Goal: Information Seeking & Learning: Learn about a topic

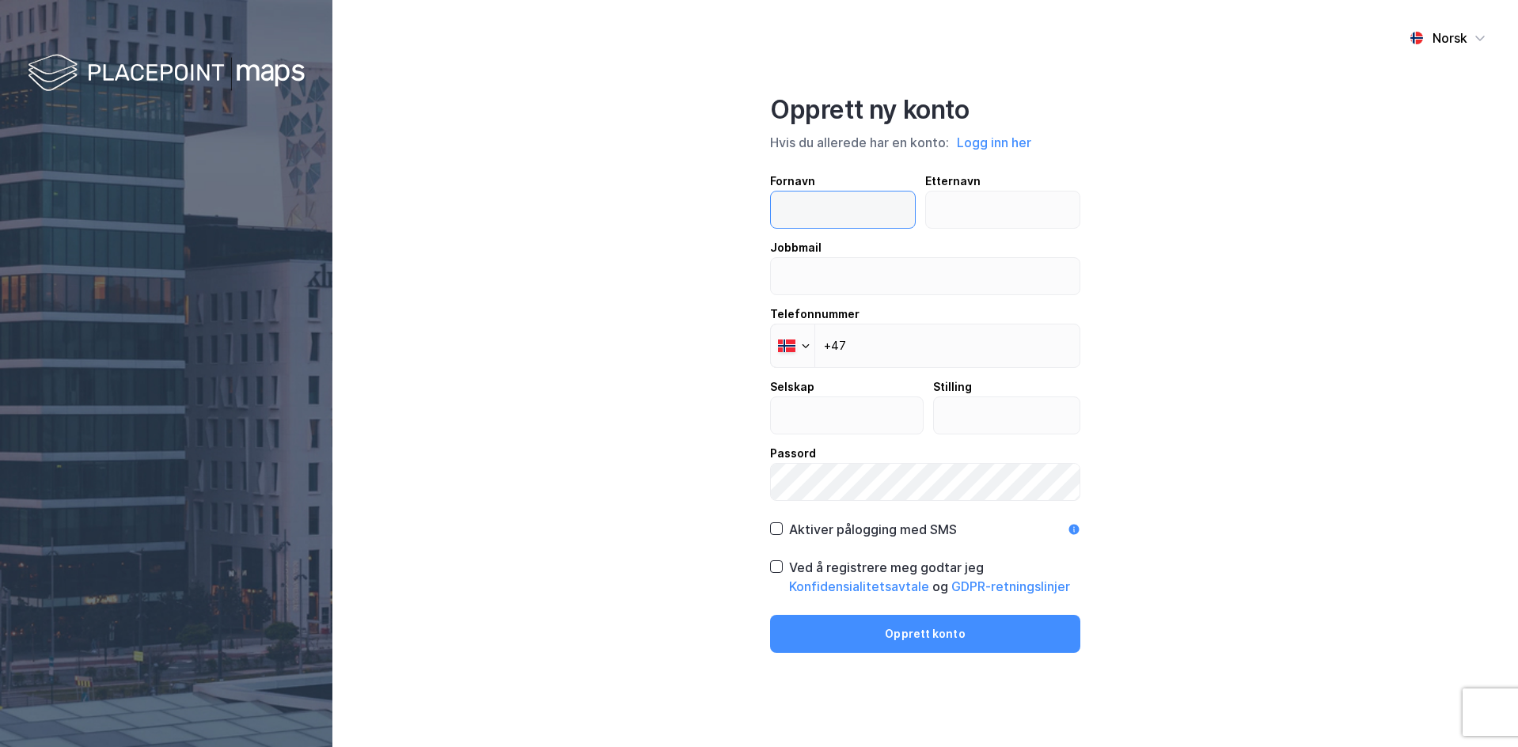
click at [853, 204] on input "text" at bounding box center [843, 210] width 144 height 36
type input "Stian"
type input "Espedal"
type input "stian@brekke-eiendom.no"
click at [887, 351] on input "+47" at bounding box center [925, 346] width 310 height 44
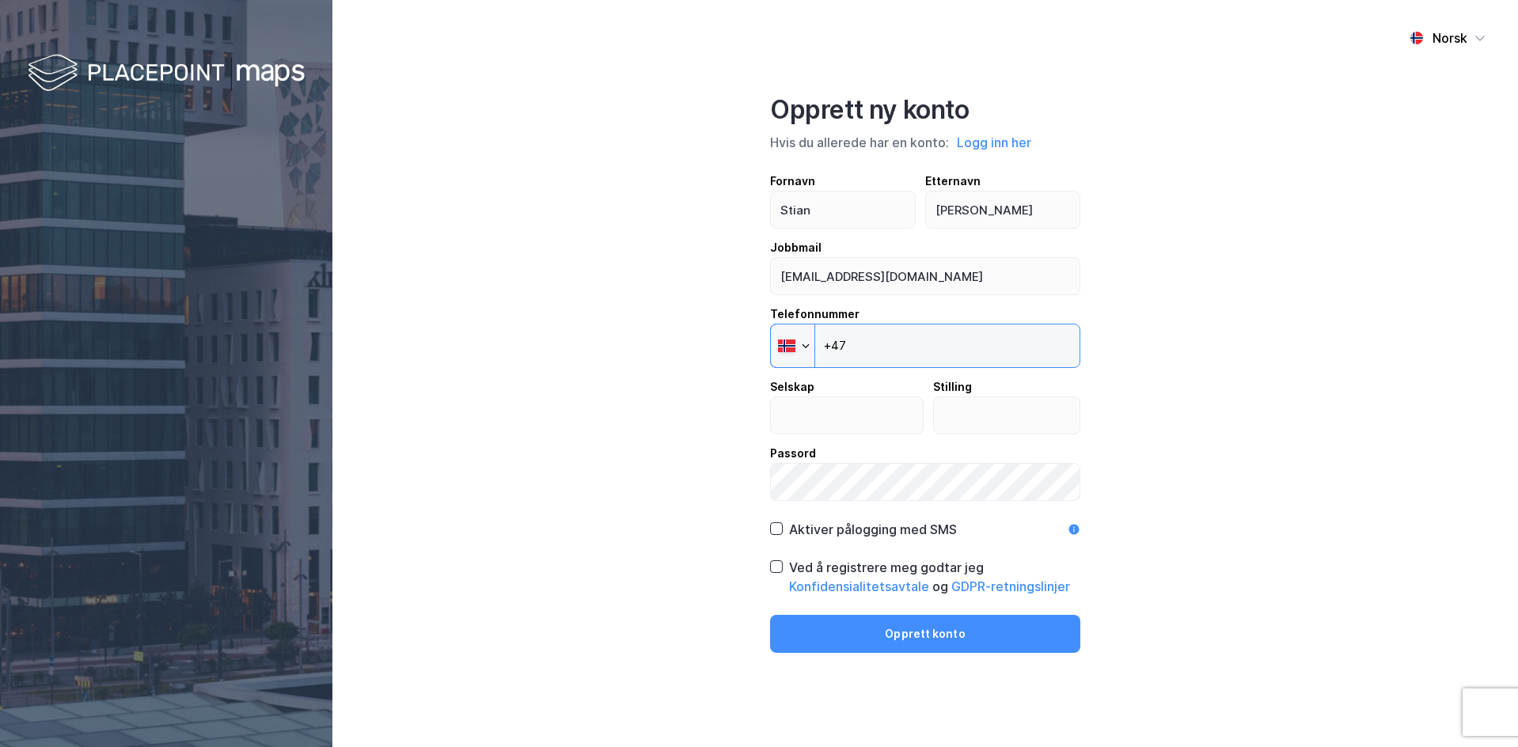
type input "+47 936 01 910"
click at [925, 422] on div "Selskap S Espedal Holding AS Stilling" at bounding box center [925, 406] width 310 height 57
click at [899, 422] on input "S Espedal Holding AS" at bounding box center [847, 415] width 152 height 36
drag, startPoint x: 902, startPoint y: 420, endPoint x: 764, endPoint y: 421, distance: 137.8
click at [764, 421] on div "Norsk Opprett ny konto Hvis du allerede har en konto: Logg inn her Fornavn Stia…" at bounding box center [926, 373] width 1186 height 747
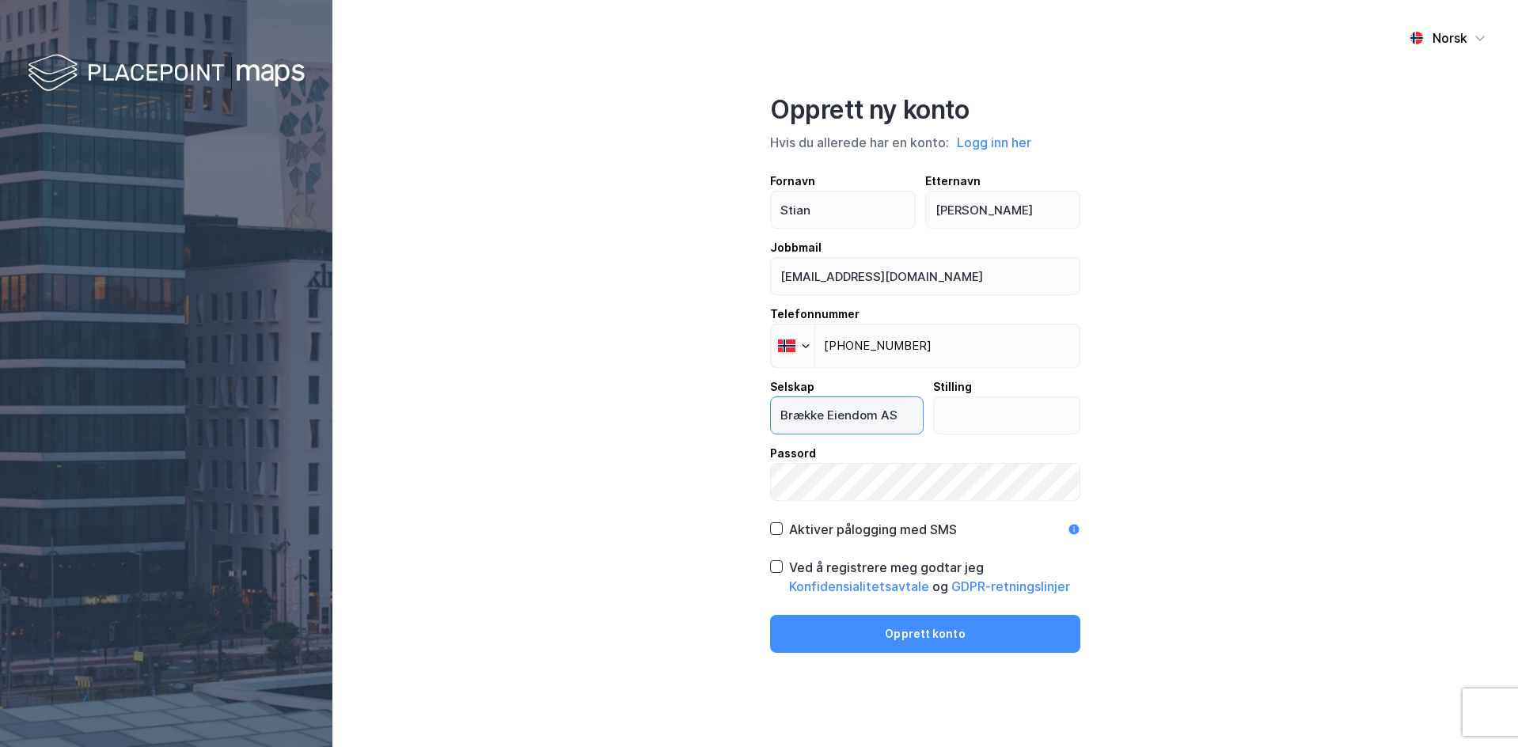
type input "Brække Eiendom AS"
type input "Eiendomssjef"
click at [774, 570] on icon at bounding box center [776, 566] width 11 height 11
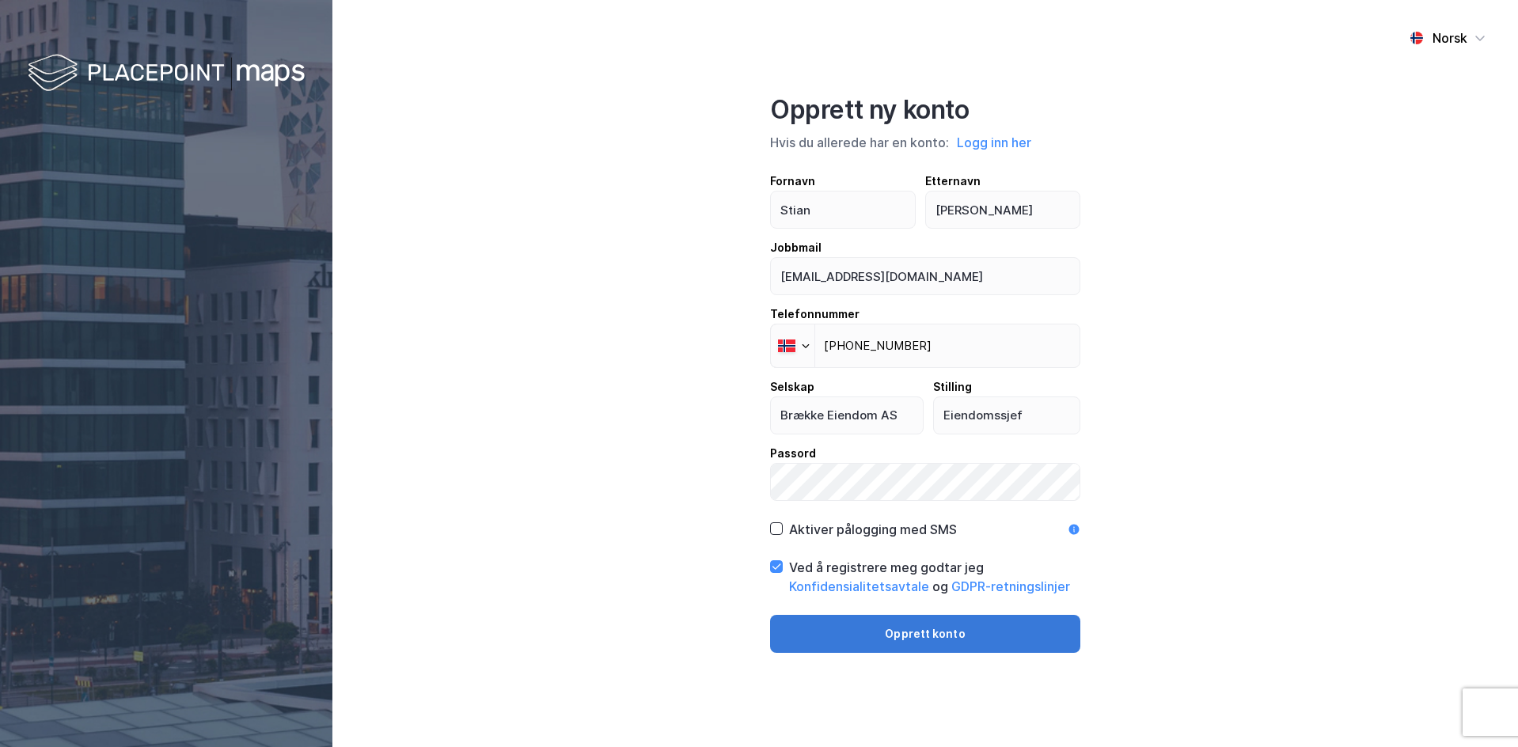
click at [937, 630] on button "Opprett konto" at bounding box center [925, 634] width 310 height 38
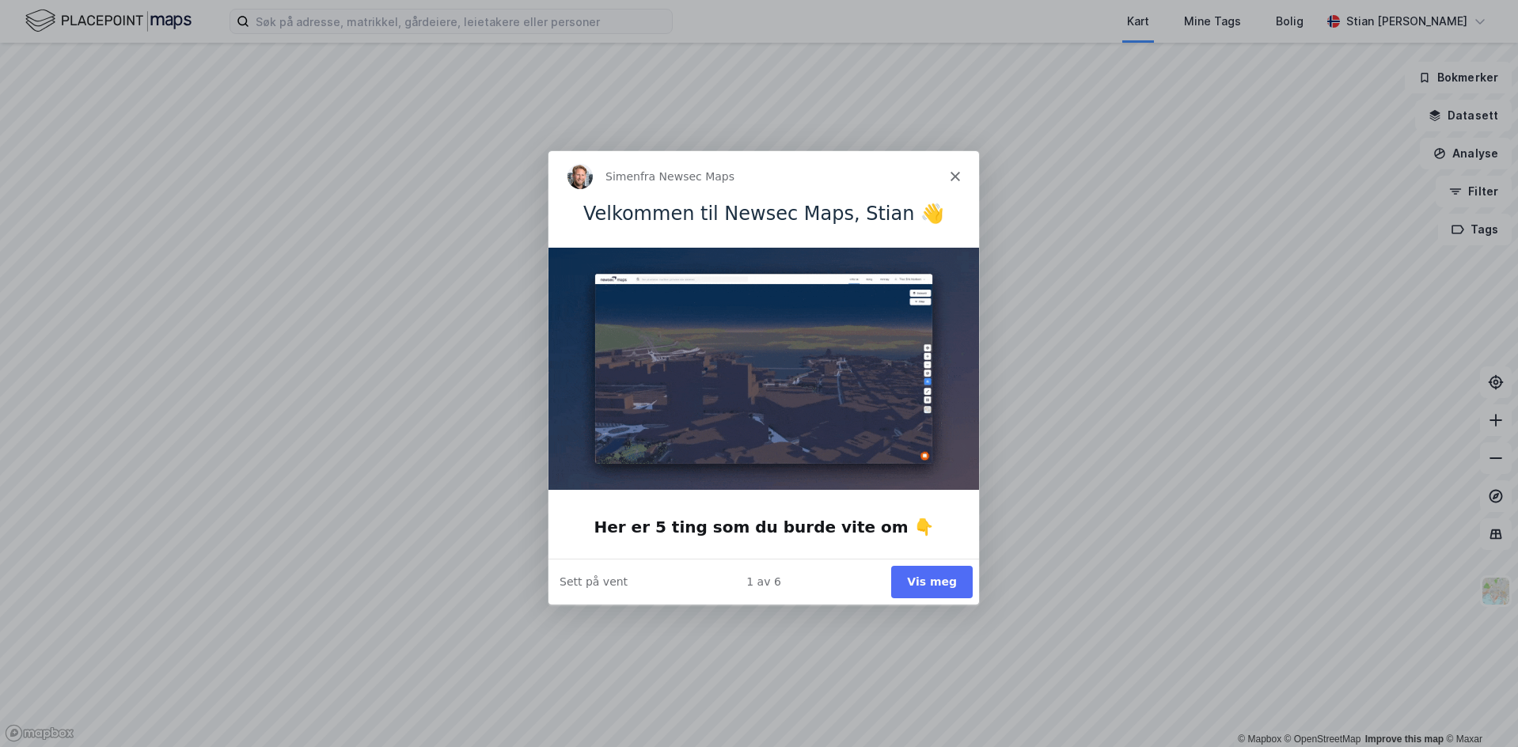
click at [939, 580] on button "Vis meg" at bounding box center [932, 581] width 82 height 32
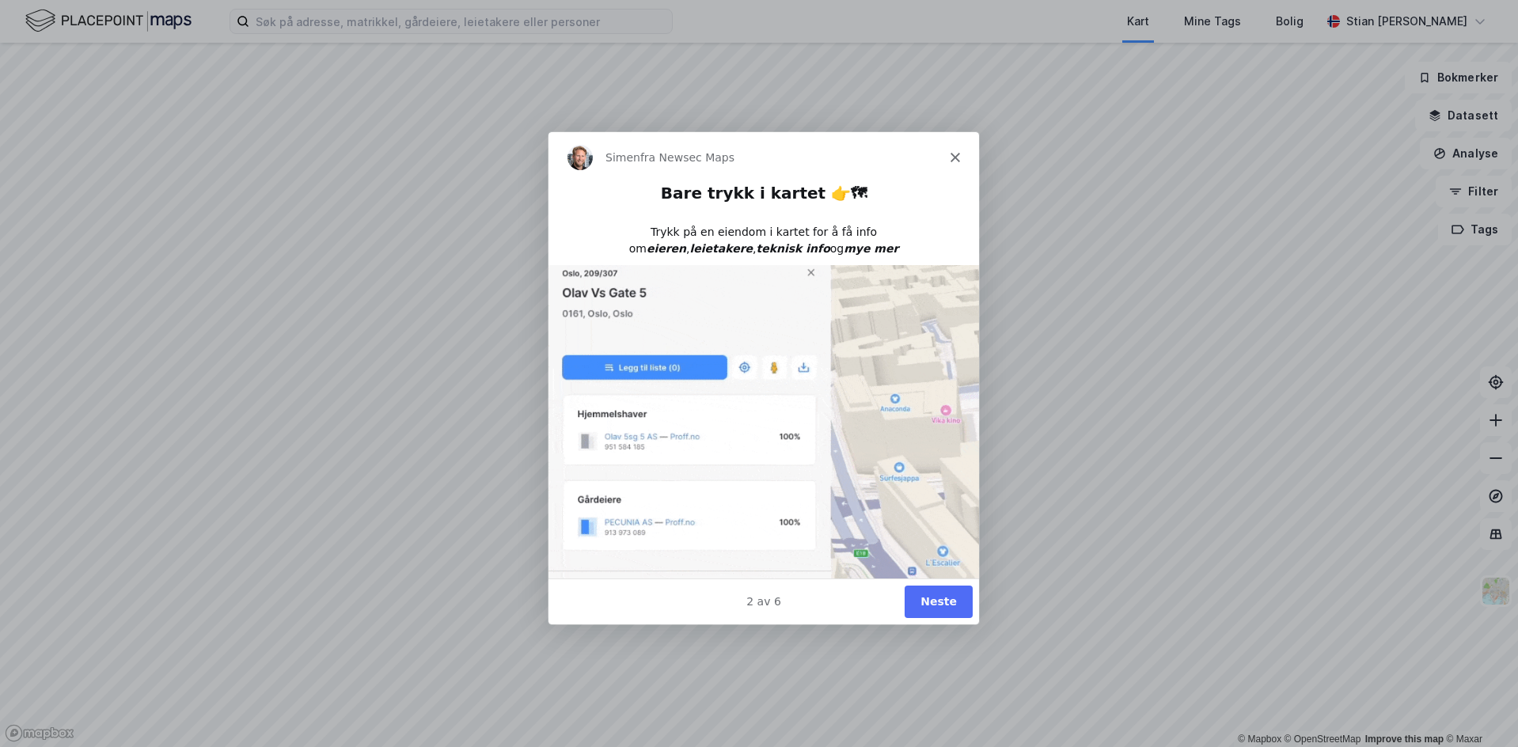
click at [944, 603] on button "Neste" at bounding box center [938, 601] width 68 height 32
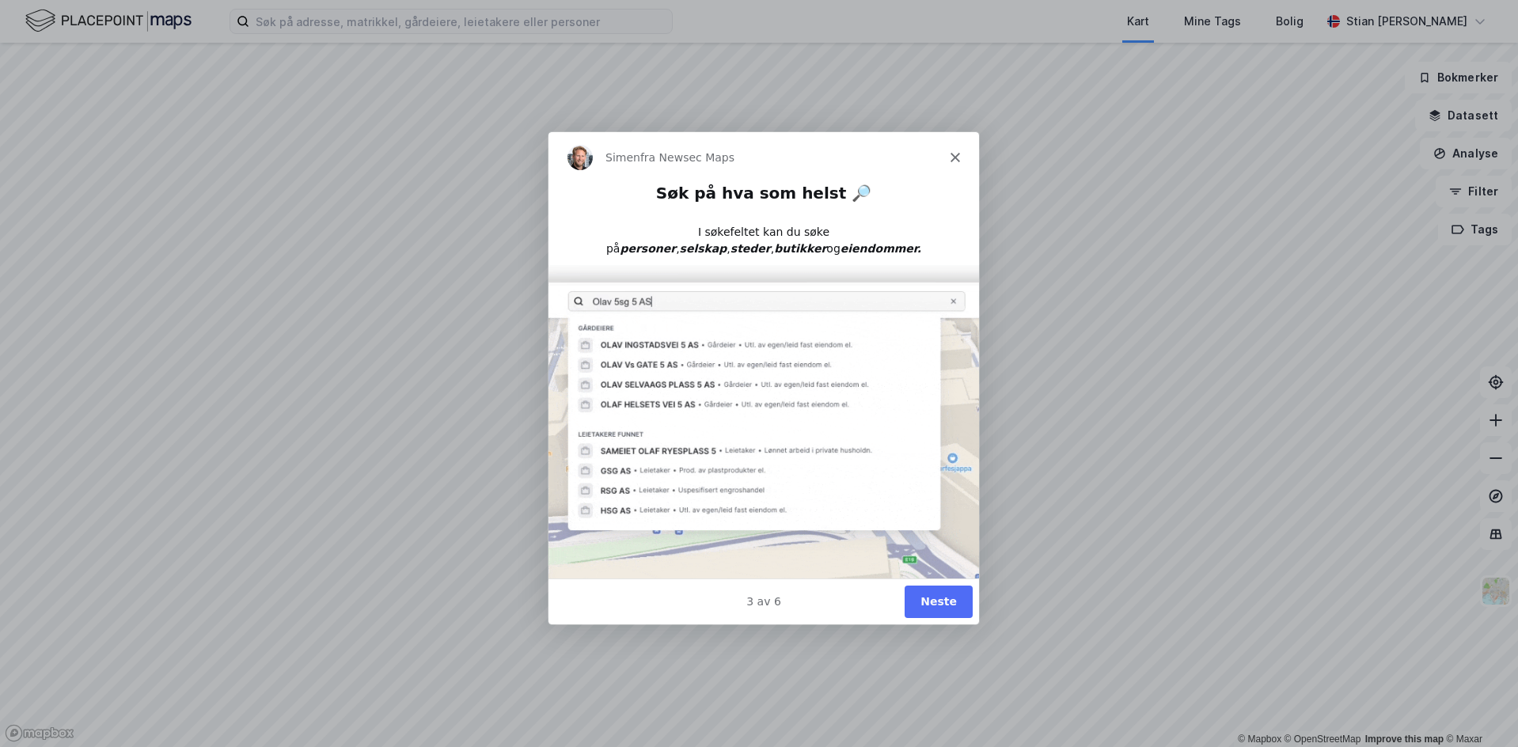
click at [949, 599] on button "Neste" at bounding box center [938, 601] width 68 height 32
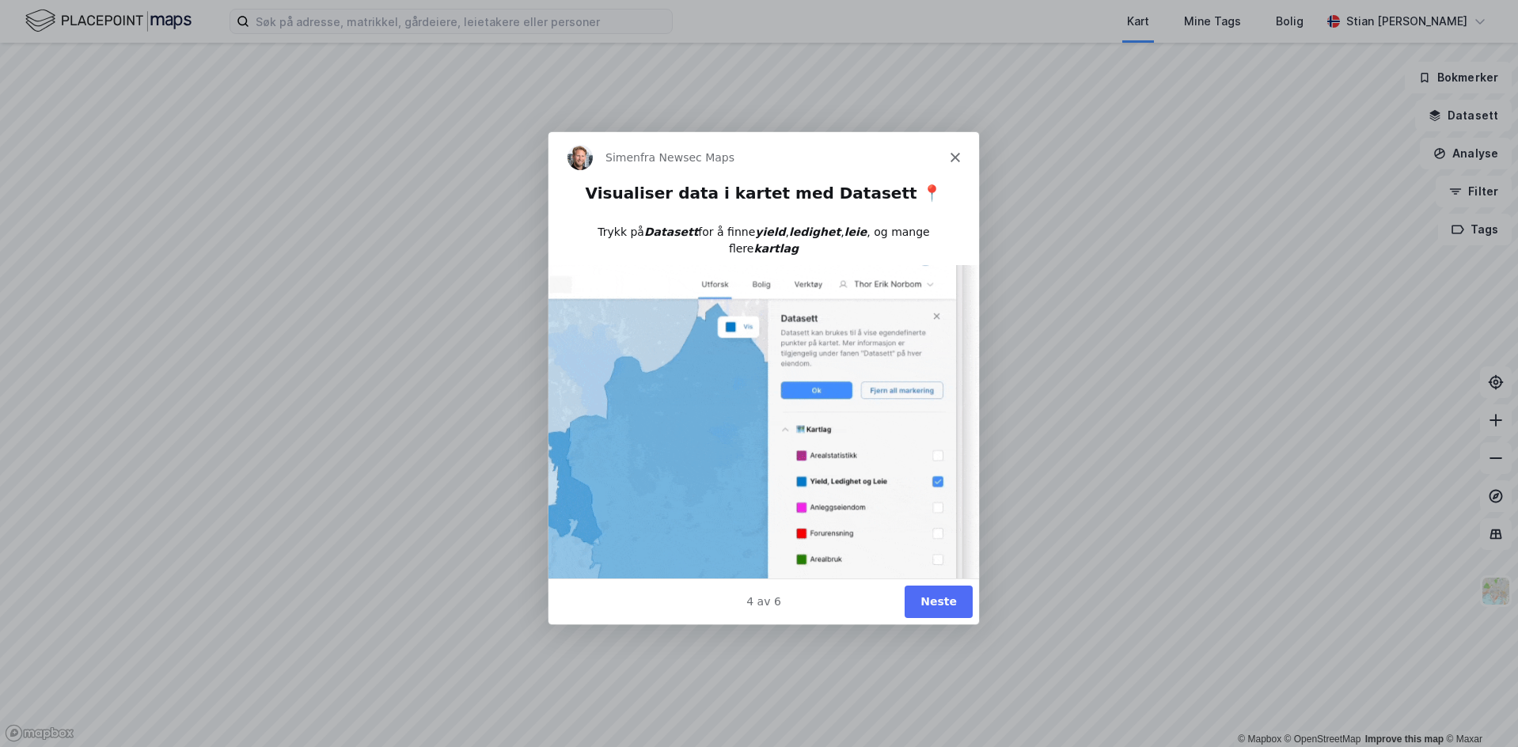
click at [950, 598] on button "Neste" at bounding box center [938, 601] width 68 height 32
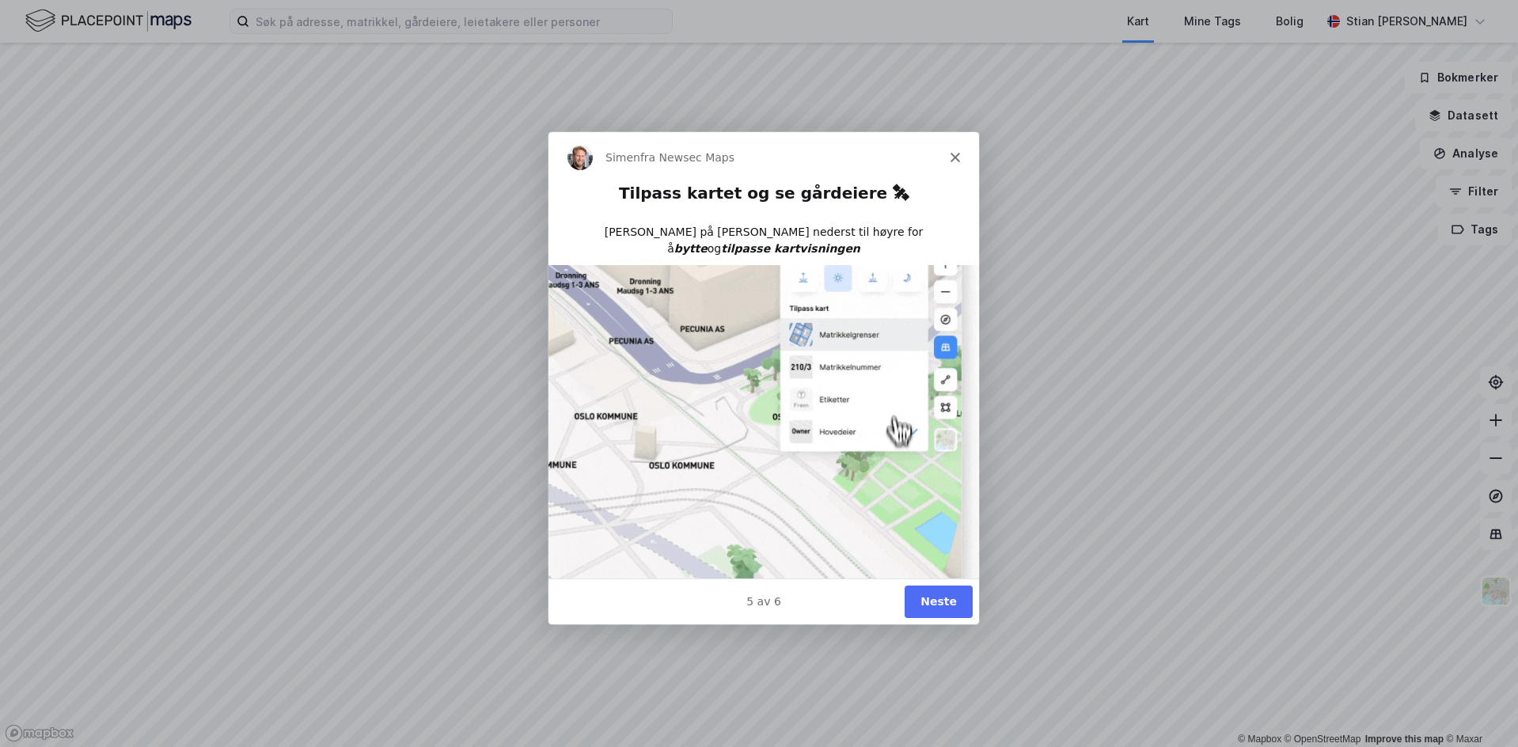
click at [950, 598] on button "Neste" at bounding box center [938, 601] width 68 height 32
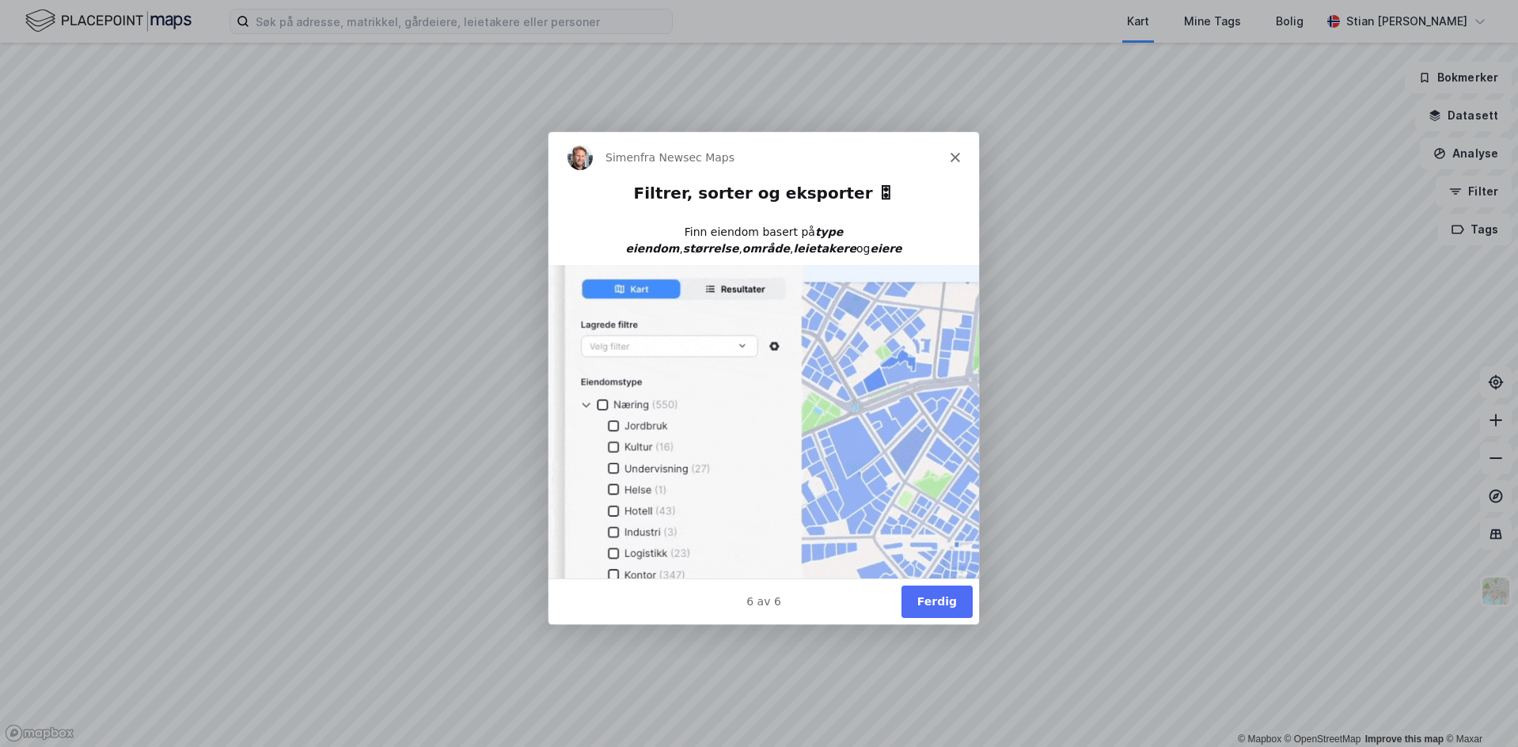
click at [950, 598] on button "Ferdig" at bounding box center [936, 601] width 71 height 32
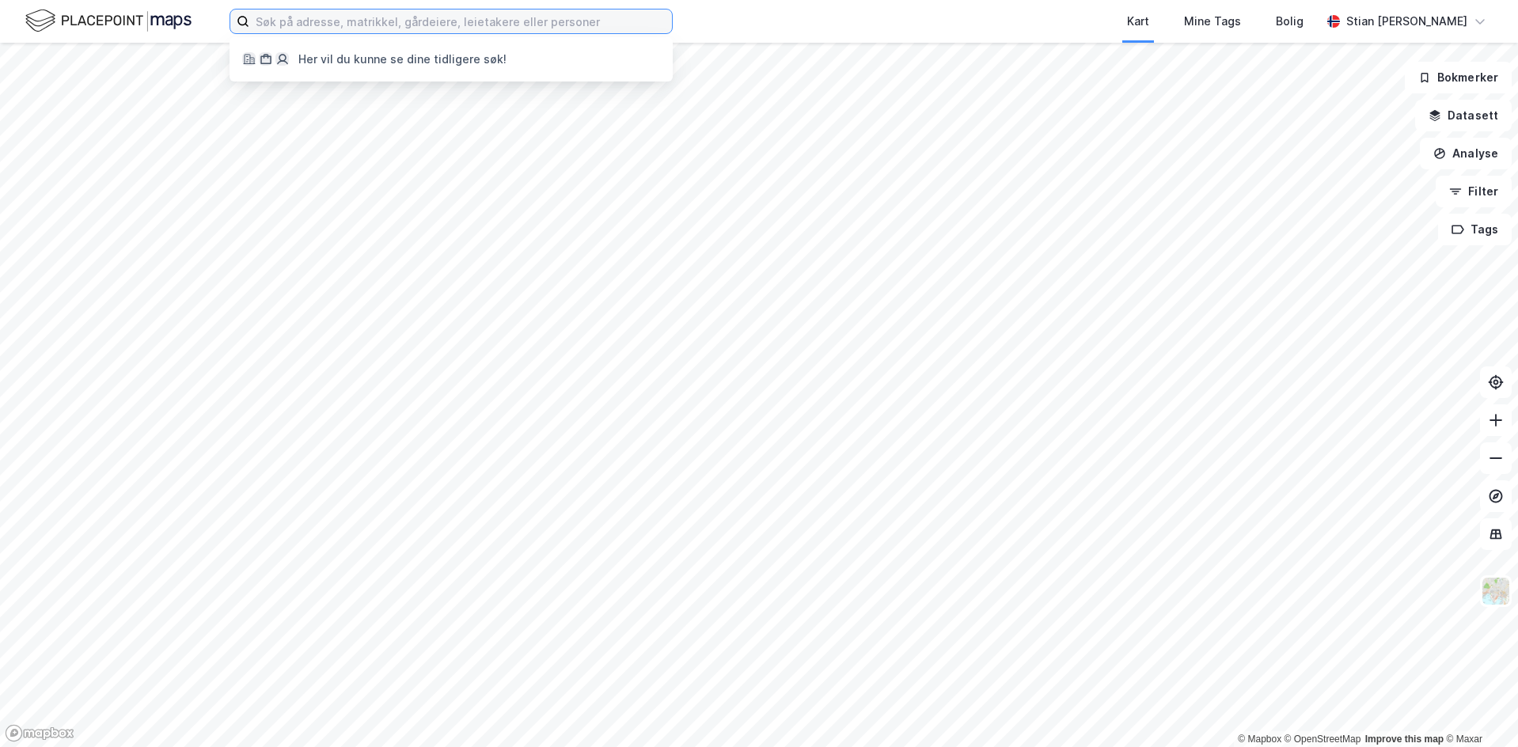
click at [350, 21] on input at bounding box center [460, 22] width 423 height 24
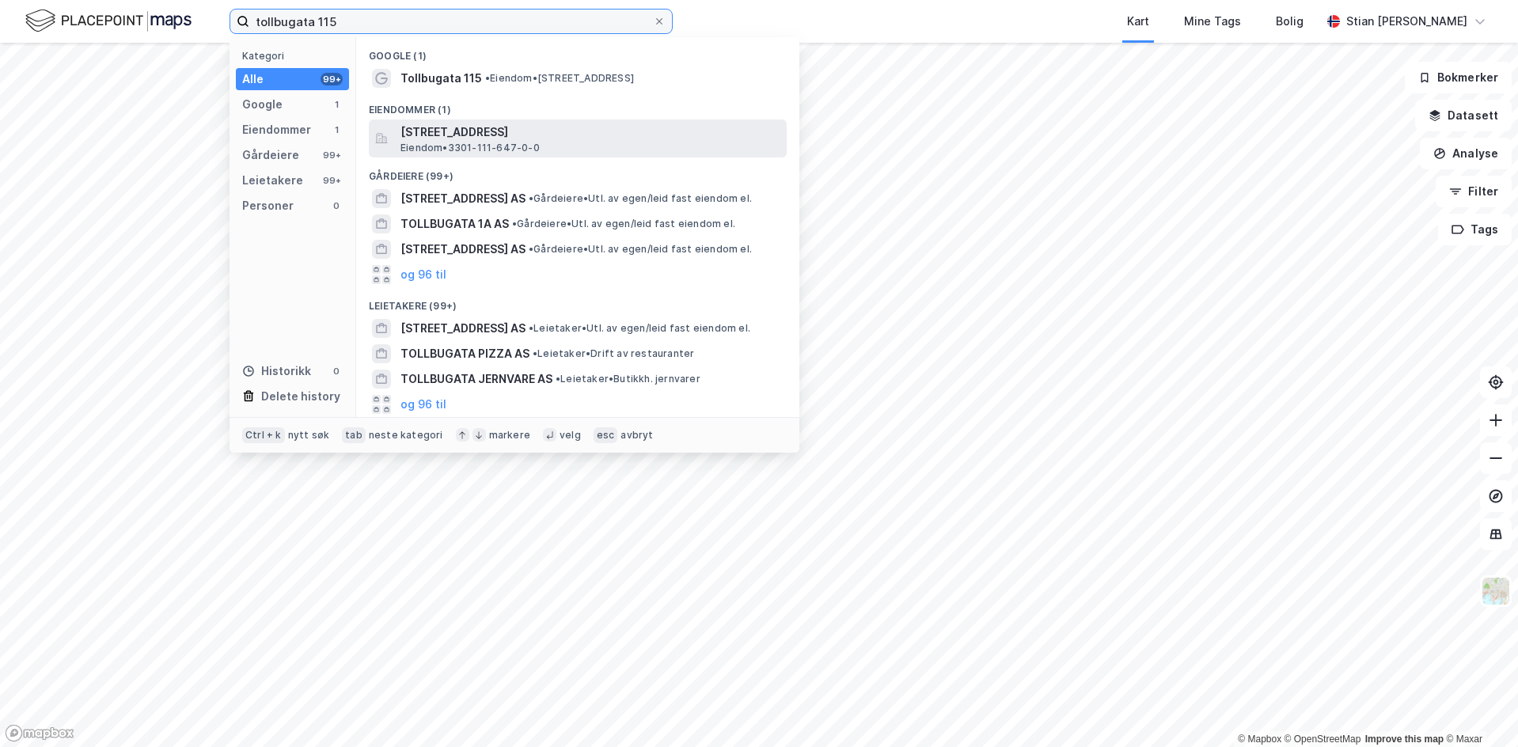
type input "tollbugata 115"
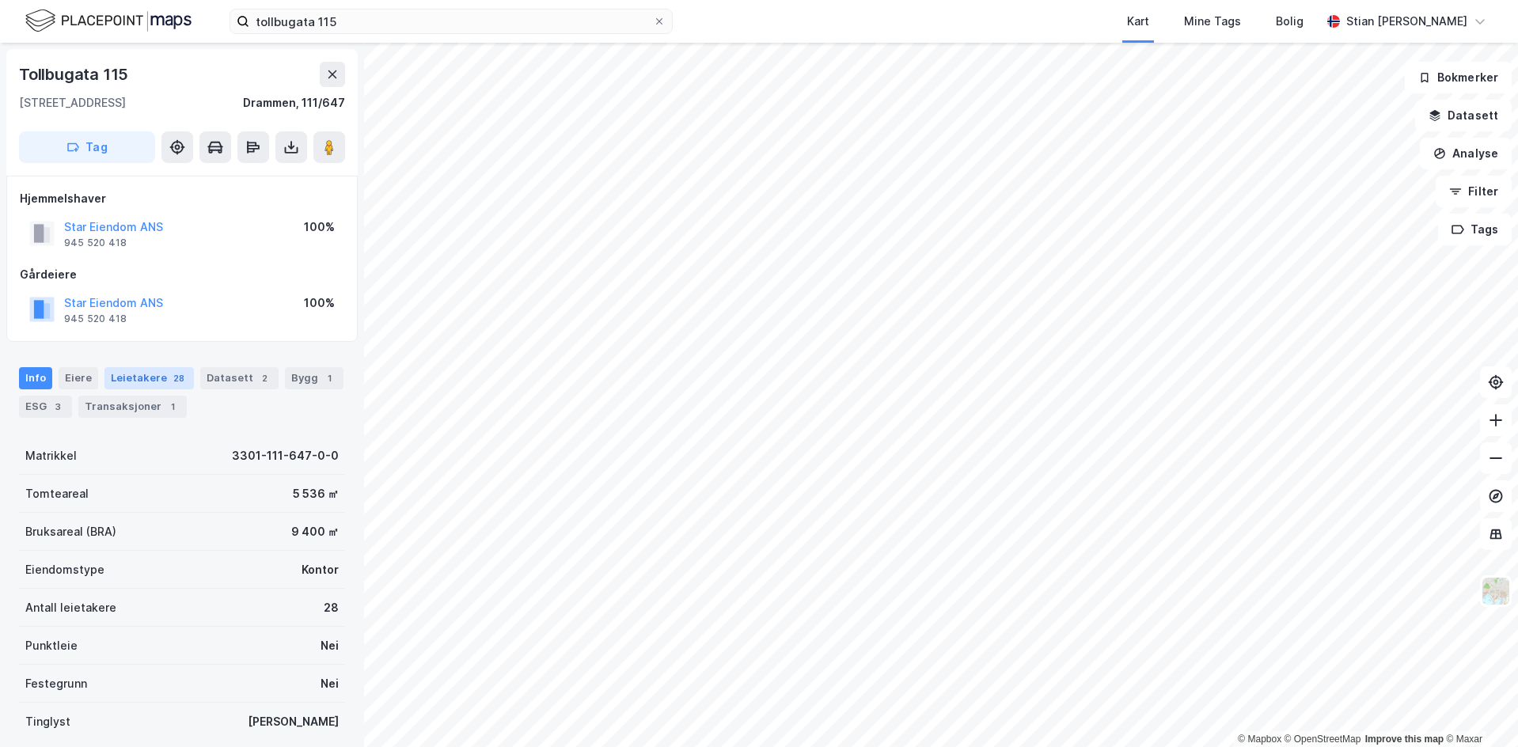
click at [158, 376] on div "Leietakere 28" at bounding box center [149, 378] width 89 height 22
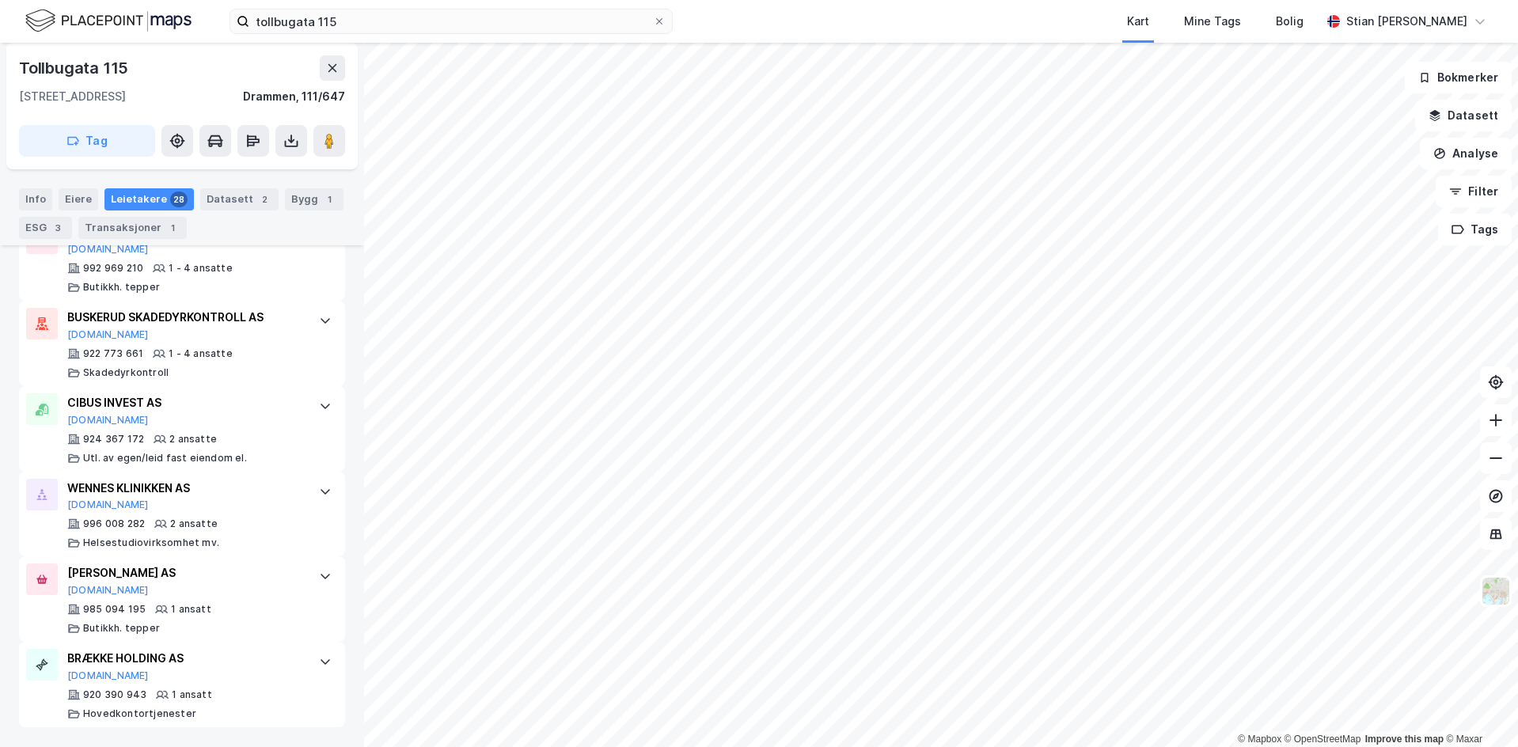
scroll to position [1470, 0]
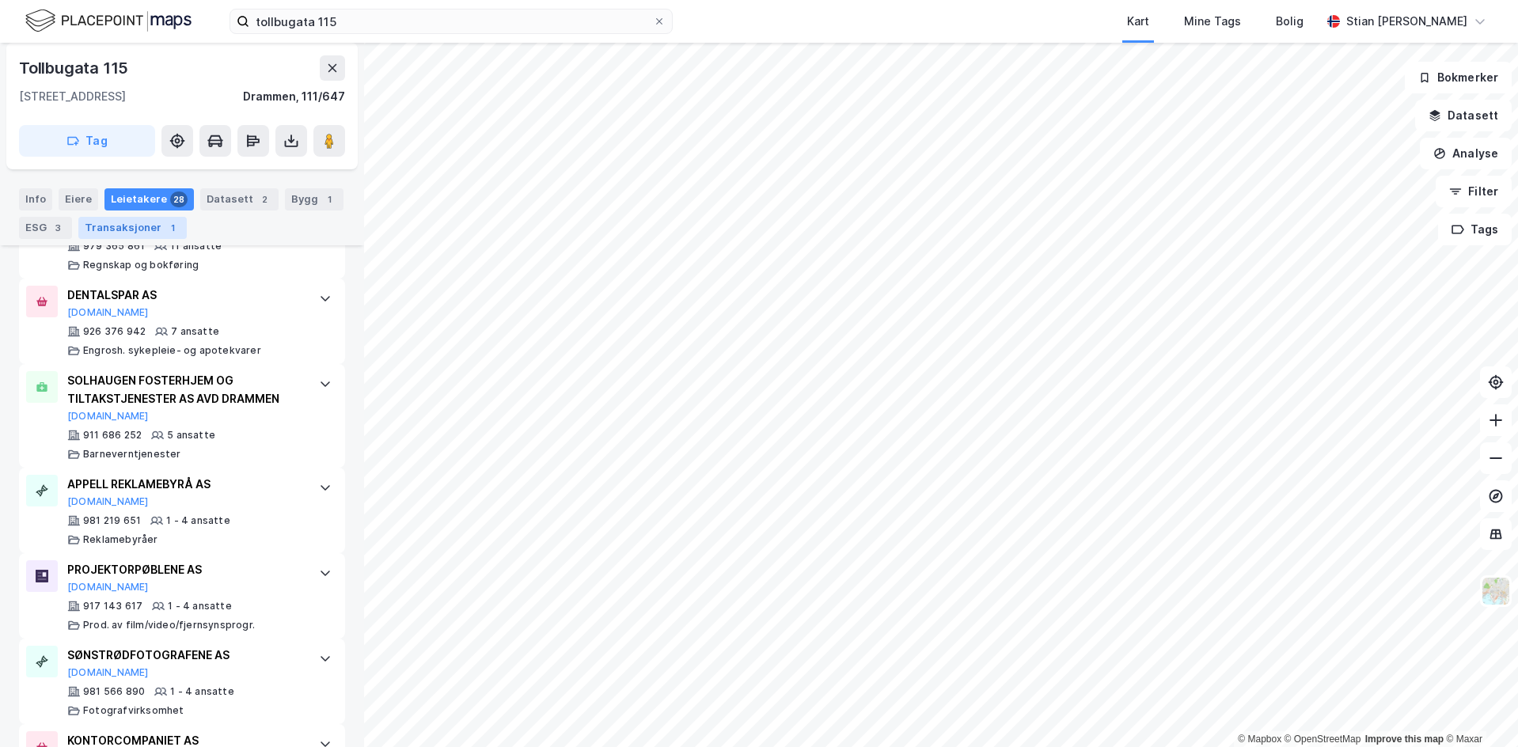
click at [165, 231] on div "1" at bounding box center [173, 228] width 16 height 16
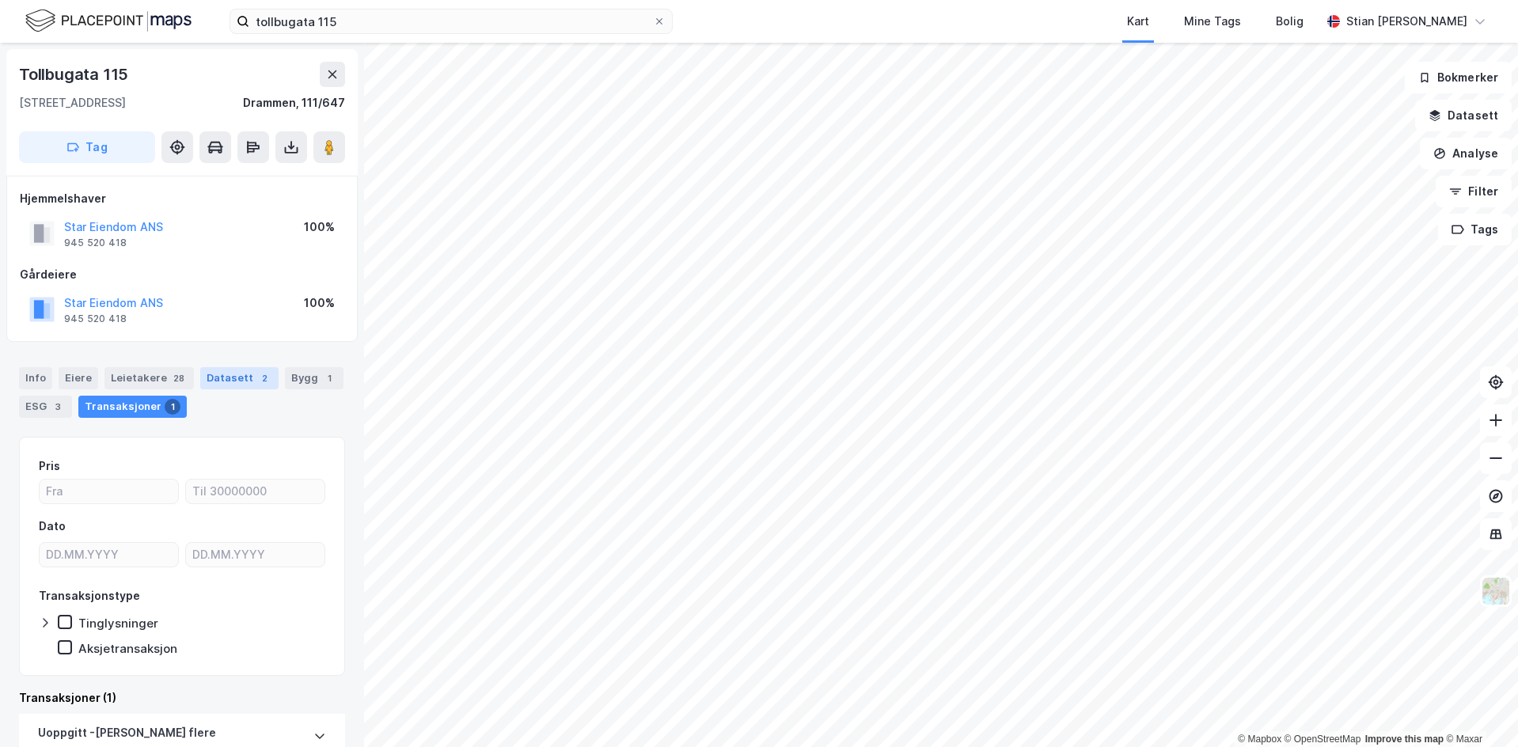
click at [218, 382] on div "Datasett 2" at bounding box center [239, 378] width 78 height 22
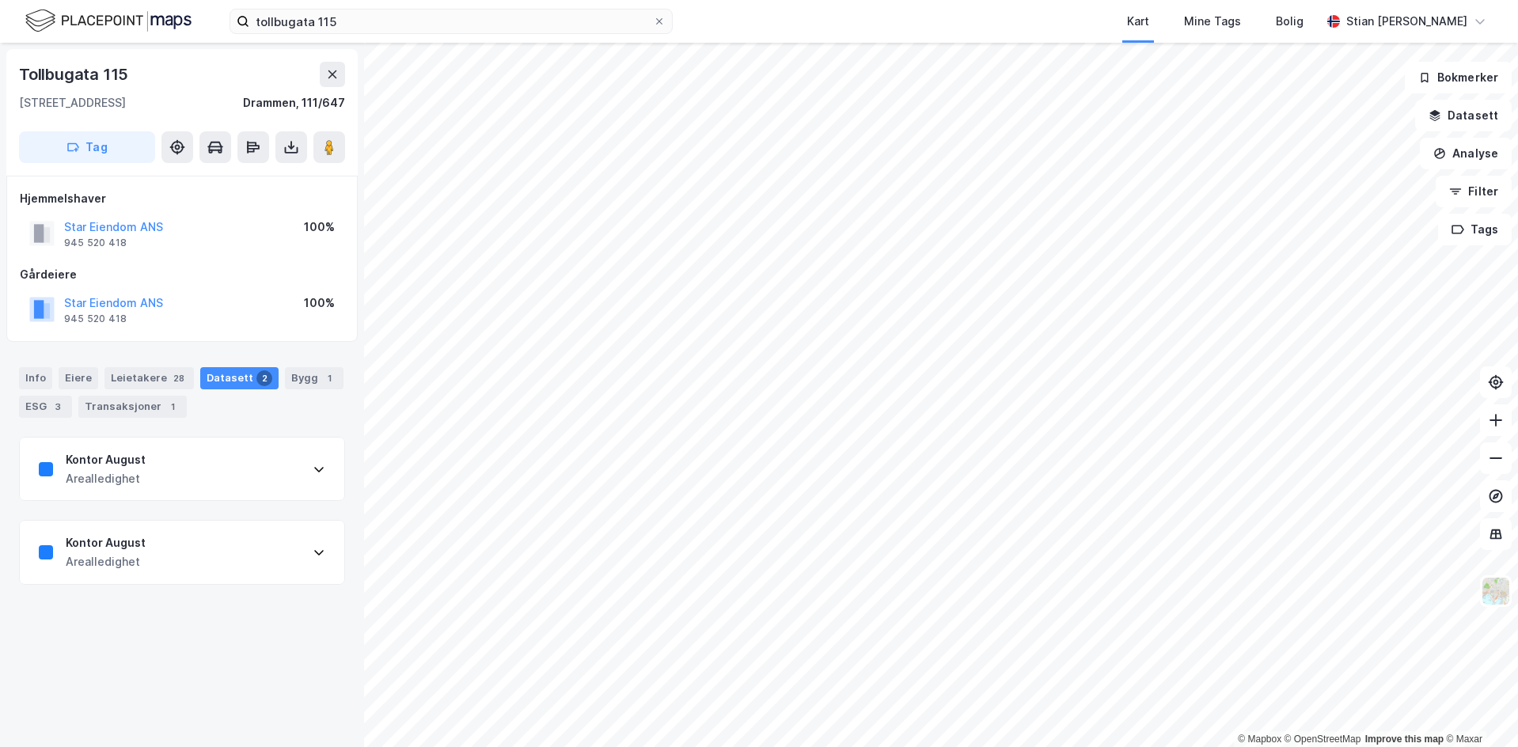
click at [205, 470] on div "Kontor August Arealledighet" at bounding box center [182, 469] width 325 height 63
click at [210, 465] on div "Kontor August Arealledighet" at bounding box center [182, 469] width 325 height 63
click at [305, 377] on div "Bygg 1" at bounding box center [314, 378] width 59 height 22
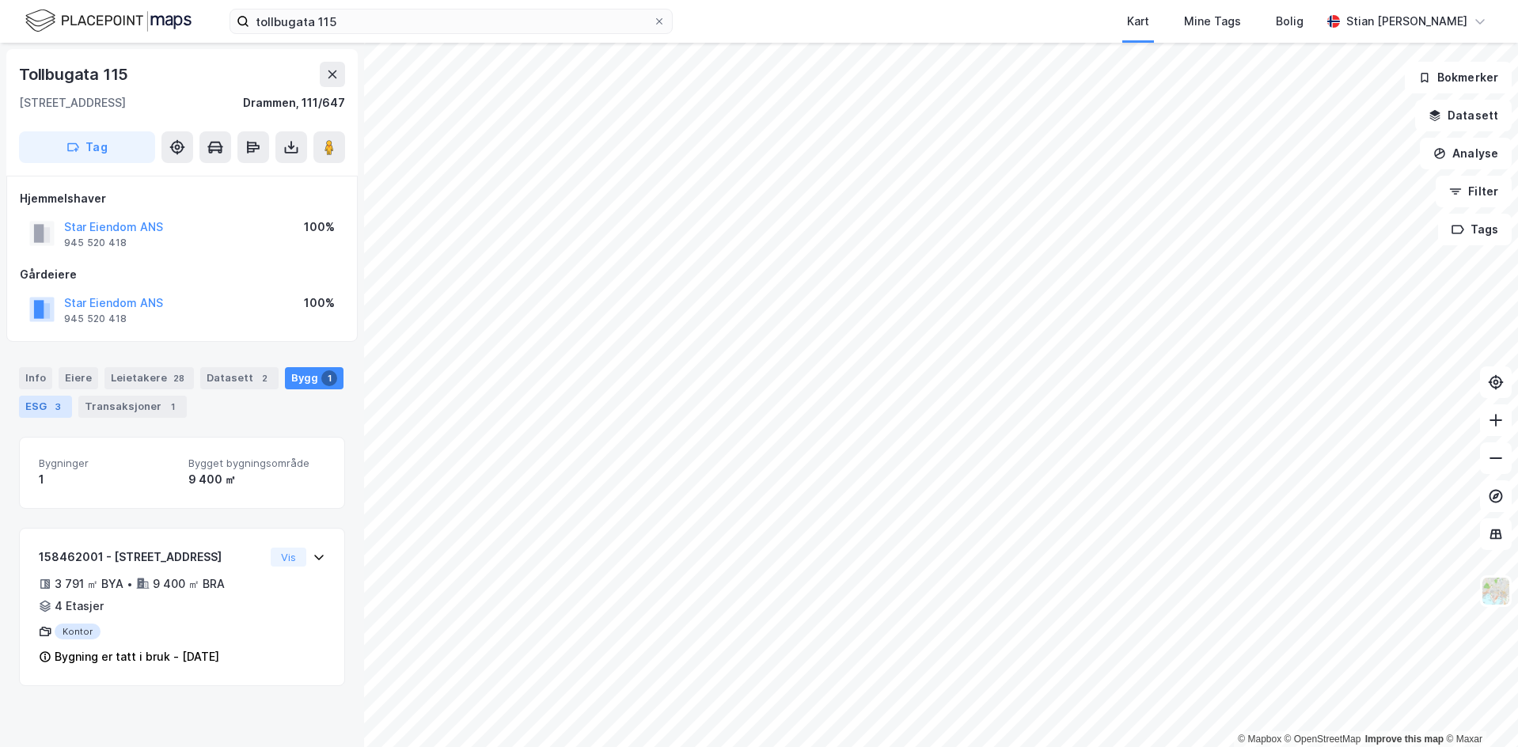
click at [58, 412] on div "3" at bounding box center [58, 407] width 16 height 16
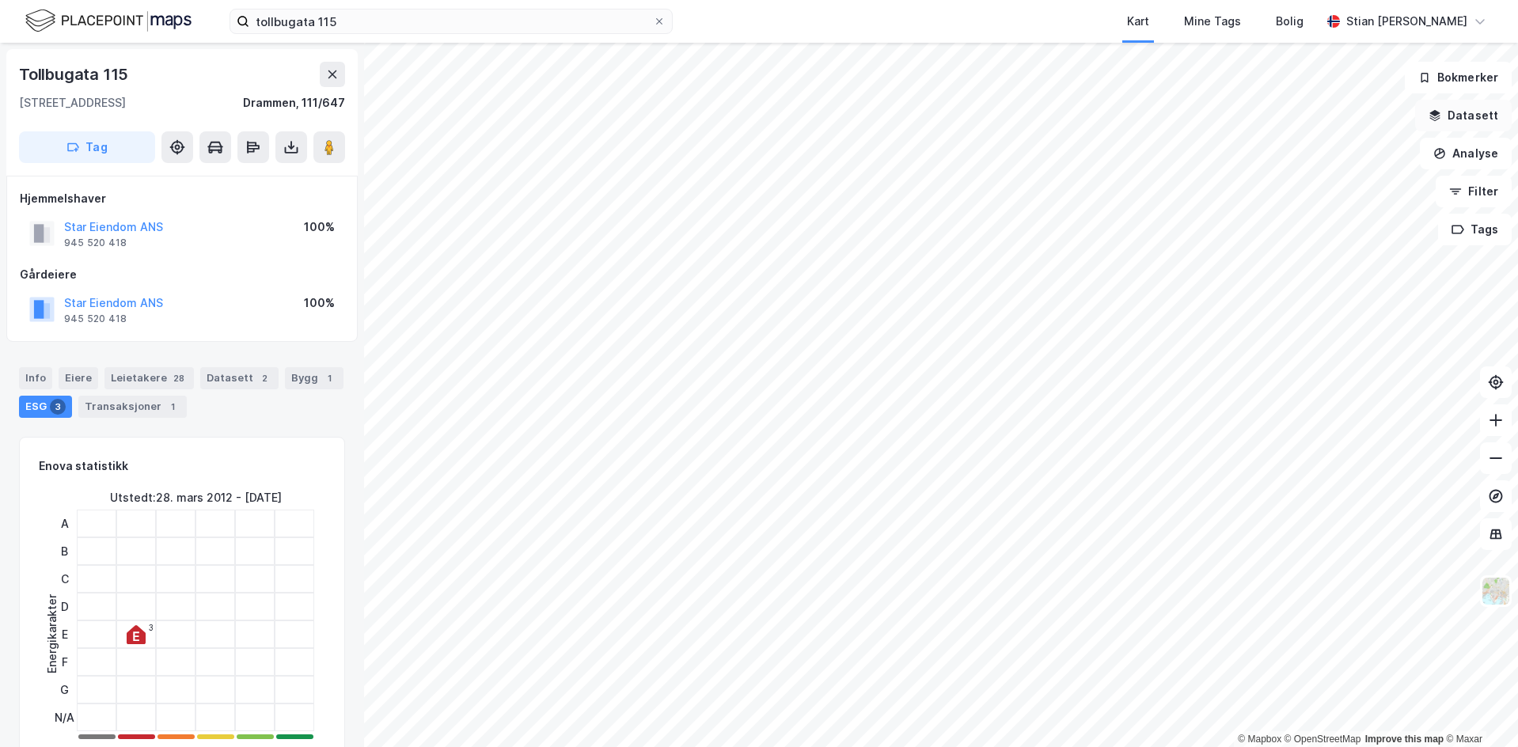
click at [1477, 118] on button "Datasett" at bounding box center [1464, 116] width 97 height 32
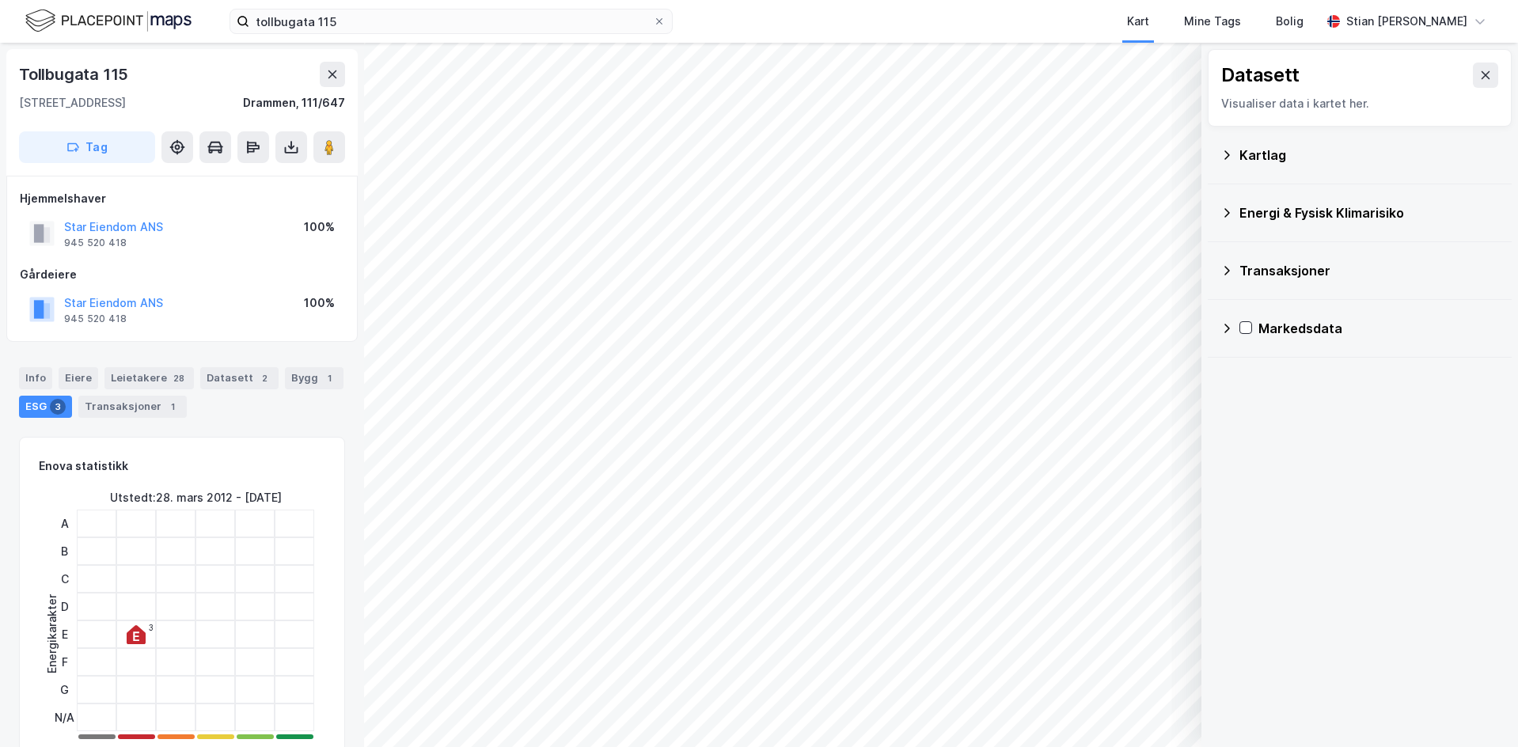
click at [1292, 162] on div "Kartlag" at bounding box center [1370, 155] width 260 height 19
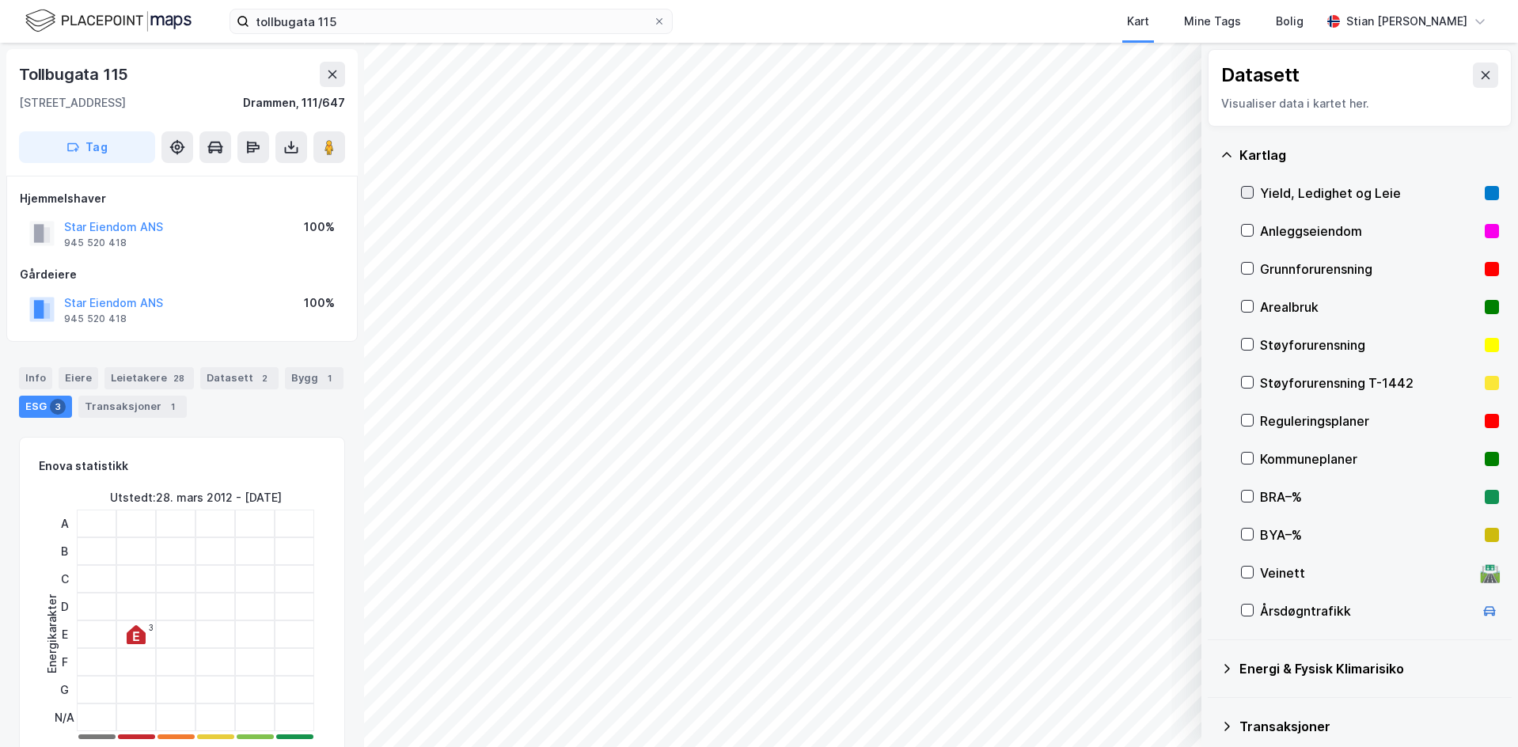
click at [1250, 192] on icon at bounding box center [1248, 193] width 9 height 6
click at [1108, 706] on icon "button" at bounding box center [1109, 706] width 13 height 13
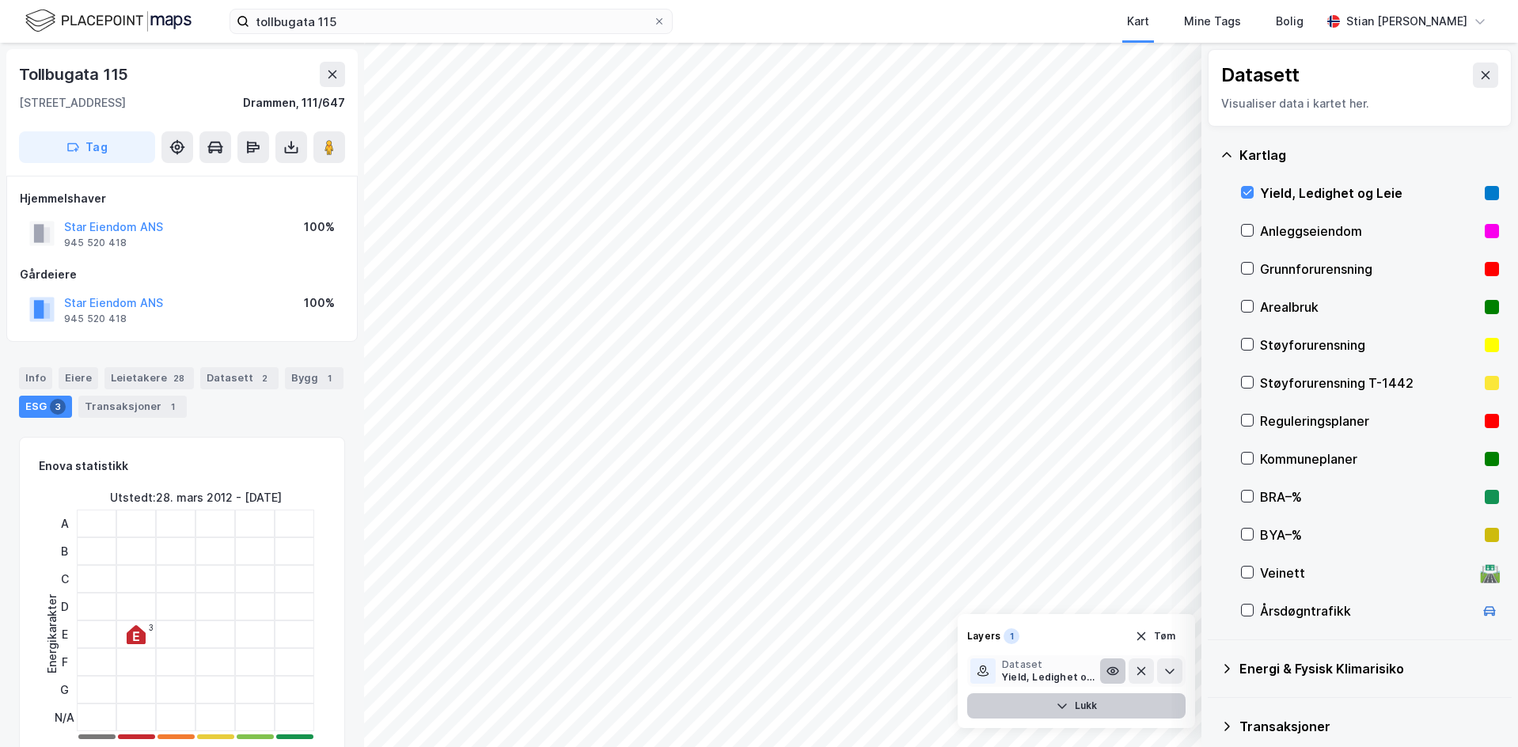
click at [1119, 672] on icon at bounding box center [1113, 671] width 11 height 7
click at [1119, 672] on icon at bounding box center [1113, 671] width 13 height 13
click at [1119, 672] on icon at bounding box center [1113, 671] width 11 height 7
click at [1119, 672] on icon at bounding box center [1113, 671] width 13 height 13
click at [1172, 675] on icon at bounding box center [1170, 671] width 13 height 13
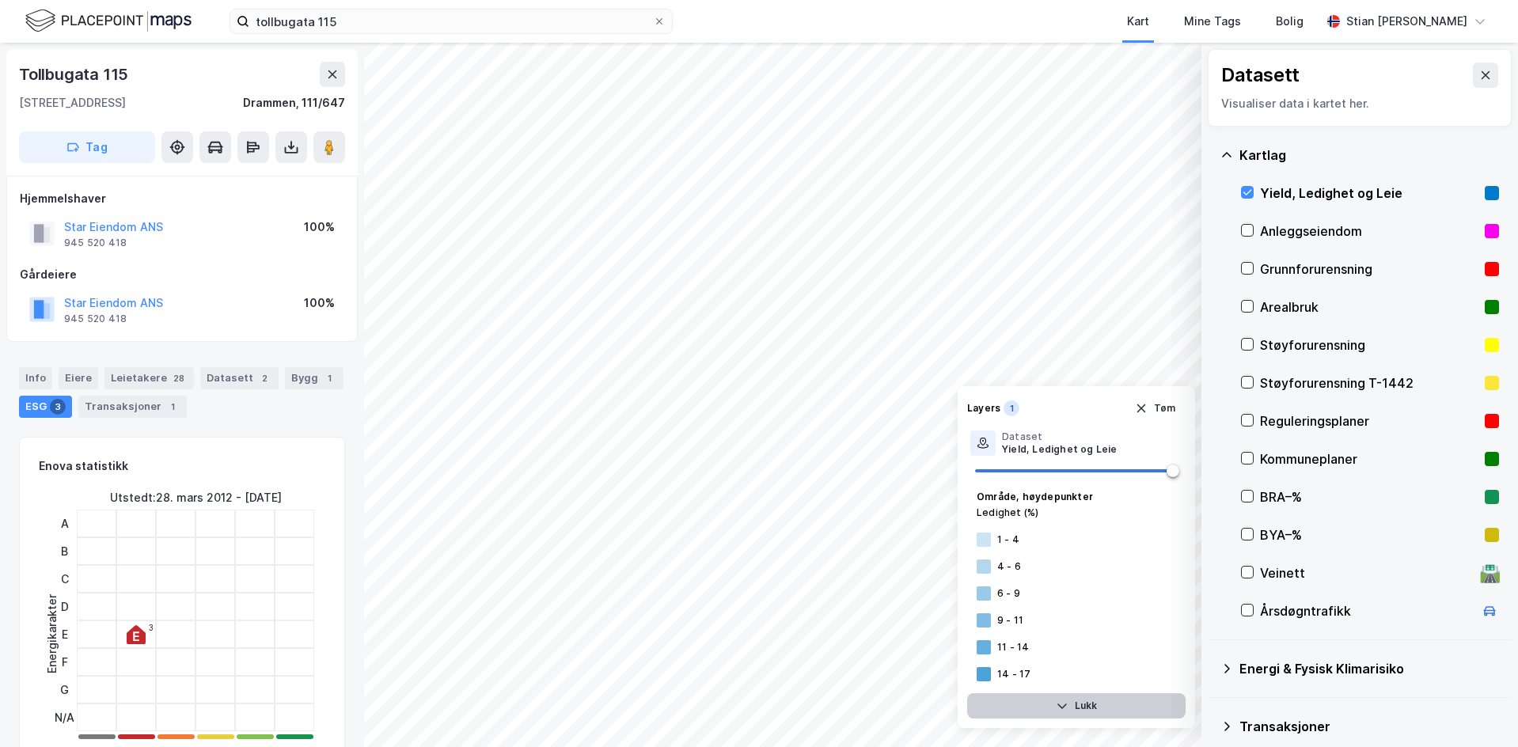
click at [1085, 701] on button "Lukk" at bounding box center [1076, 706] width 219 height 25
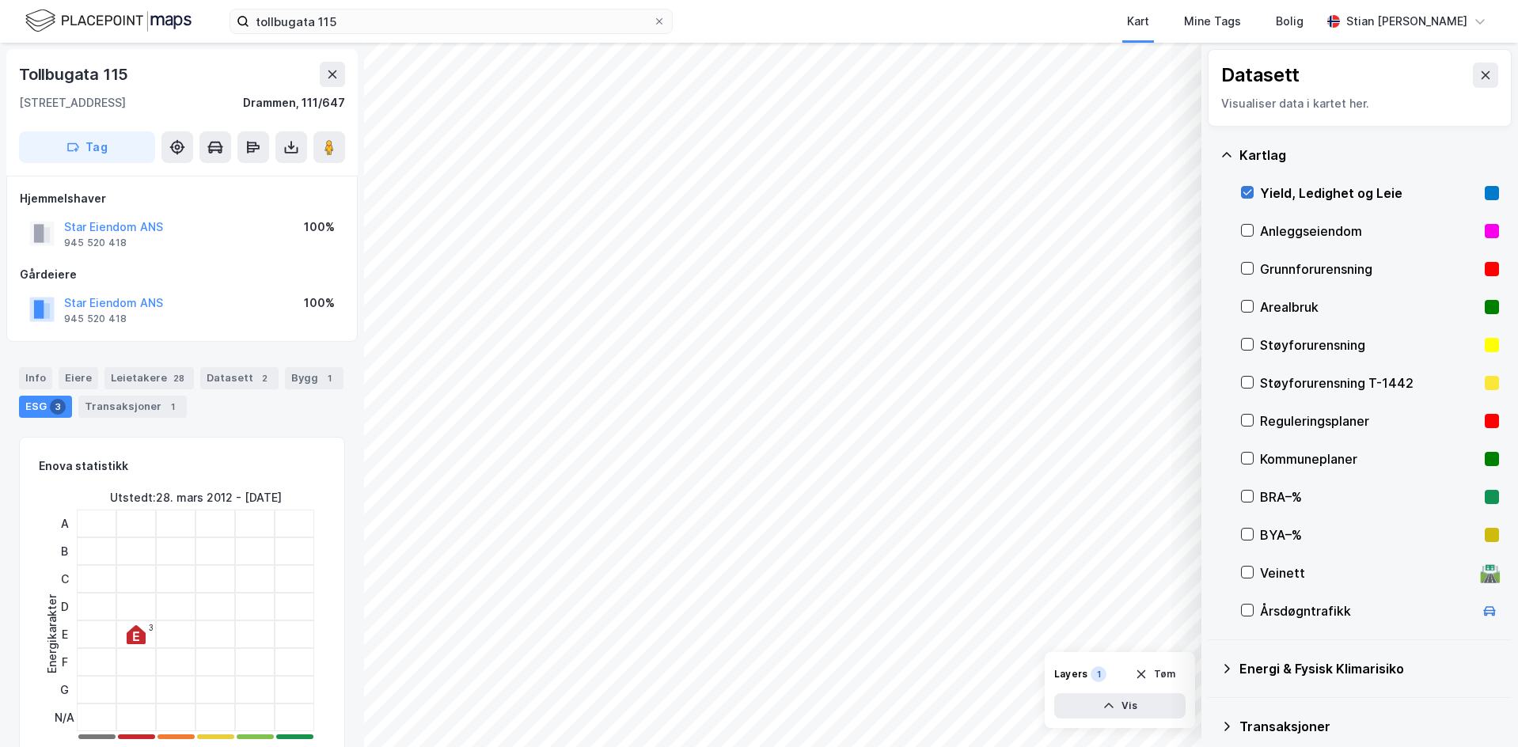
click at [1247, 192] on icon at bounding box center [1247, 192] width 11 height 11
click at [1244, 269] on icon at bounding box center [1247, 268] width 11 height 11
click at [1243, 268] on icon at bounding box center [1247, 268] width 11 height 11
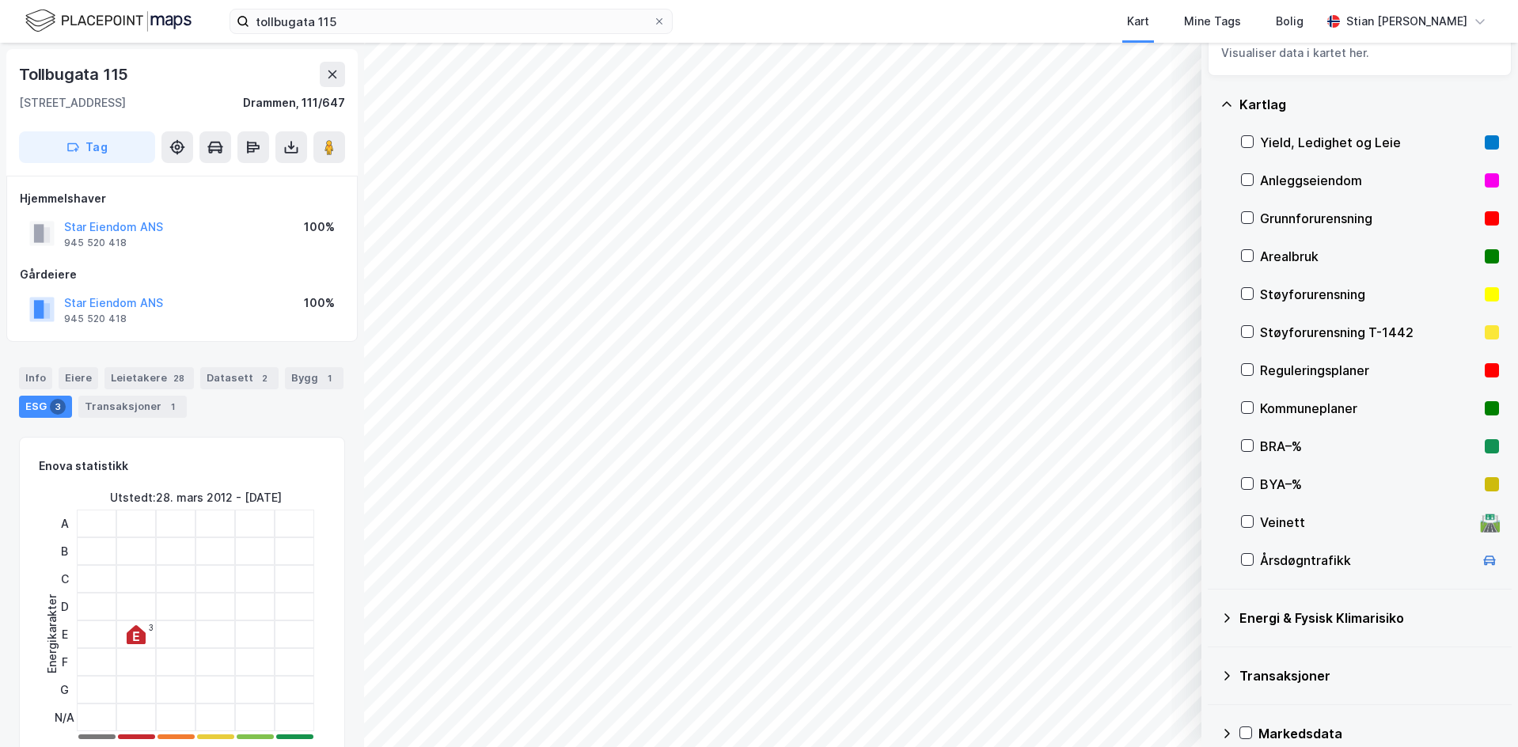
scroll to position [73, 0]
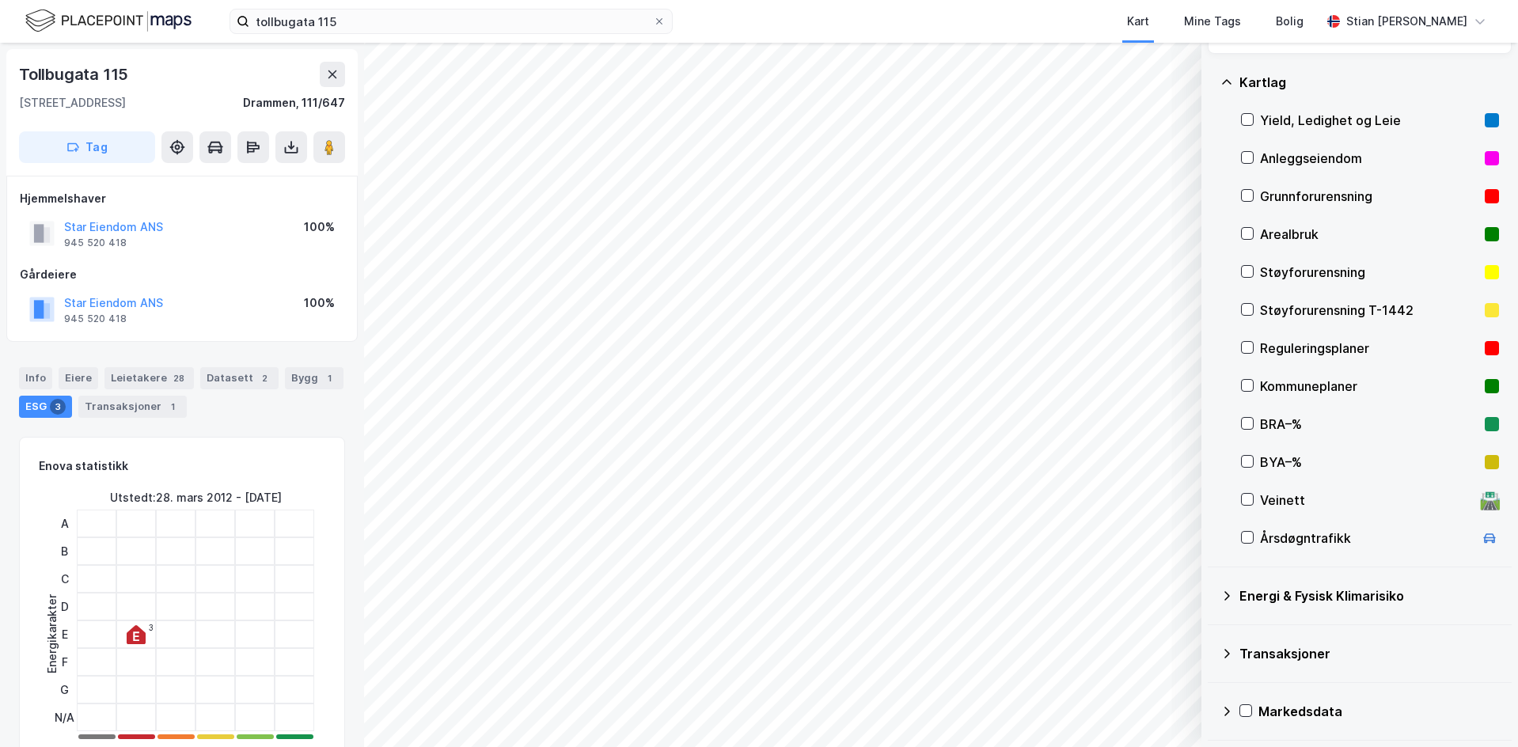
click at [1278, 657] on div "Transaksjoner" at bounding box center [1370, 653] width 260 height 19
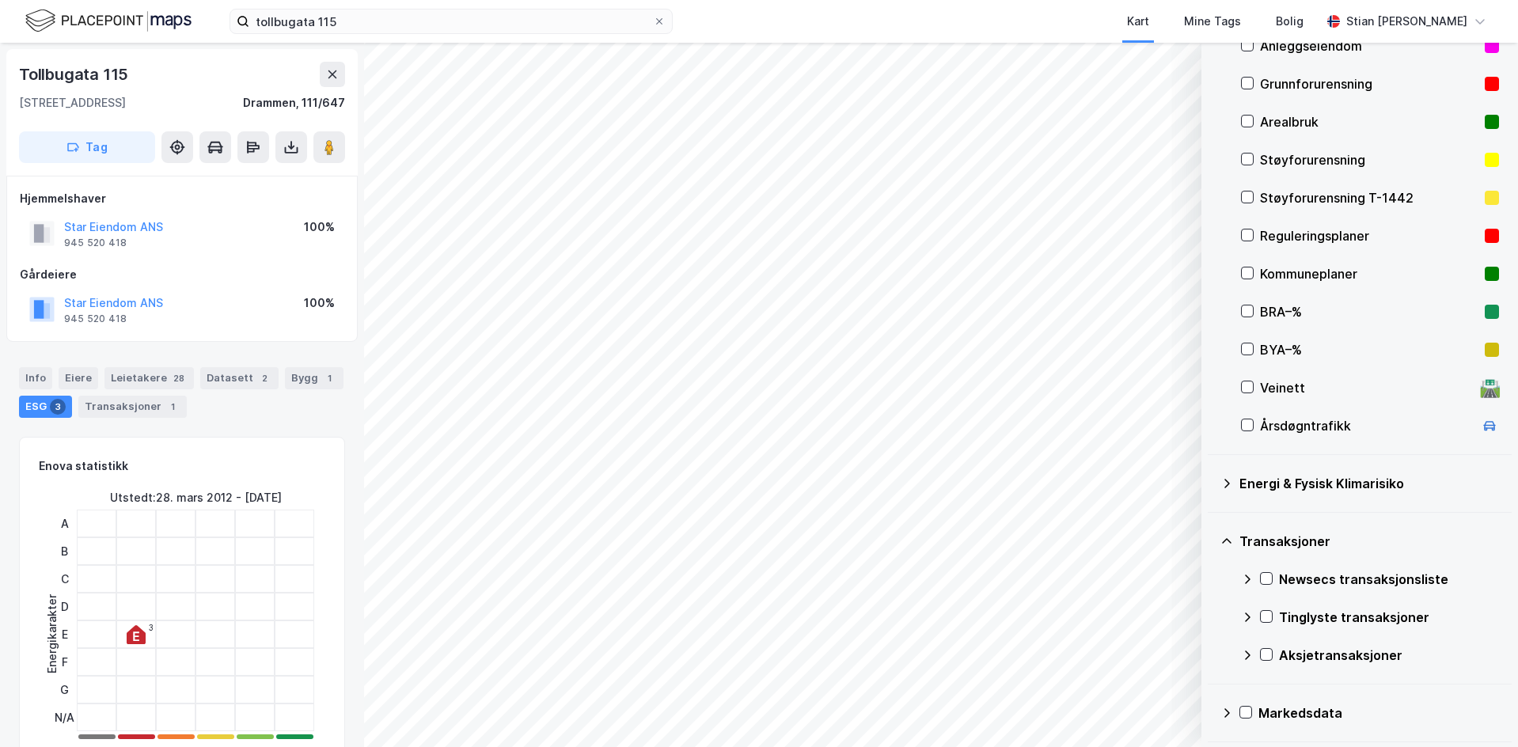
scroll to position [187, 0]
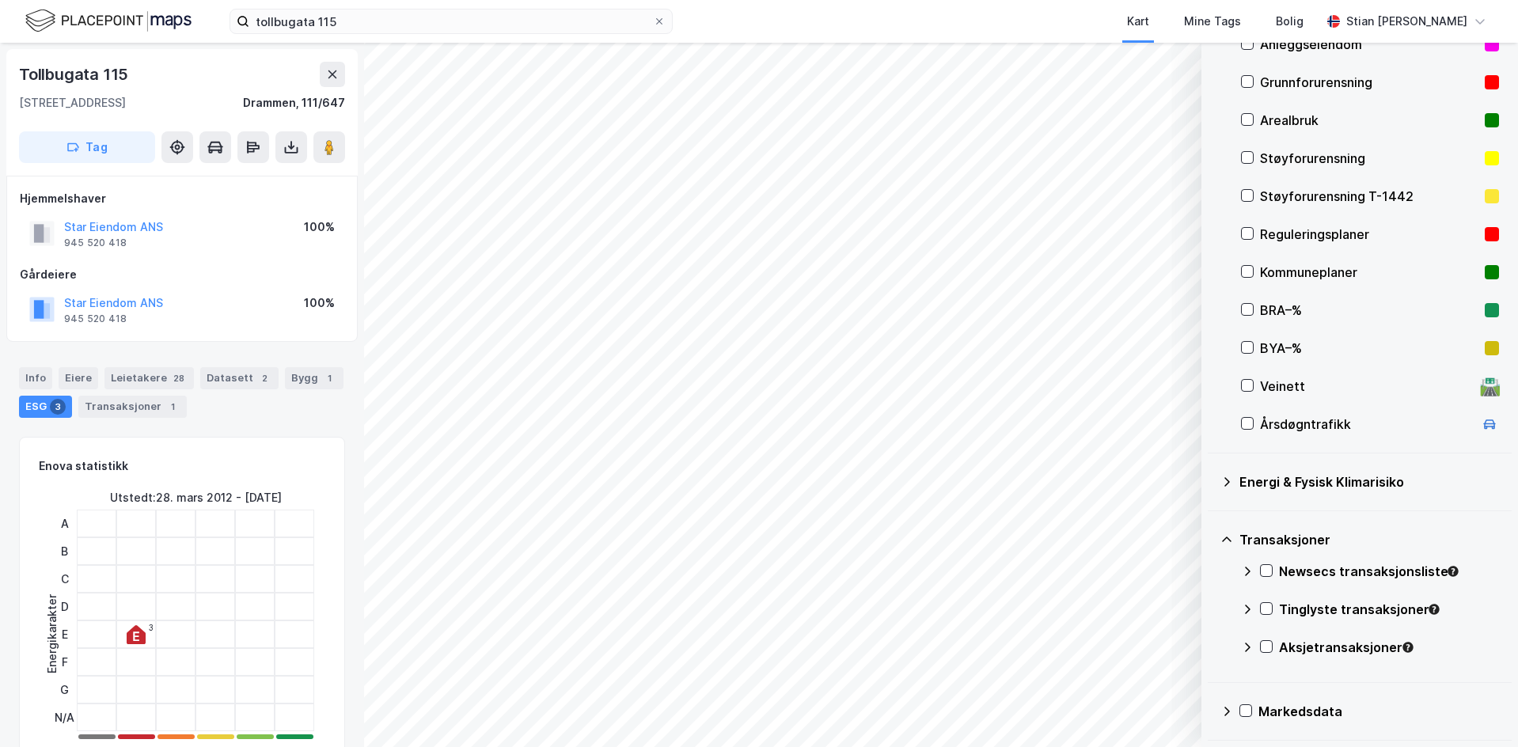
click at [1287, 575] on div "Newsecs transaksjonsliste" at bounding box center [1389, 571] width 220 height 19
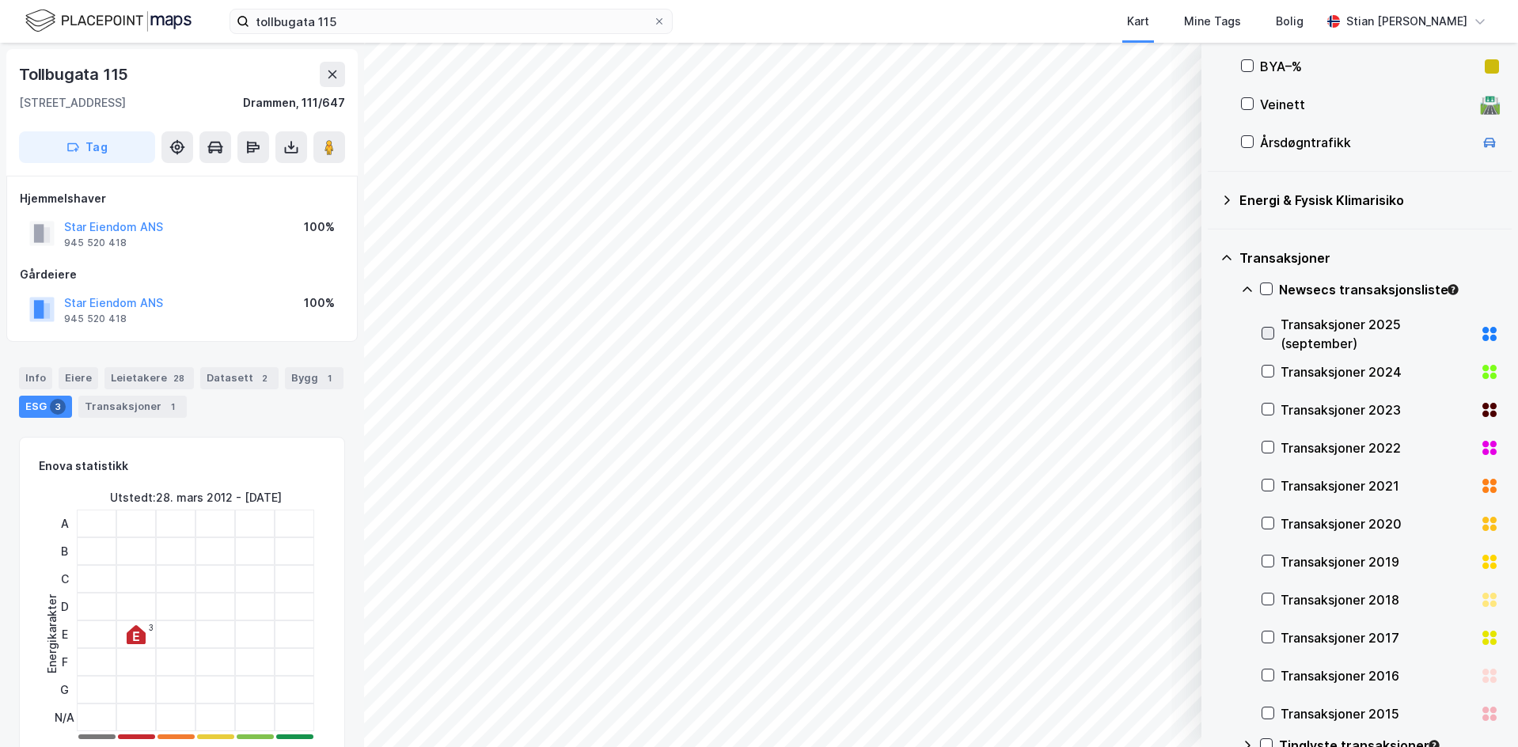
scroll to position [504, 0]
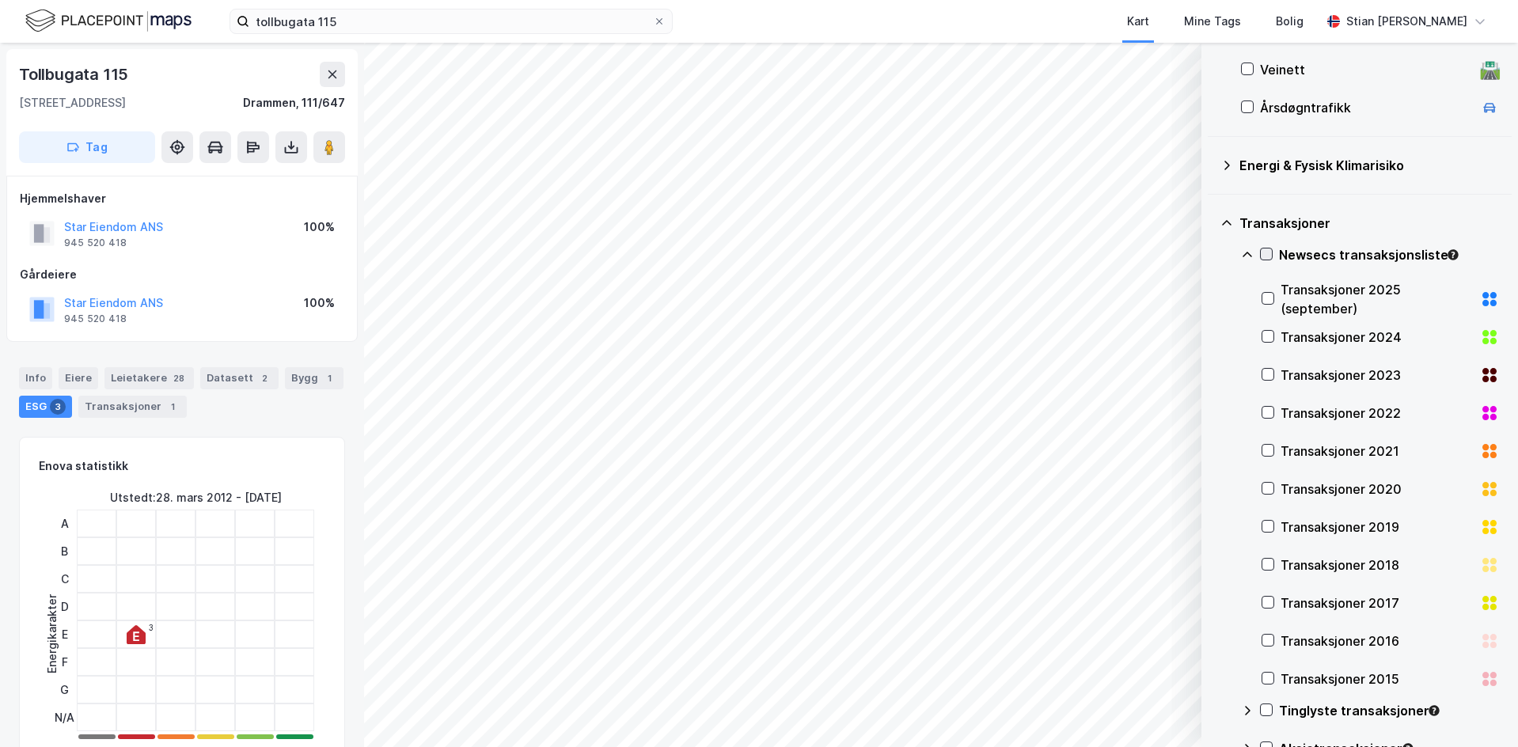
click at [1271, 253] on icon at bounding box center [1266, 254] width 11 height 11
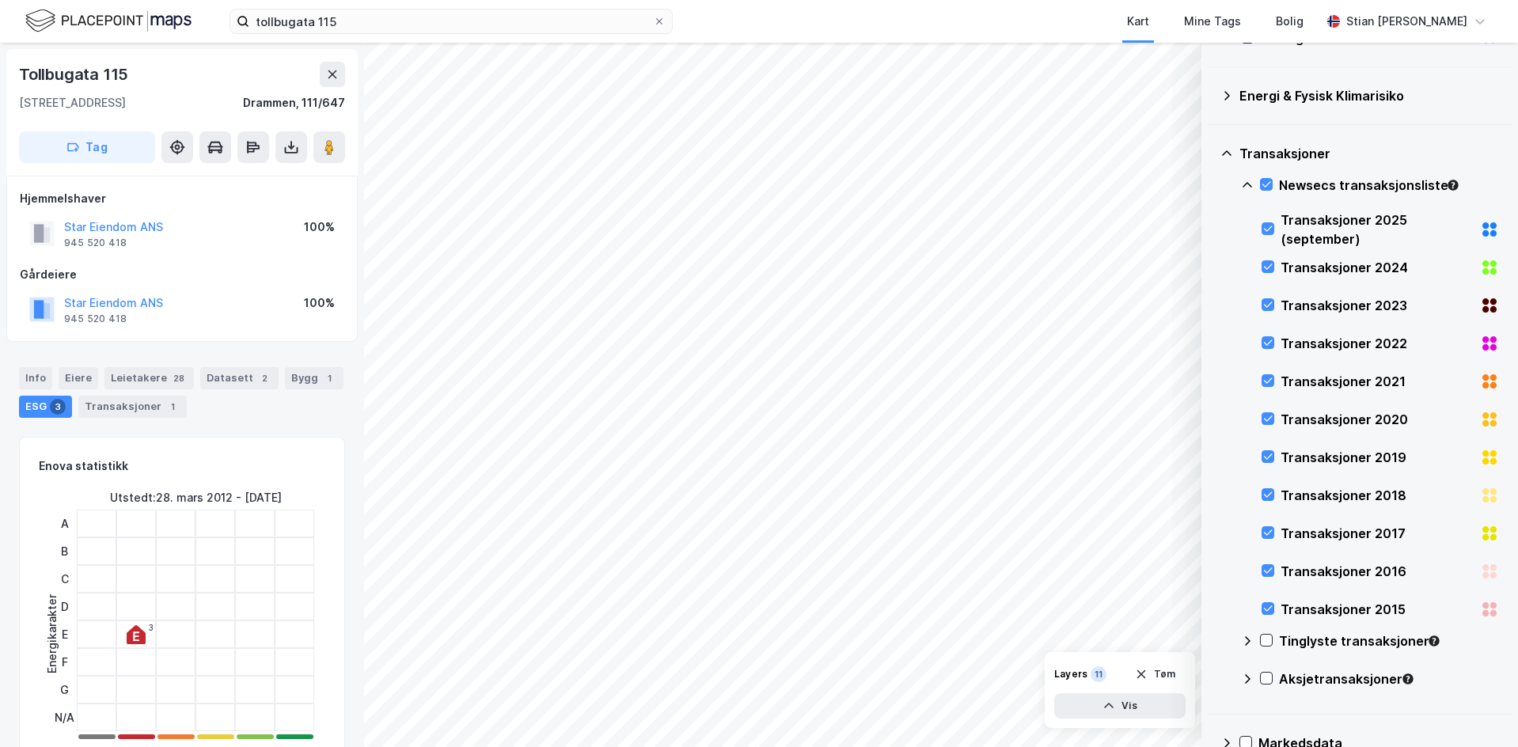
scroll to position [605, 0]
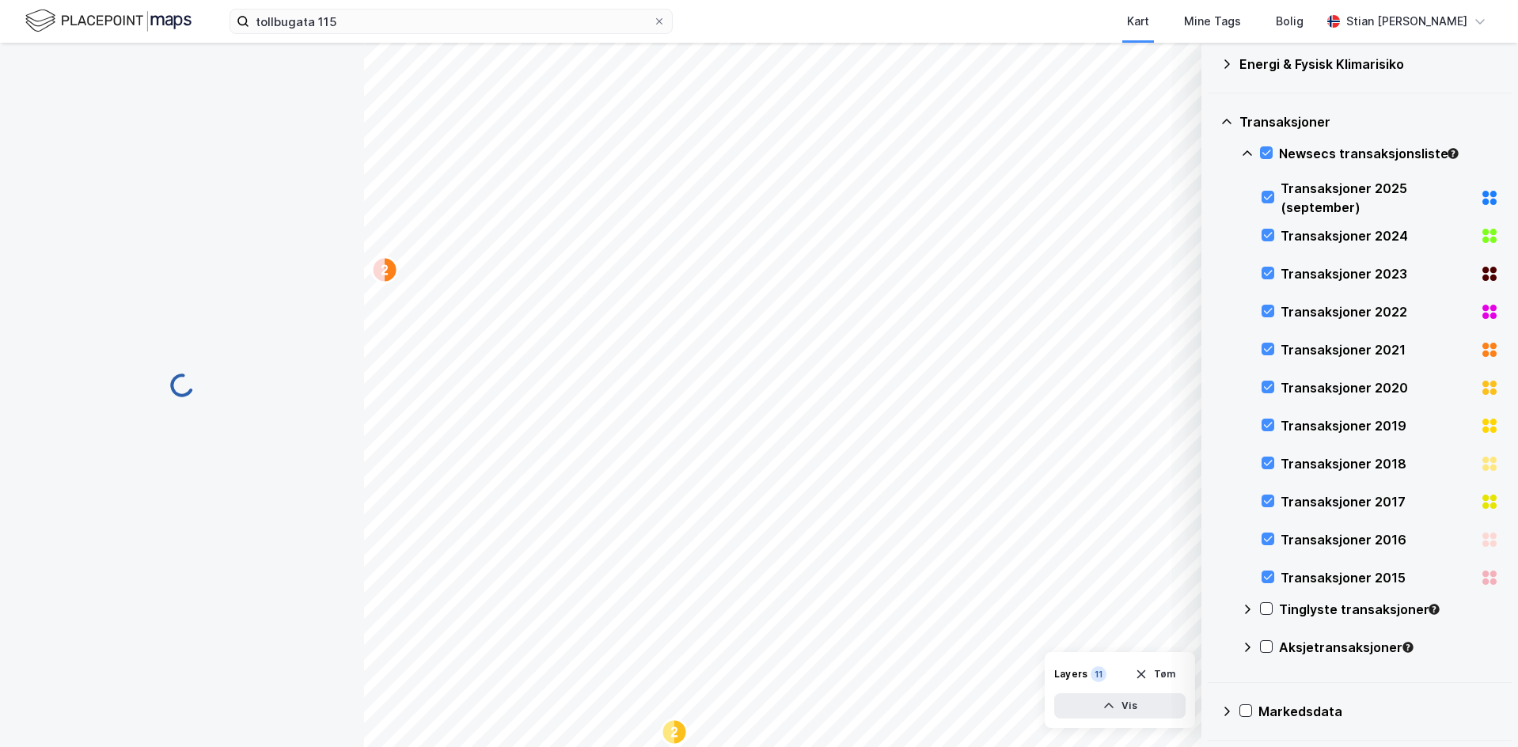
scroll to position [1, 0]
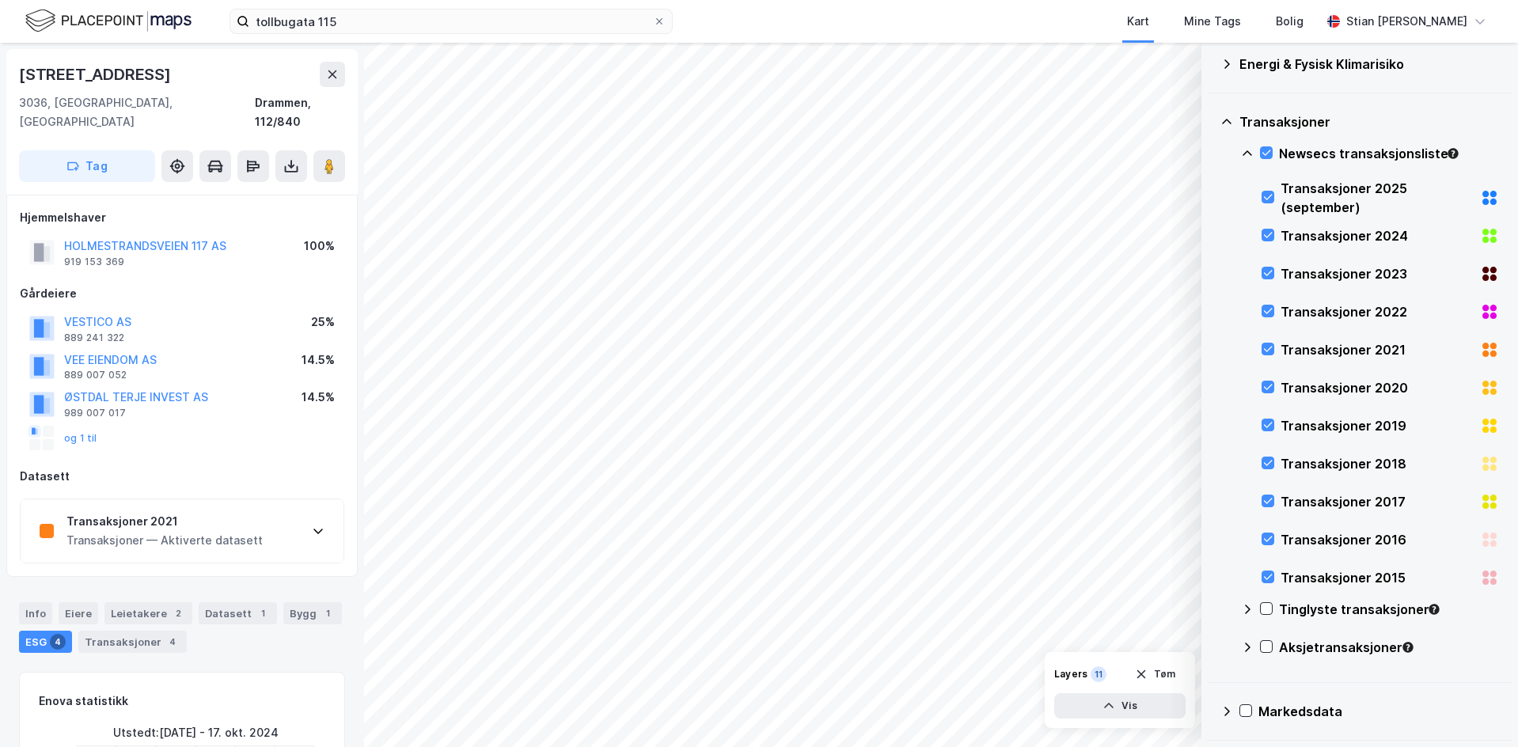
scroll to position [1, 0]
click at [1268, 152] on icon at bounding box center [1266, 152] width 11 height 11
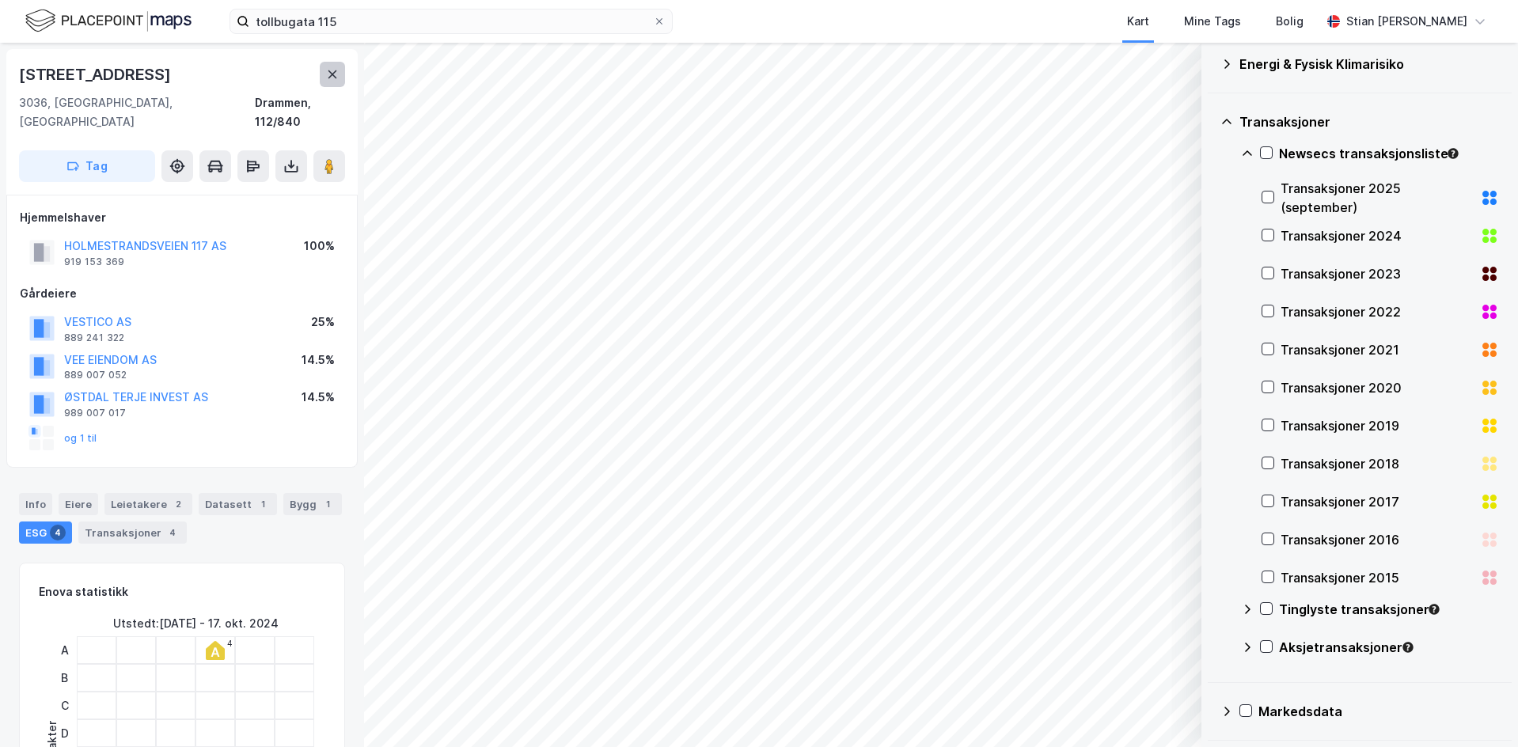
click at [329, 81] on button at bounding box center [332, 74] width 25 height 25
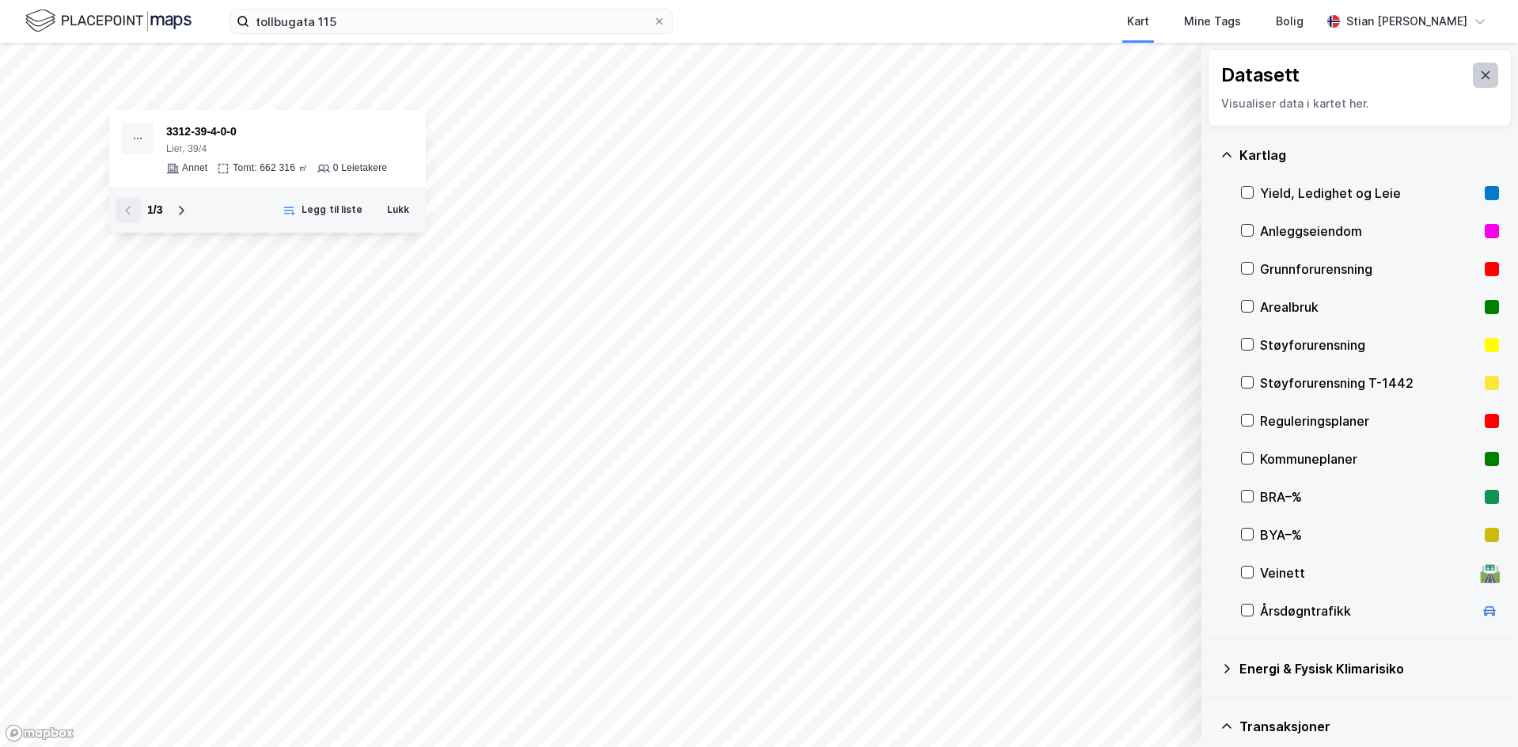
click at [1480, 70] on icon at bounding box center [1486, 75] width 13 height 13
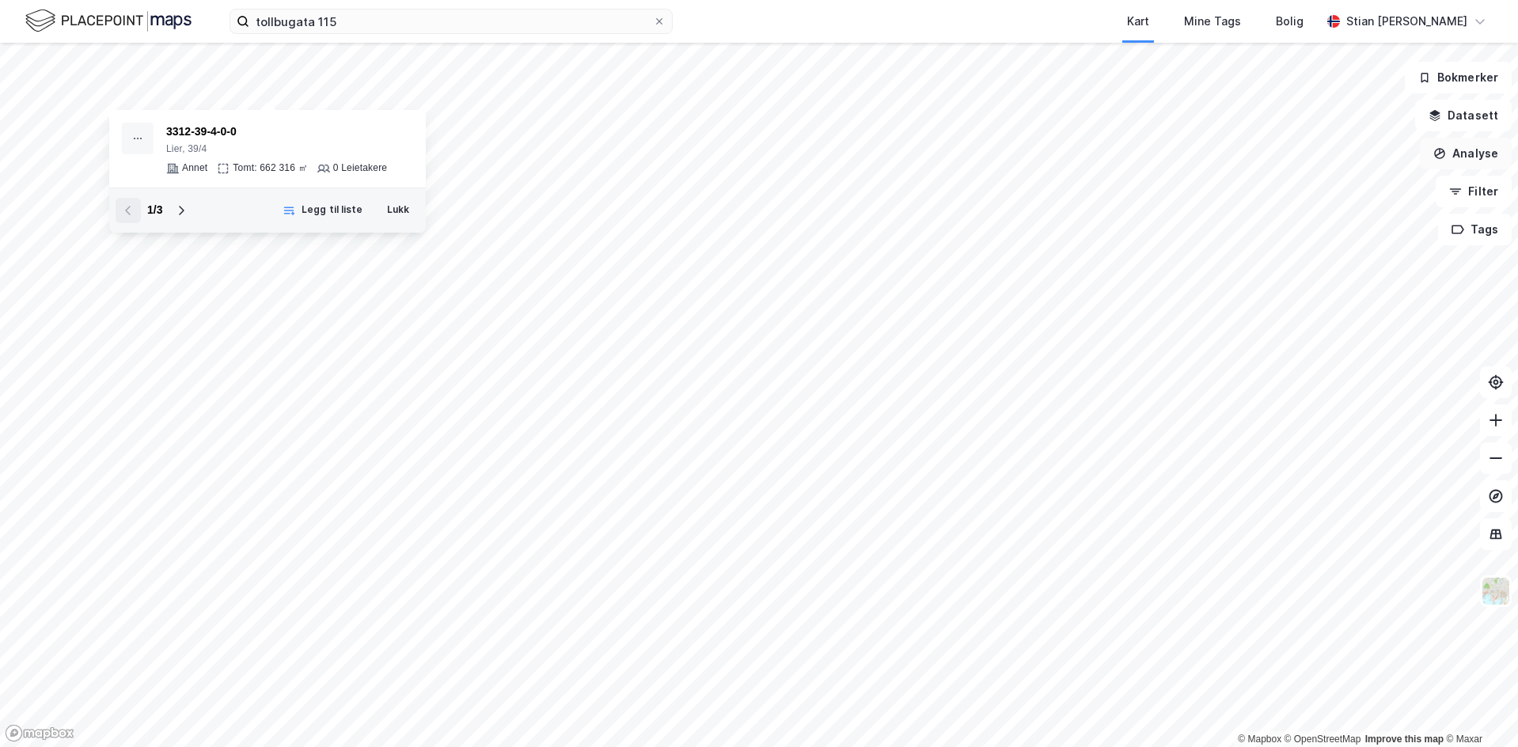
click at [1485, 154] on button "Analyse" at bounding box center [1466, 154] width 92 height 32
click at [1476, 194] on button "Filter" at bounding box center [1474, 192] width 76 height 32
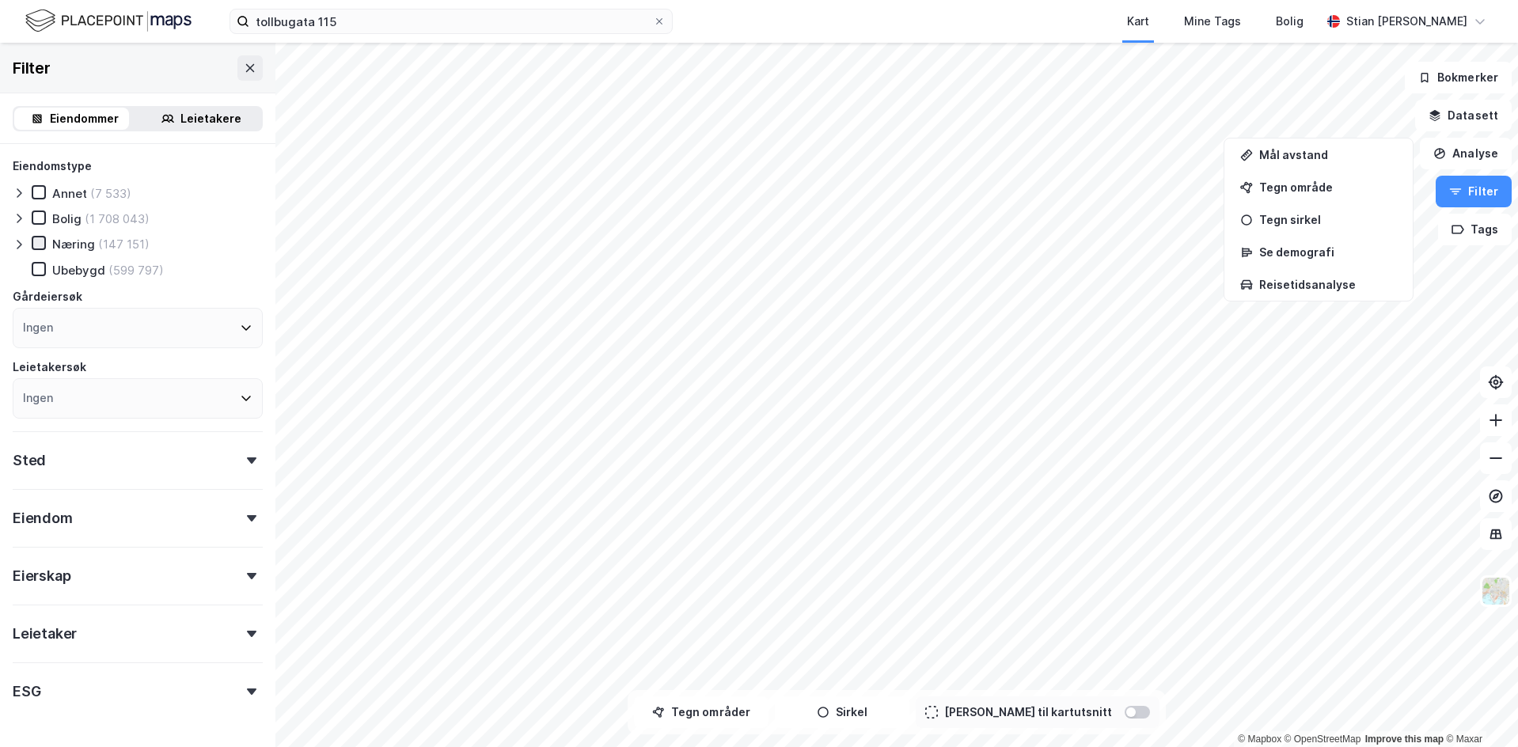
click at [39, 243] on icon at bounding box center [38, 243] width 11 height 11
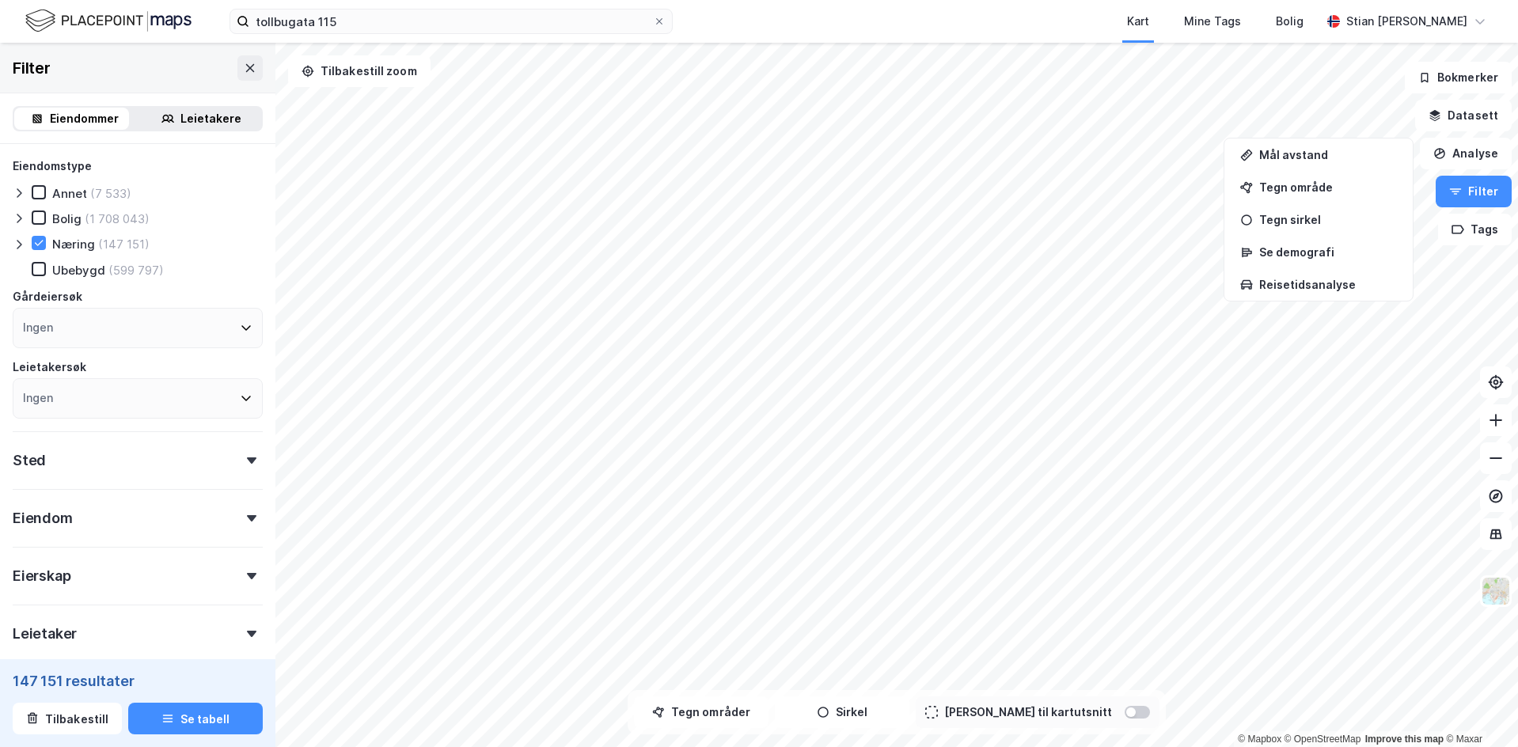
click at [201, 122] on div "Leietakere" at bounding box center [211, 118] width 61 height 19
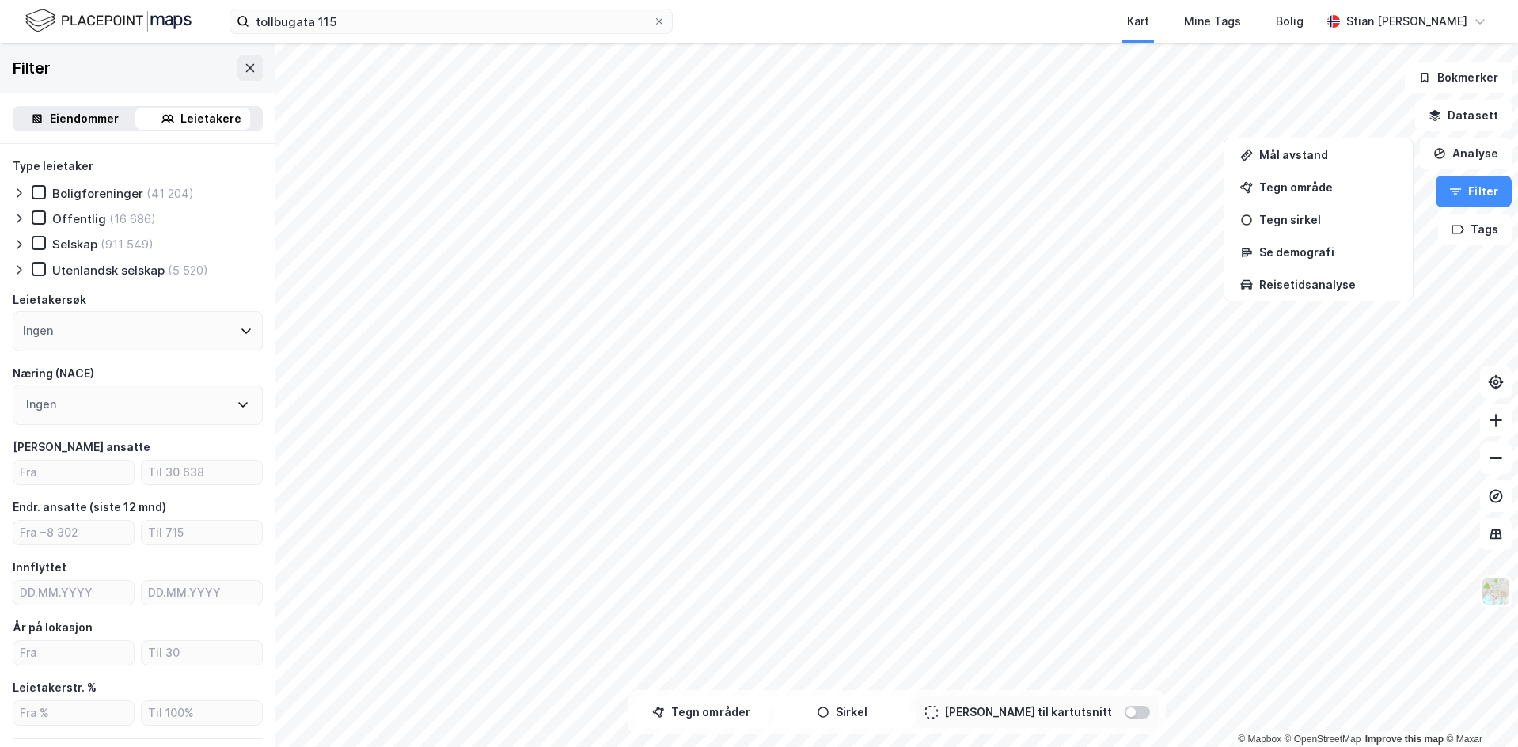
scroll to position [79, 0]
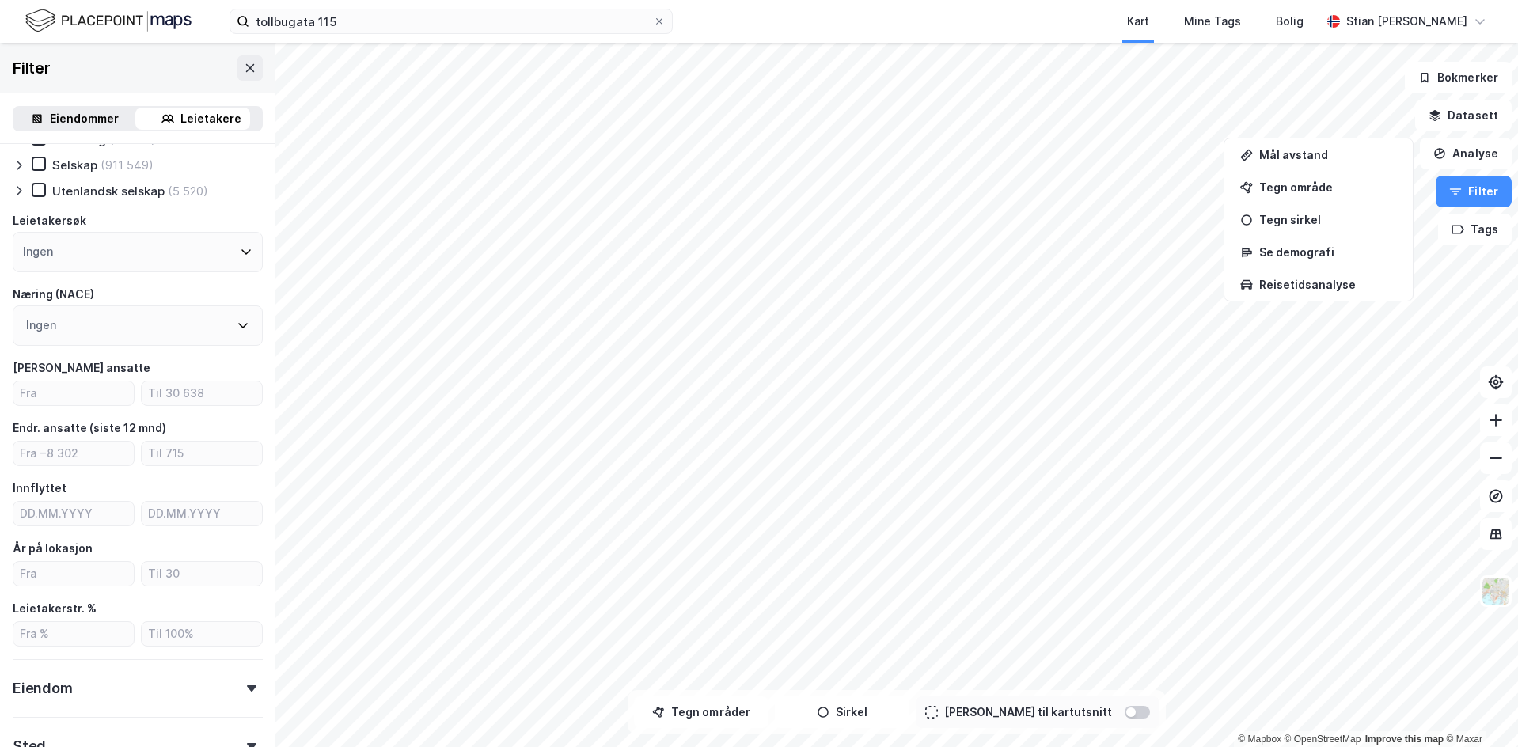
click at [95, 322] on div "Ingen" at bounding box center [138, 326] width 250 height 40
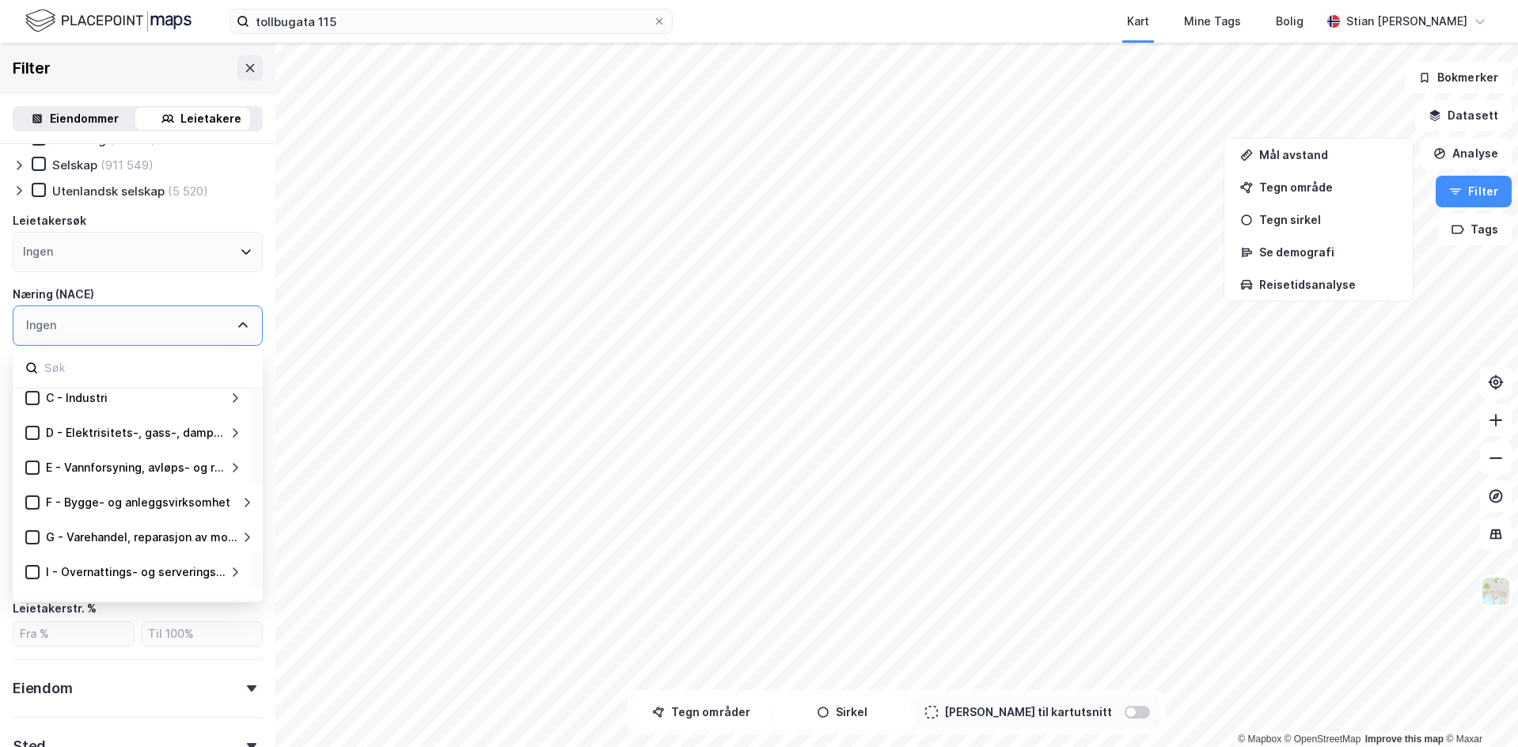
click at [101, 441] on div "D - Elektrisitets-, gass-, damp- og varmtvannsforsyning" at bounding box center [136, 433] width 180 height 19
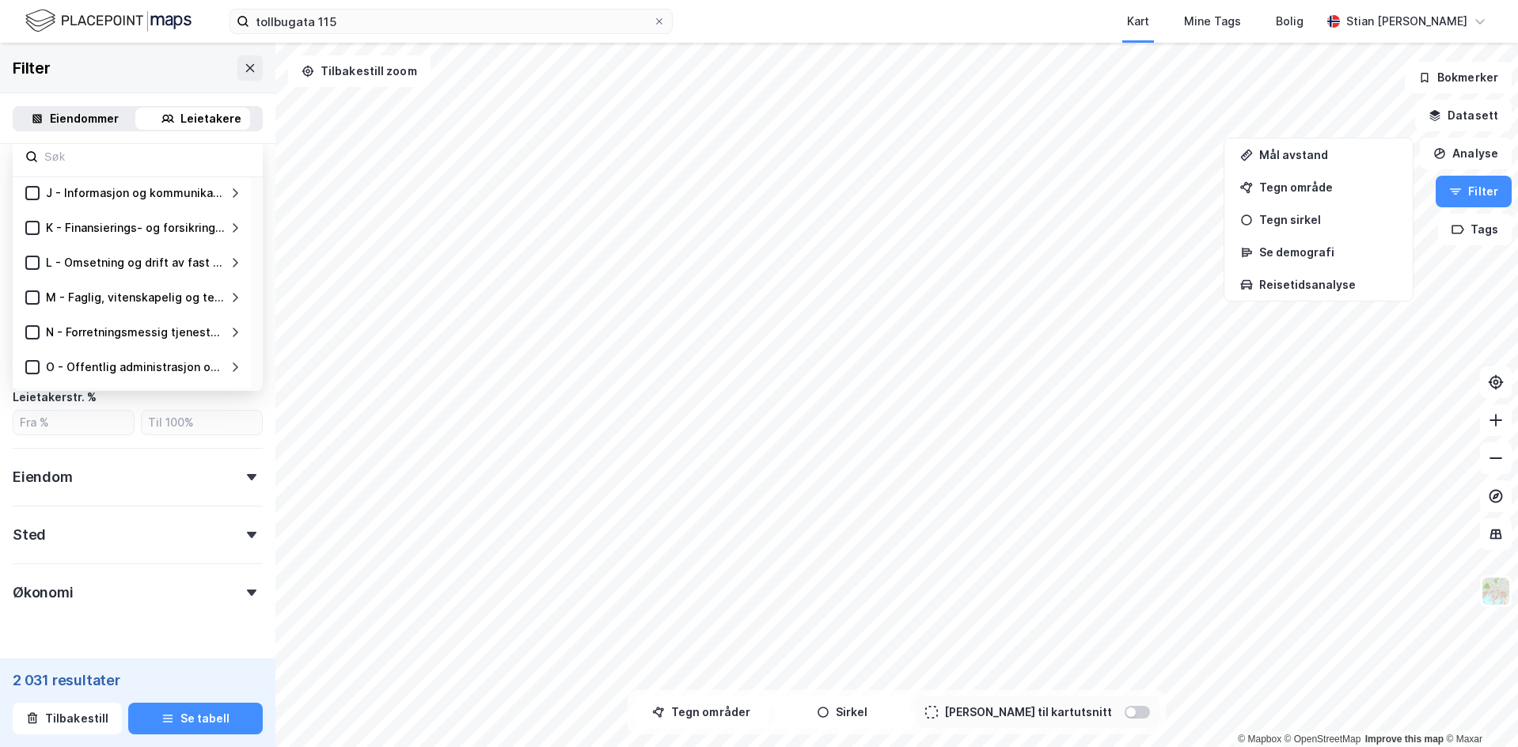
scroll to position [317, 0]
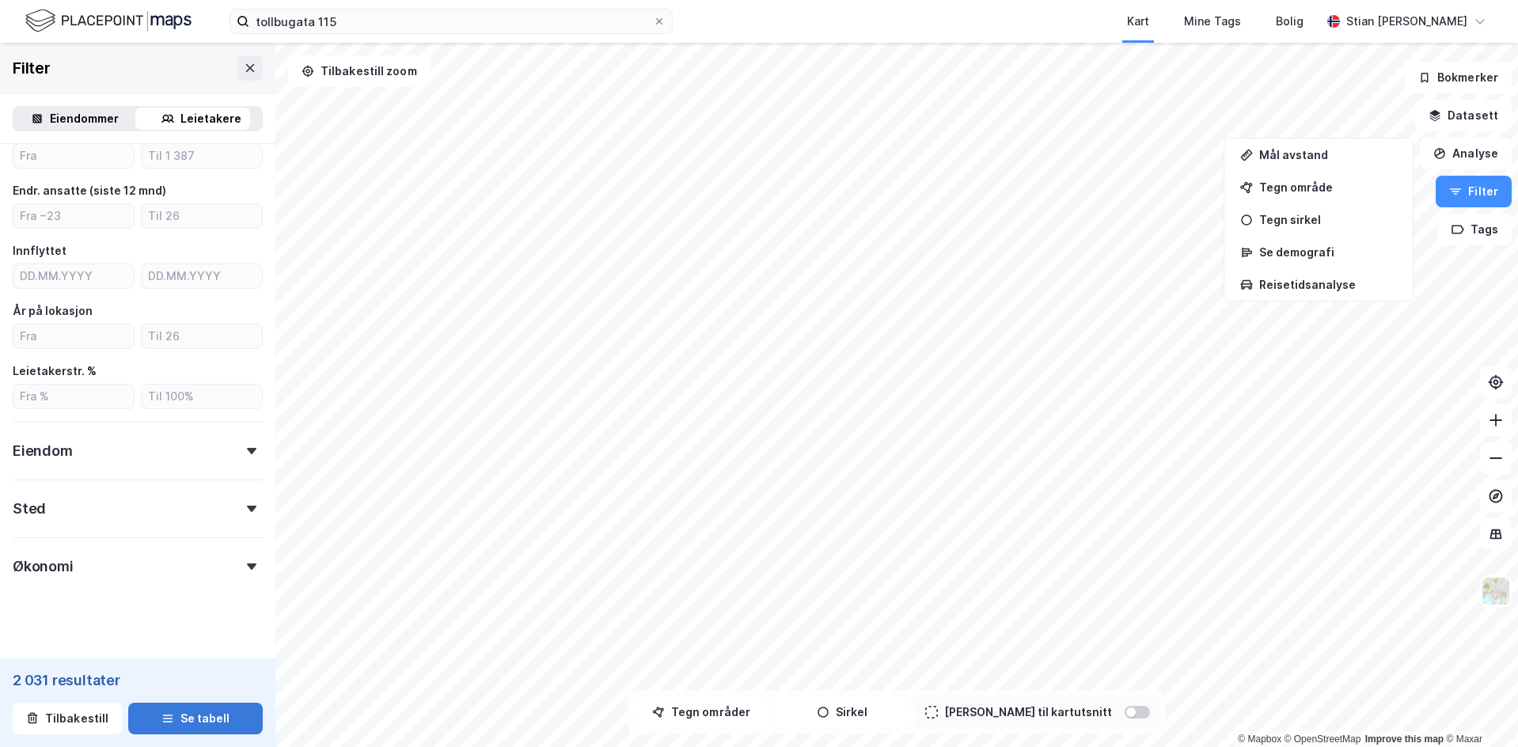
click at [208, 713] on button "Se tabell" at bounding box center [195, 719] width 135 height 32
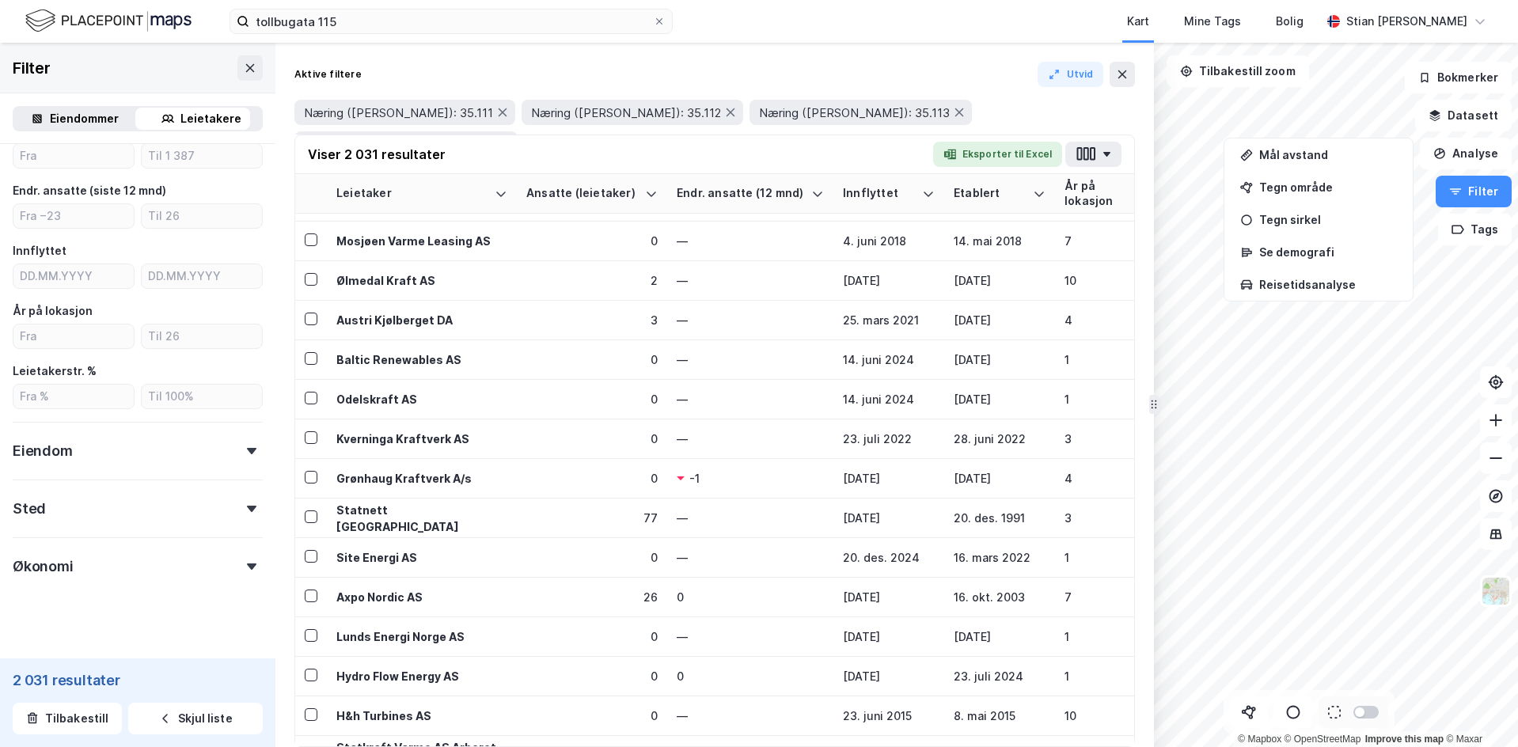
scroll to position [633, 0]
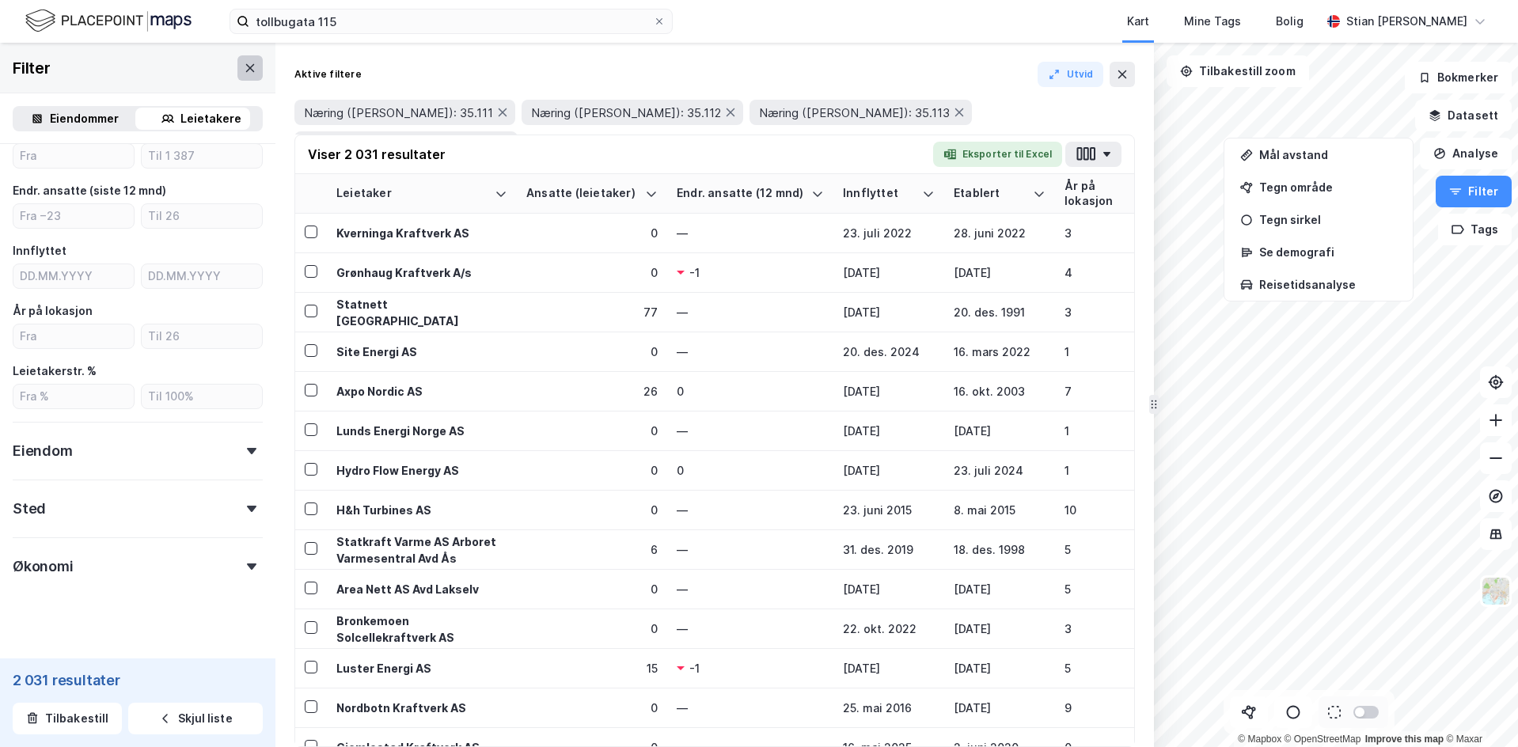
click at [244, 63] on icon at bounding box center [250, 68] width 13 height 13
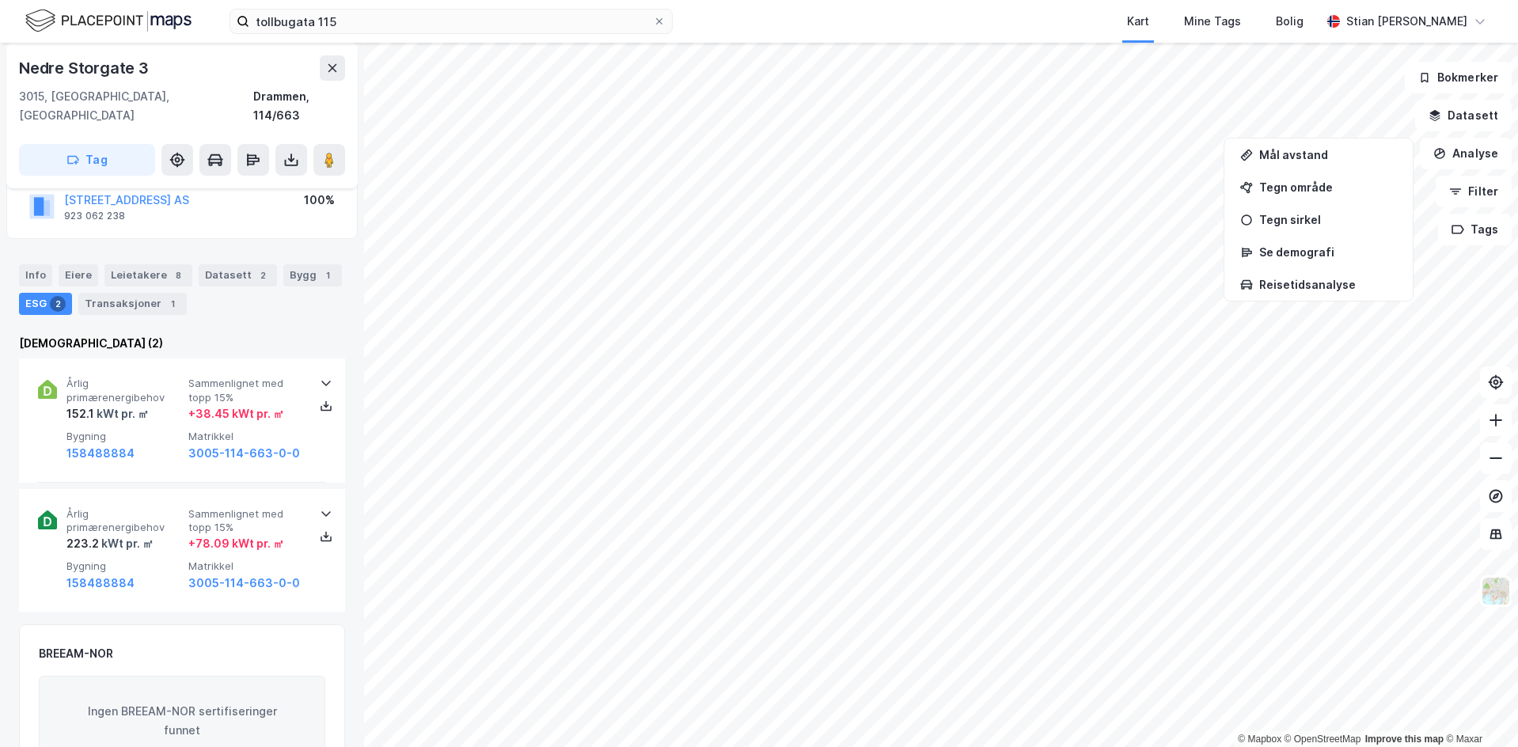
scroll to position [158, 0]
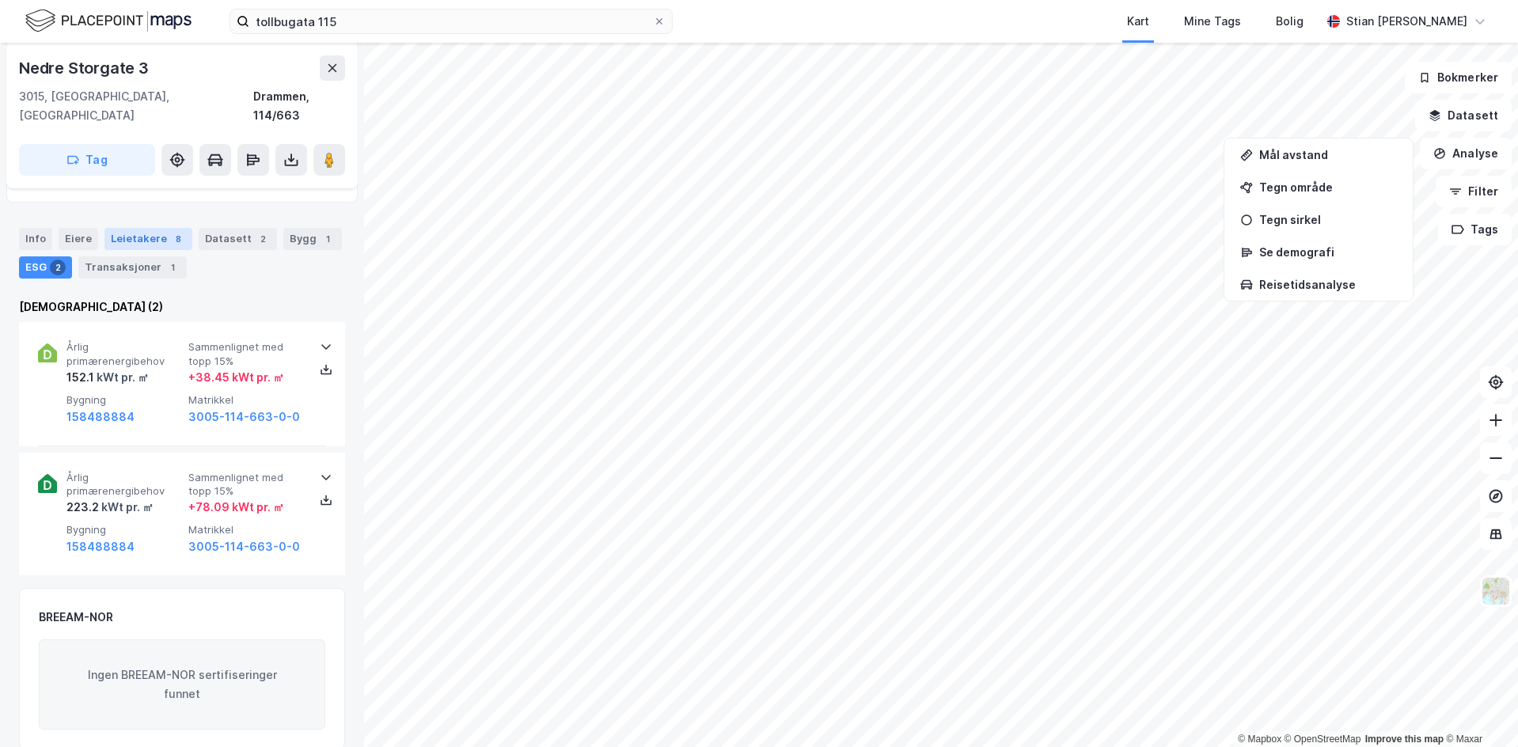
click at [152, 228] on div "Leietakere 8" at bounding box center [149, 239] width 88 height 22
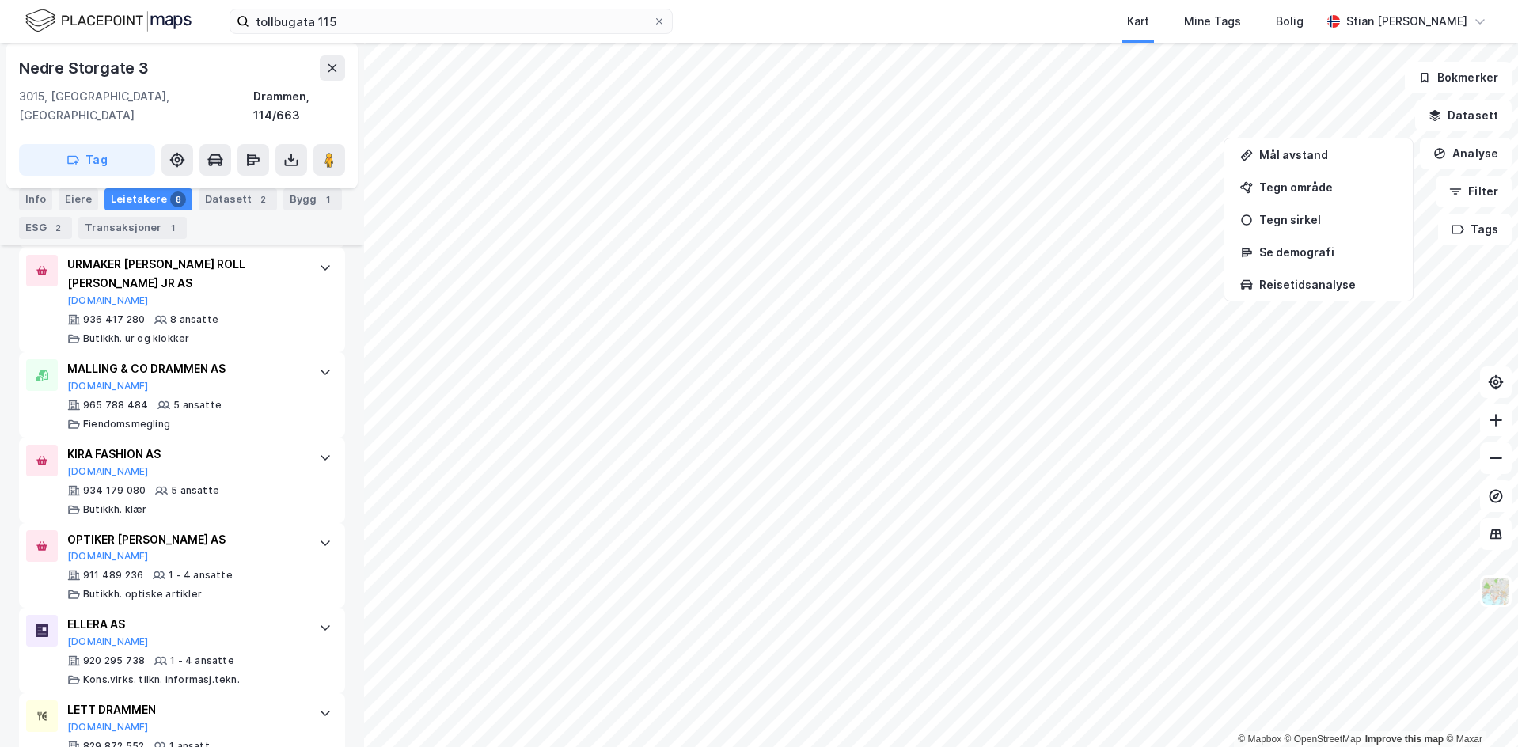
scroll to position [678, 0]
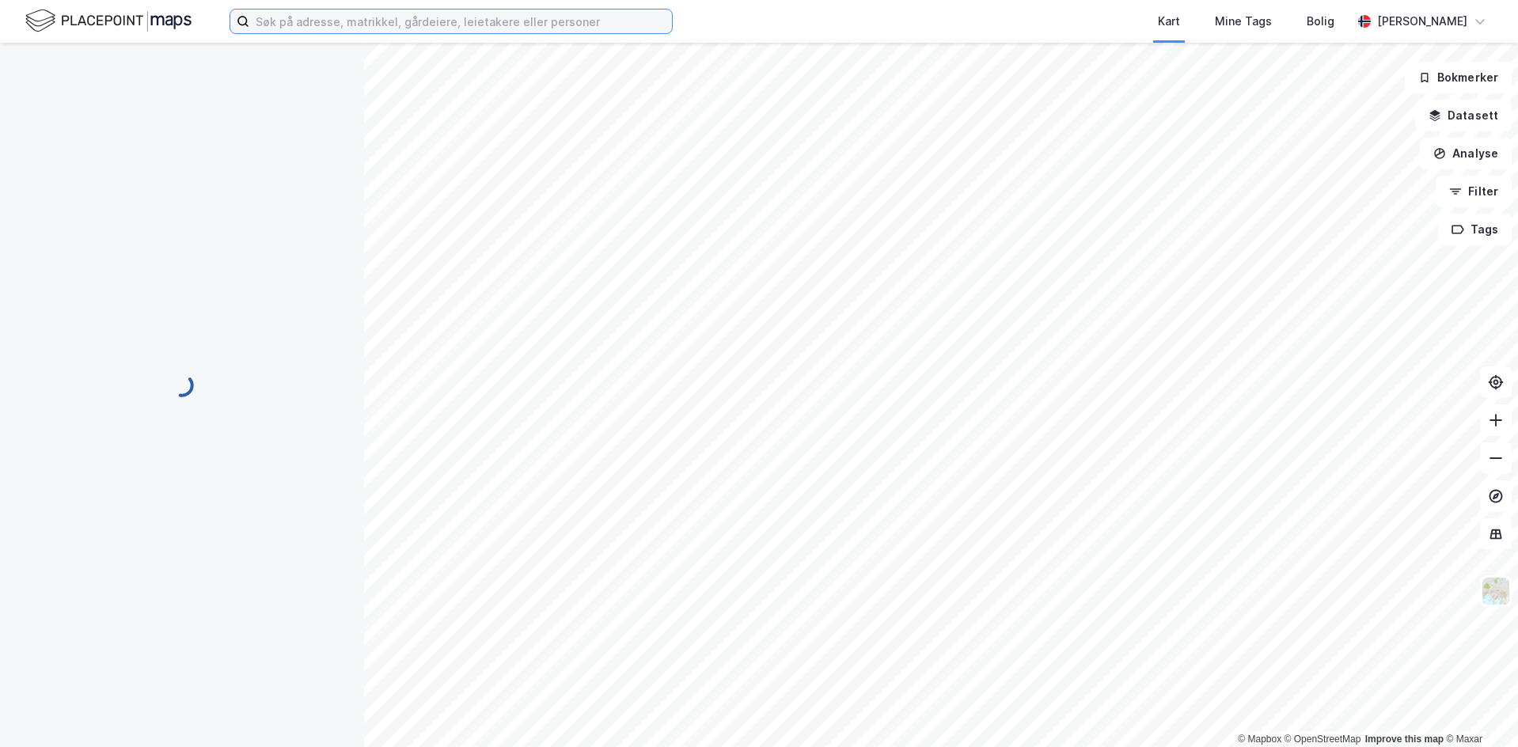
click at [443, 26] on input at bounding box center [460, 22] width 423 height 24
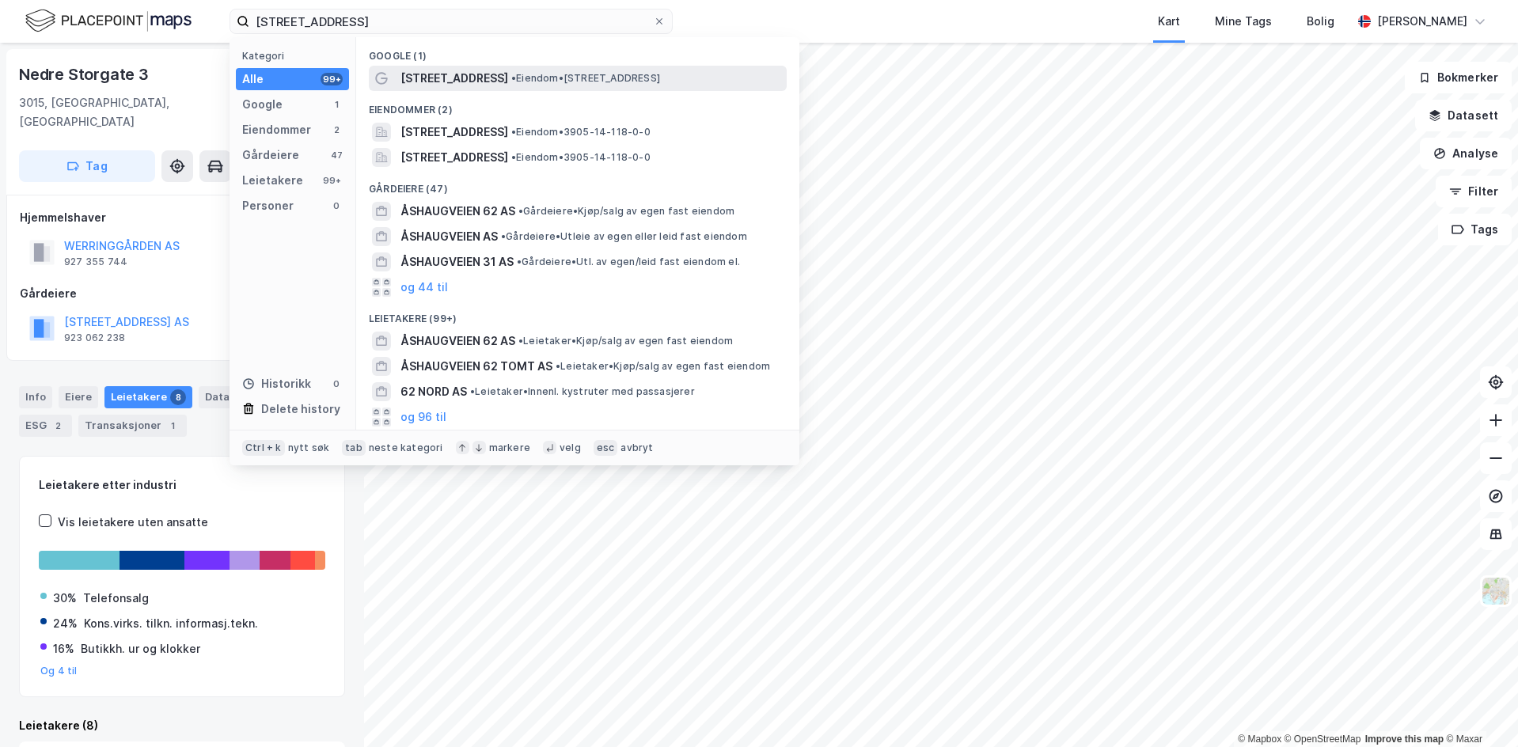
click at [475, 74] on span "[STREET_ADDRESS]" at bounding box center [455, 78] width 108 height 19
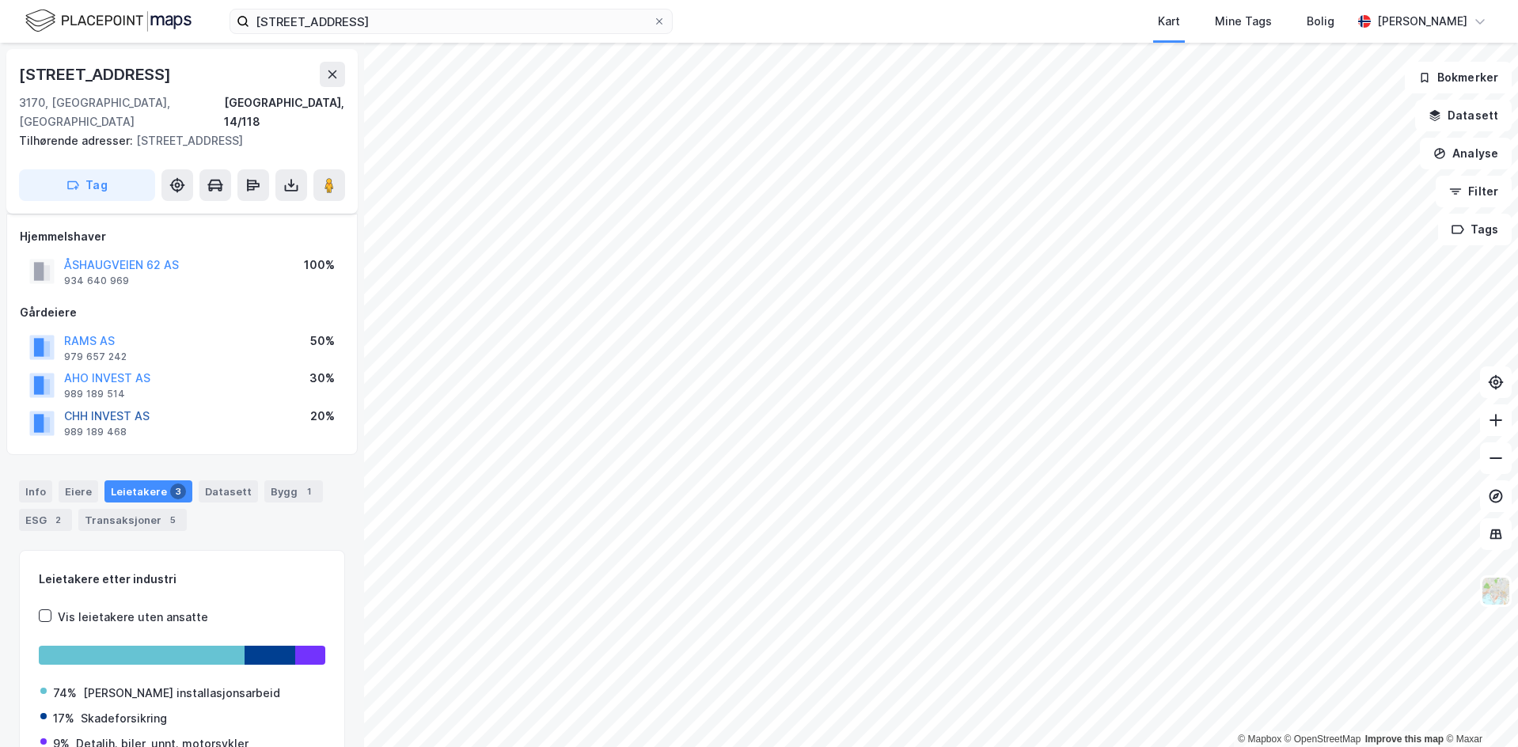
scroll to position [70, 0]
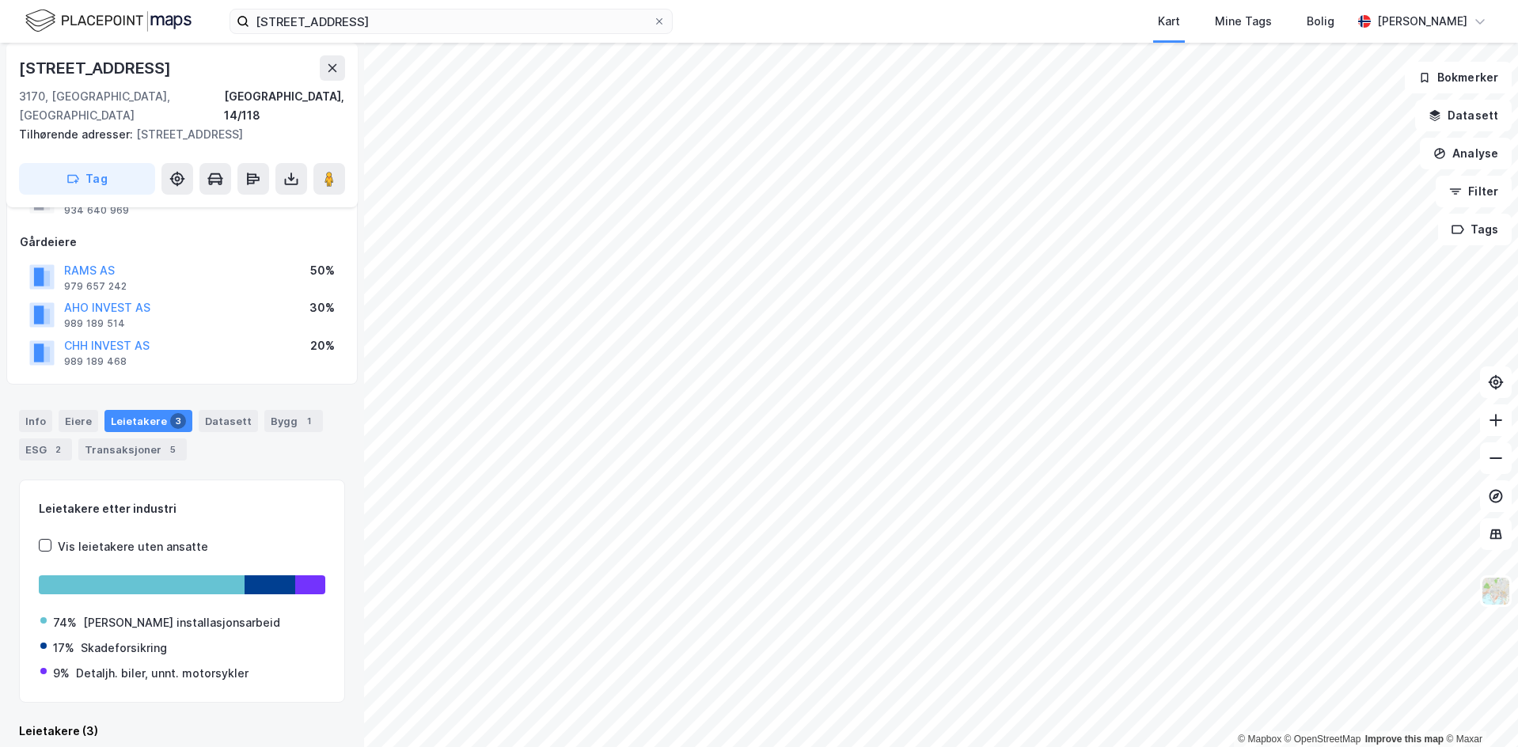
click at [144, 410] on div "Leietakere 3" at bounding box center [149, 421] width 88 height 22
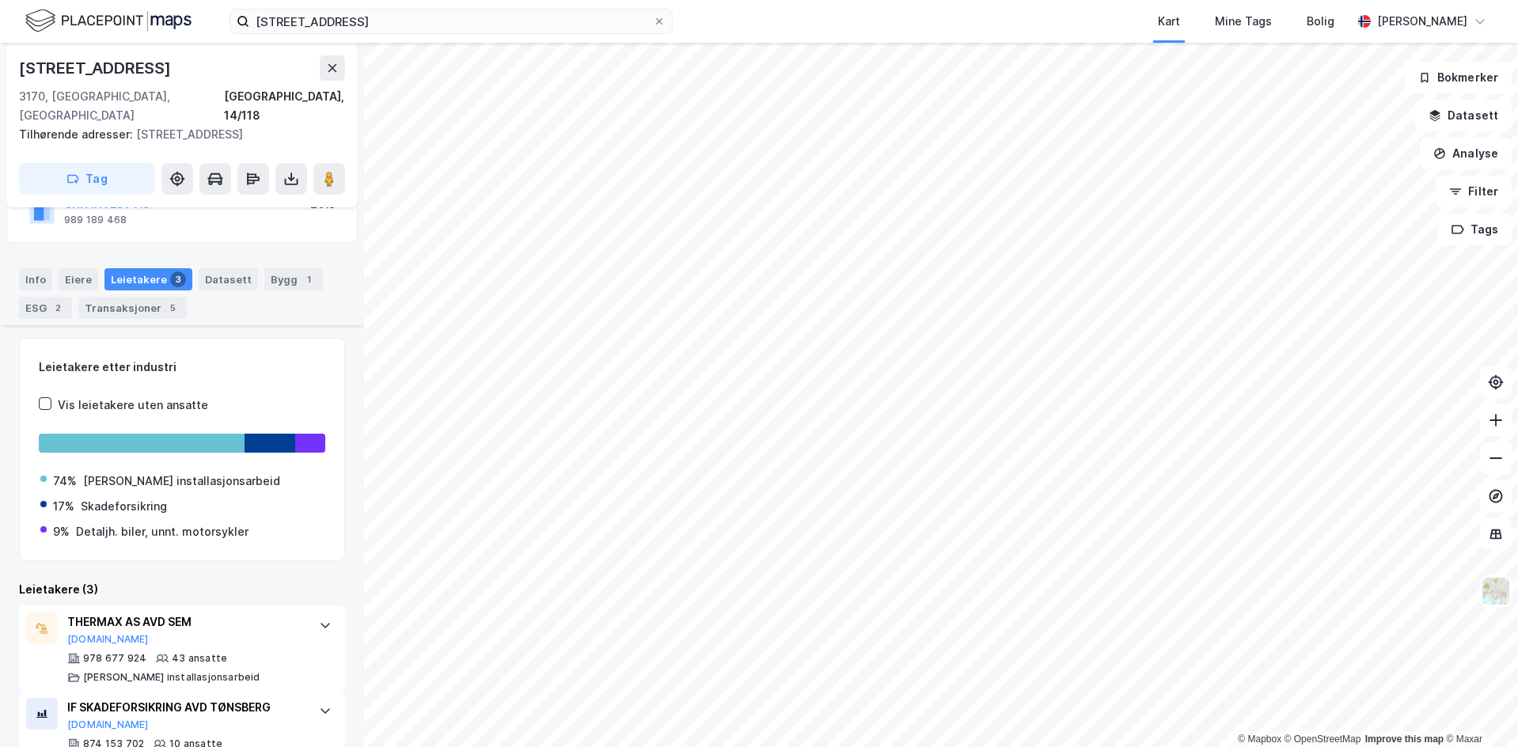
scroll to position [327, 0]
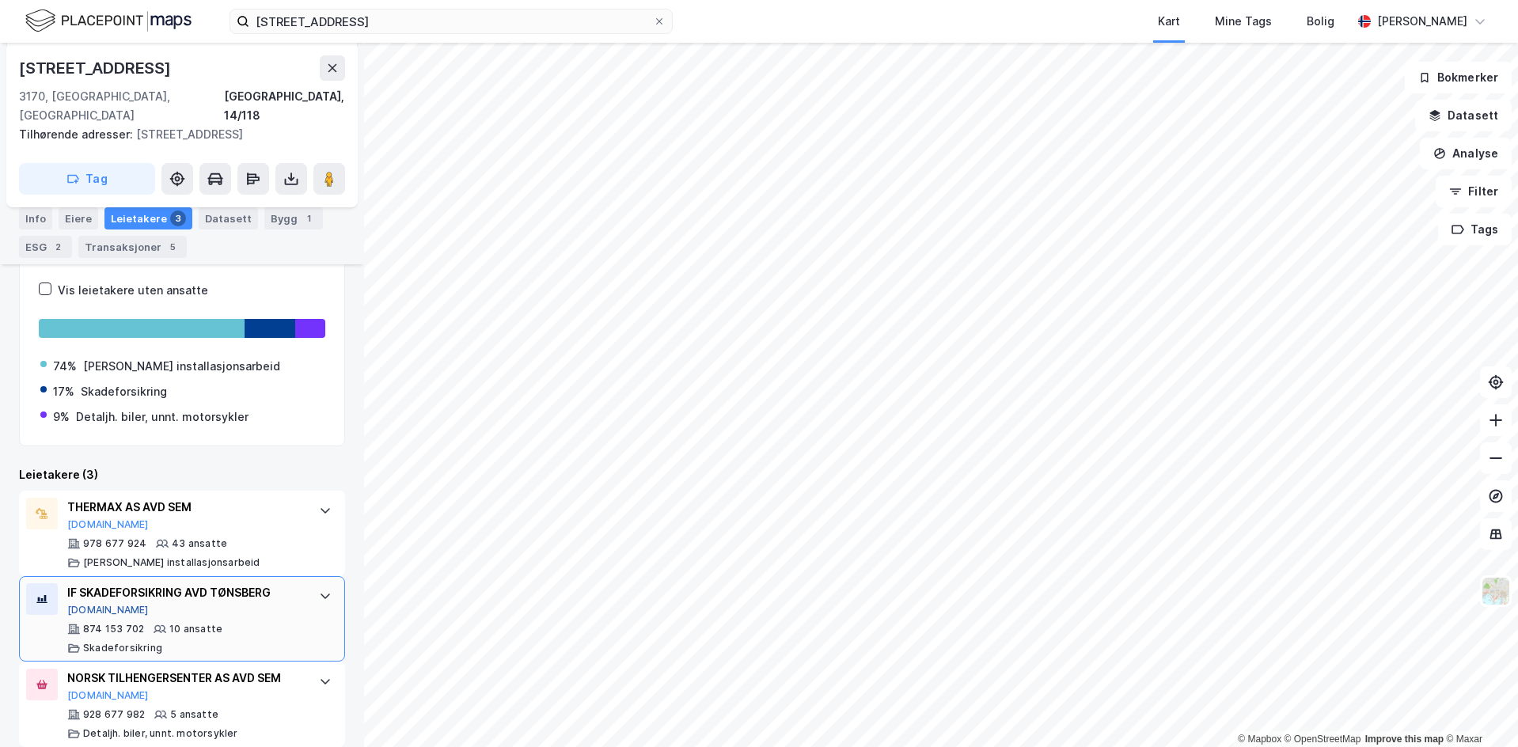
click at [94, 604] on button "[DOMAIN_NAME]" at bounding box center [108, 610] width 82 height 13
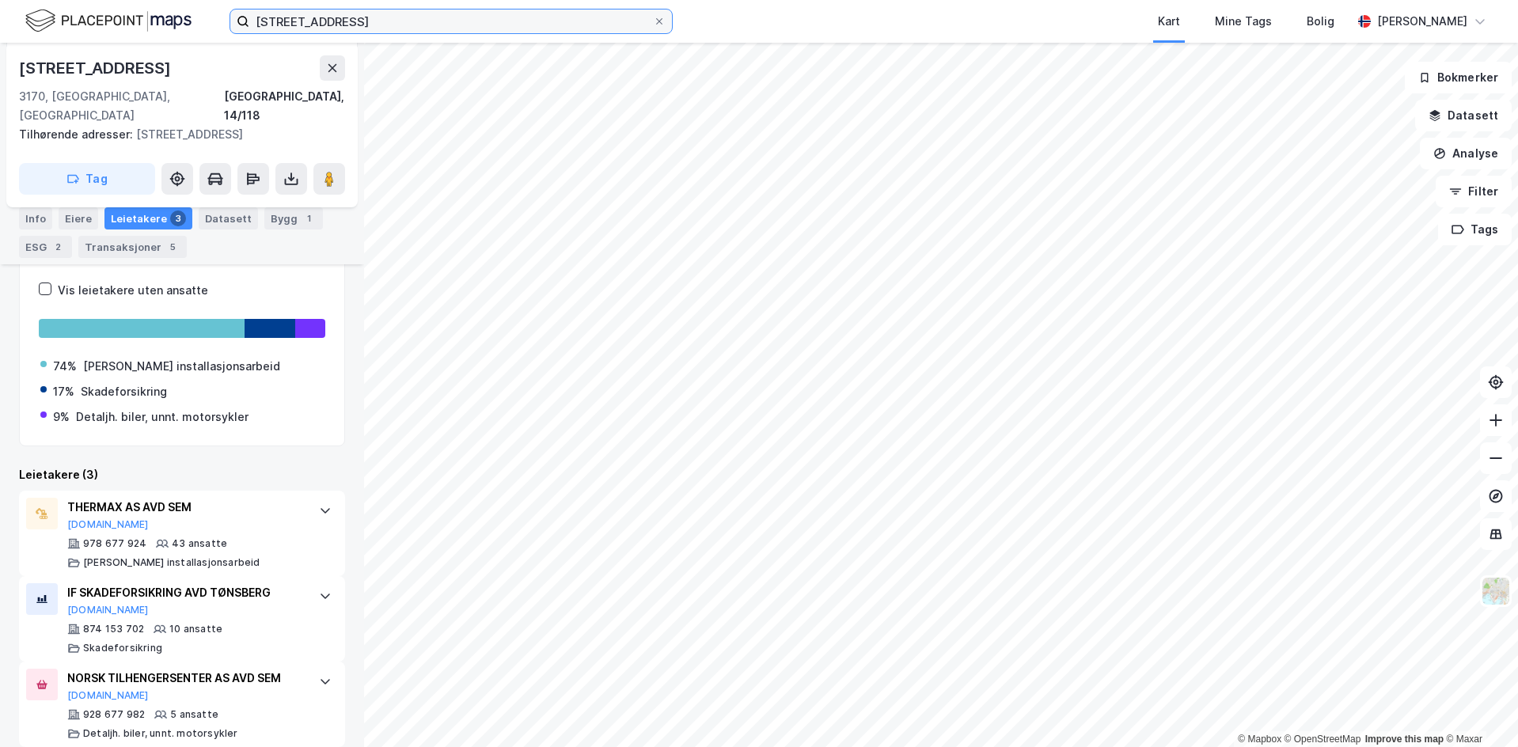
click at [415, 13] on input "[STREET_ADDRESS]" at bounding box center [451, 22] width 404 height 24
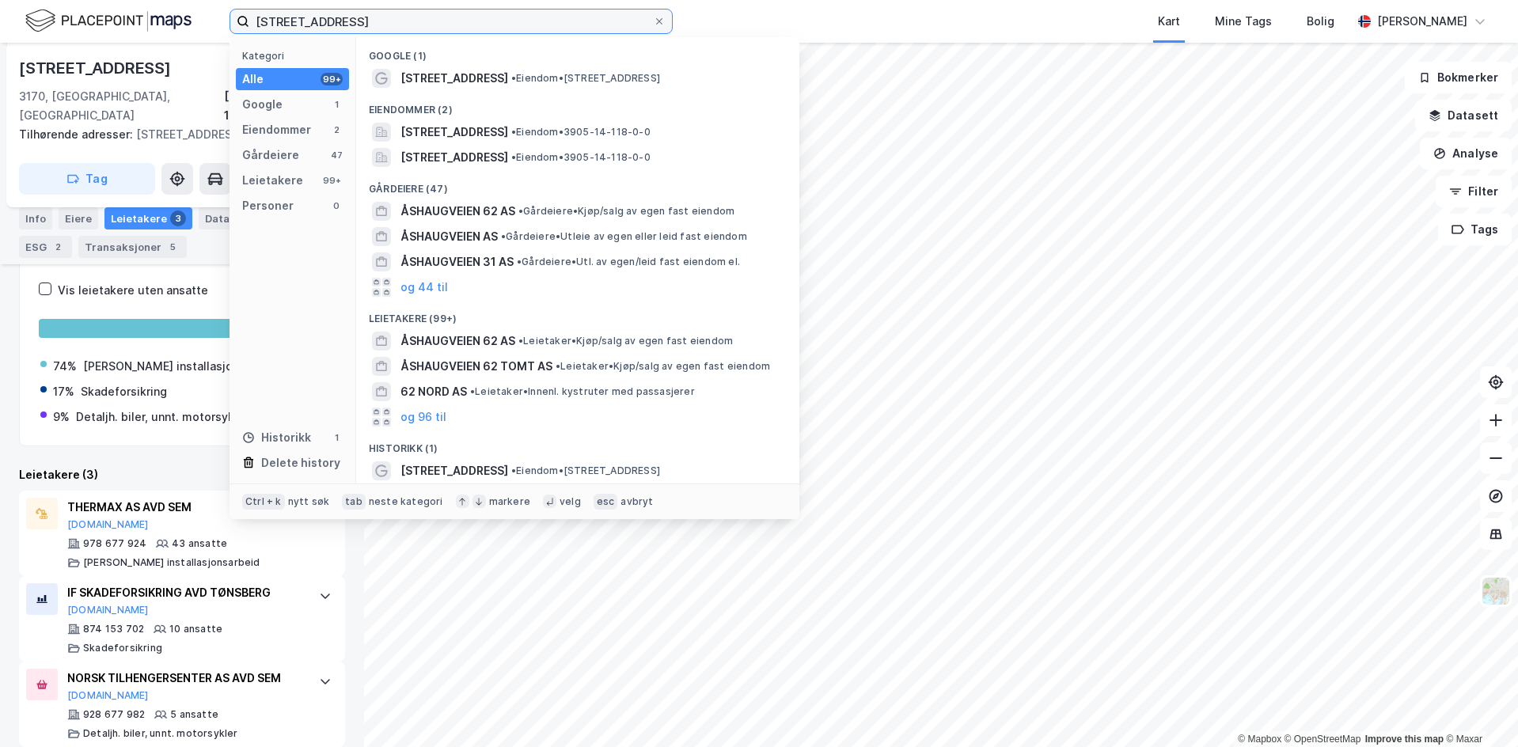
drag, startPoint x: 378, startPoint y: 13, endPoint x: 173, endPoint y: 13, distance: 204.3
click at [173, 13] on div "åshaugveien 62 Kategori Alle 99+ Google 1 Eiendommer 2 Gårdeiere 47 Leietakere …" at bounding box center [759, 21] width 1518 height 43
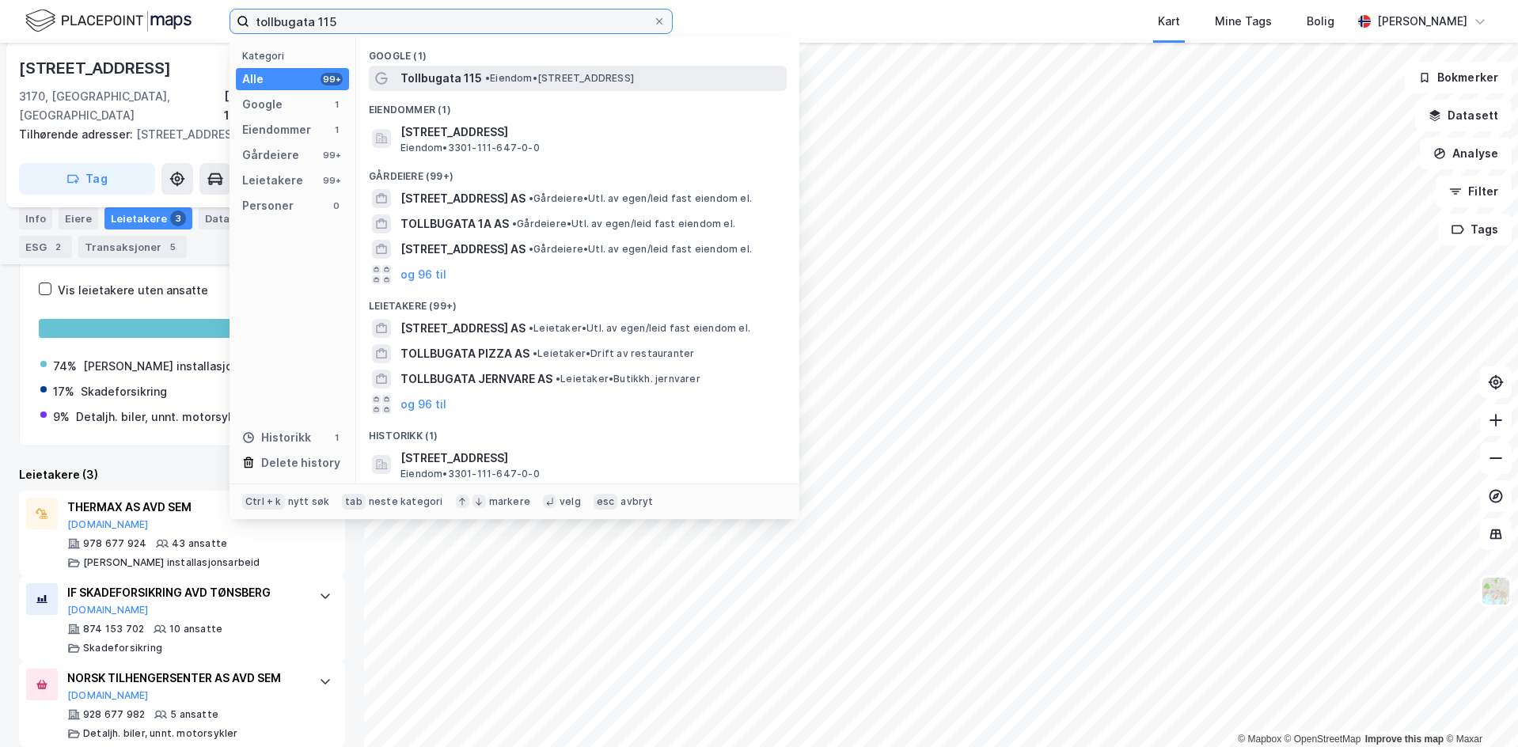
type input "tollbugata 115"
click at [462, 80] on span "Tollbugata 115" at bounding box center [442, 78] width 82 height 19
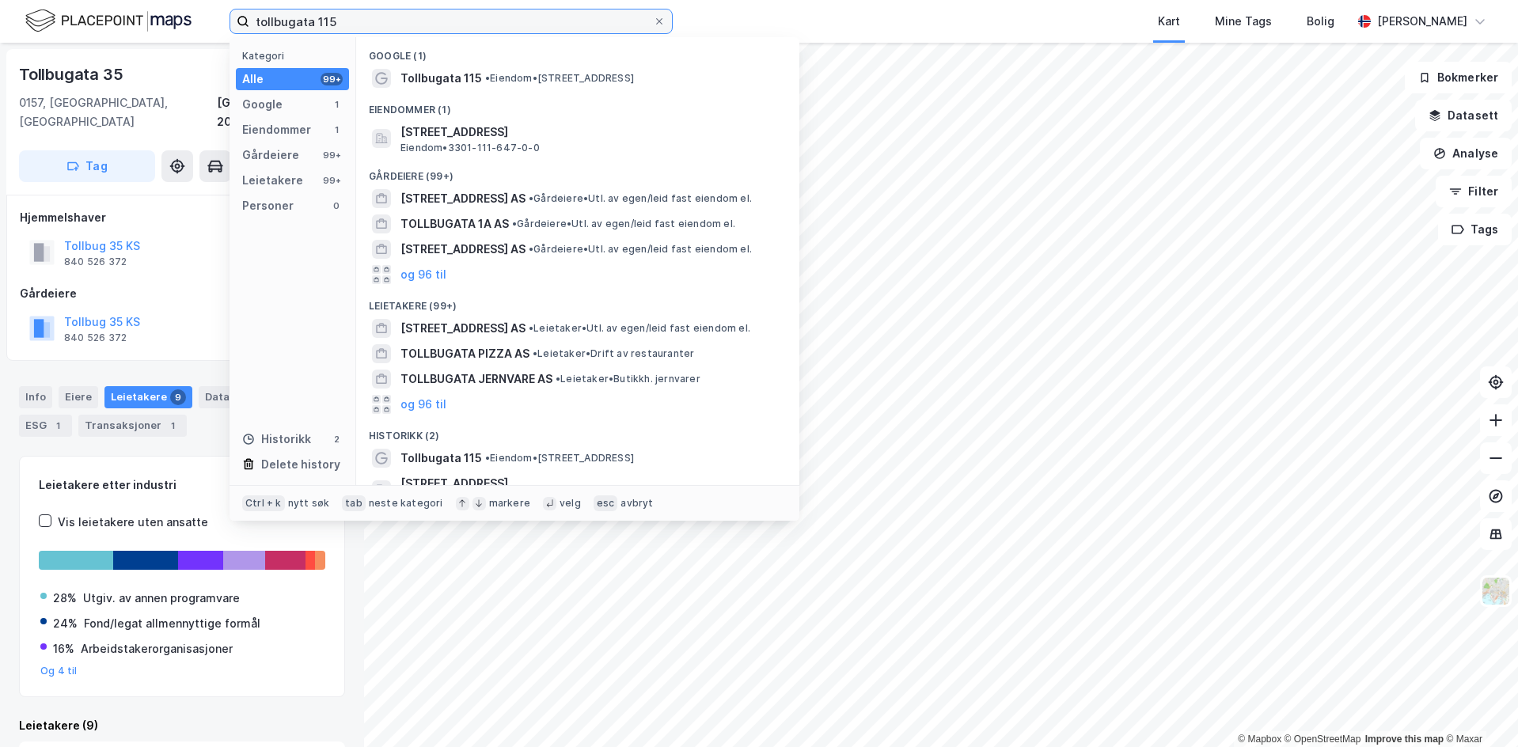
click at [352, 21] on input "tollbugata 115" at bounding box center [451, 22] width 404 height 24
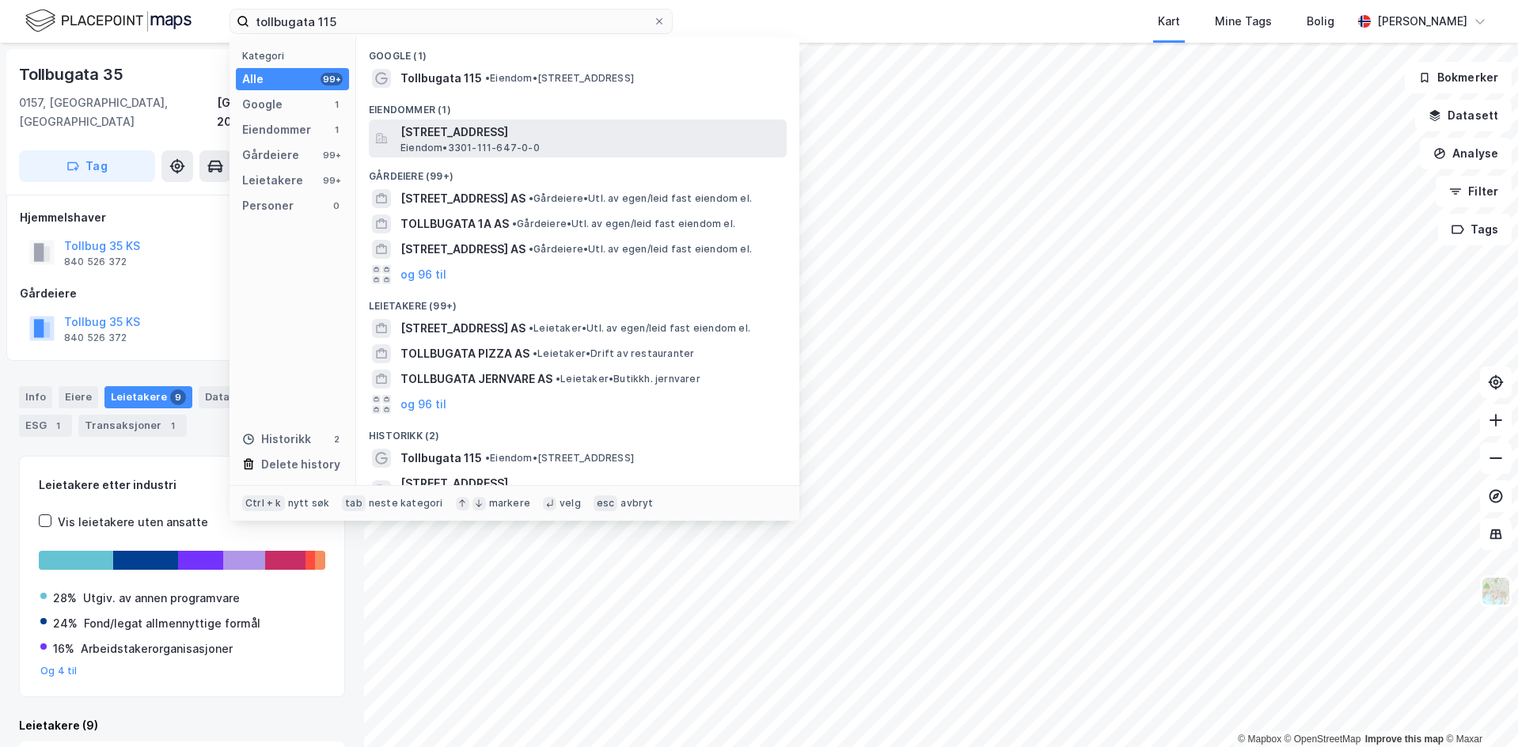
click at [468, 139] on span "[STREET_ADDRESS]" at bounding box center [591, 132] width 380 height 19
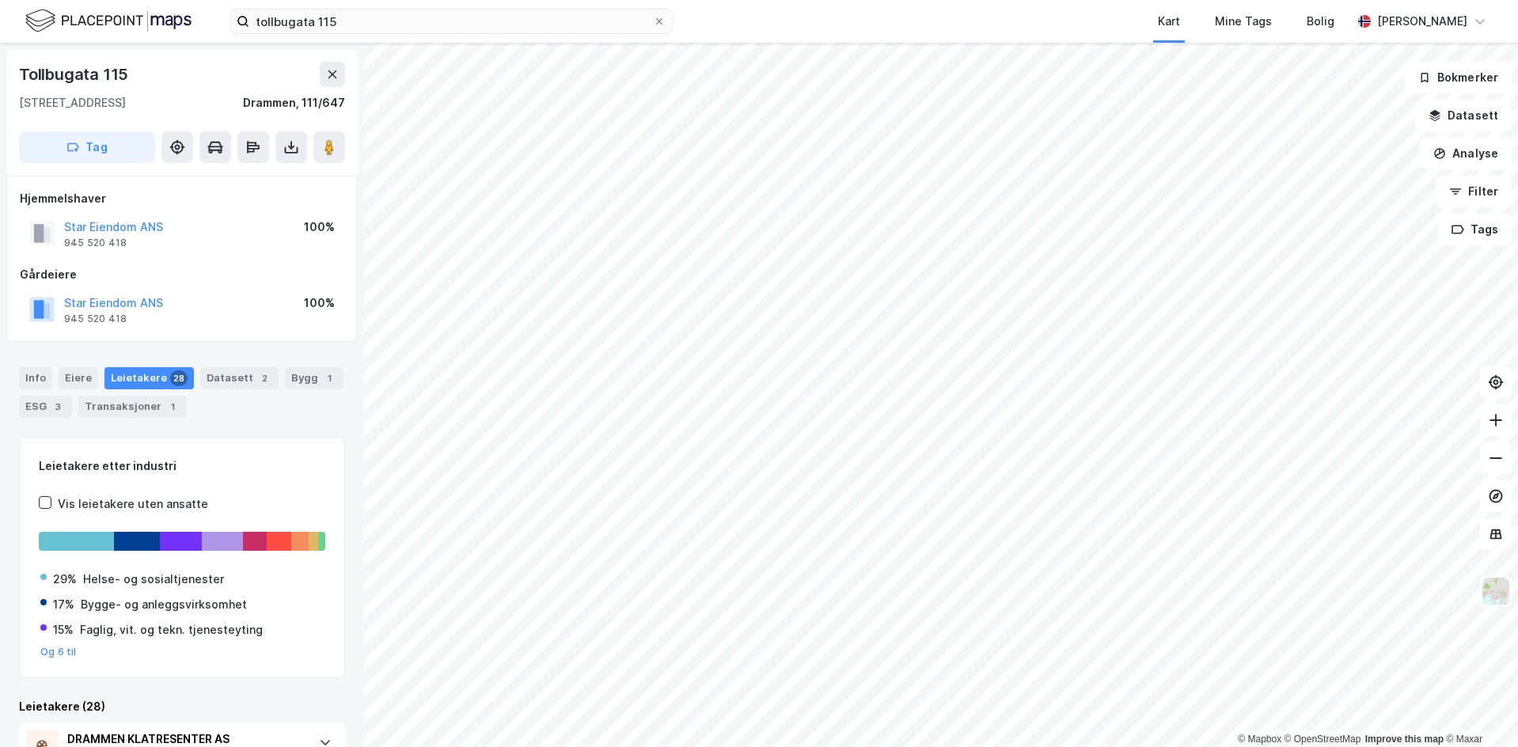
click at [146, 378] on div "Leietakere 28" at bounding box center [149, 378] width 89 height 22
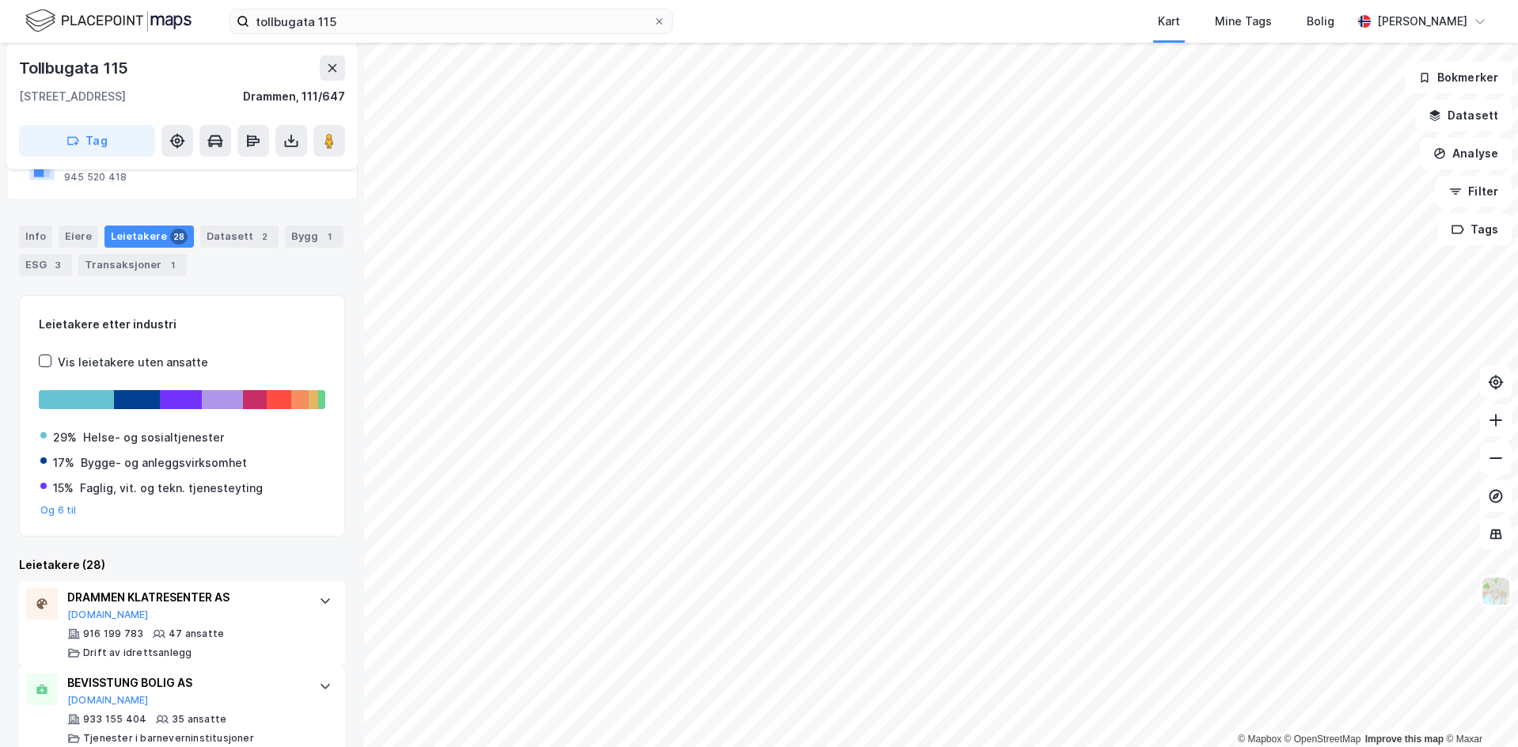
scroll to position [158, 0]
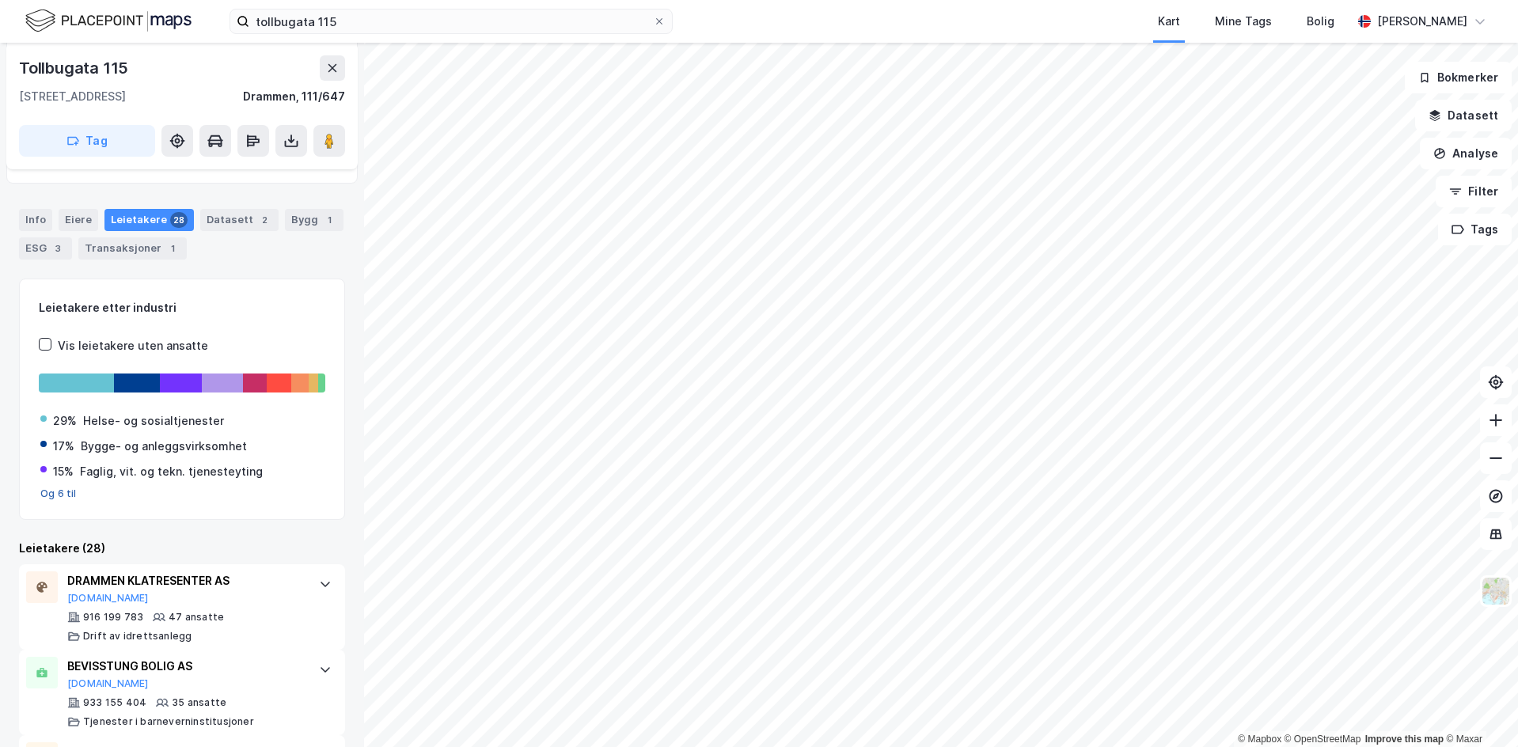
click at [47, 493] on button "Og 6 til" at bounding box center [58, 494] width 36 height 13
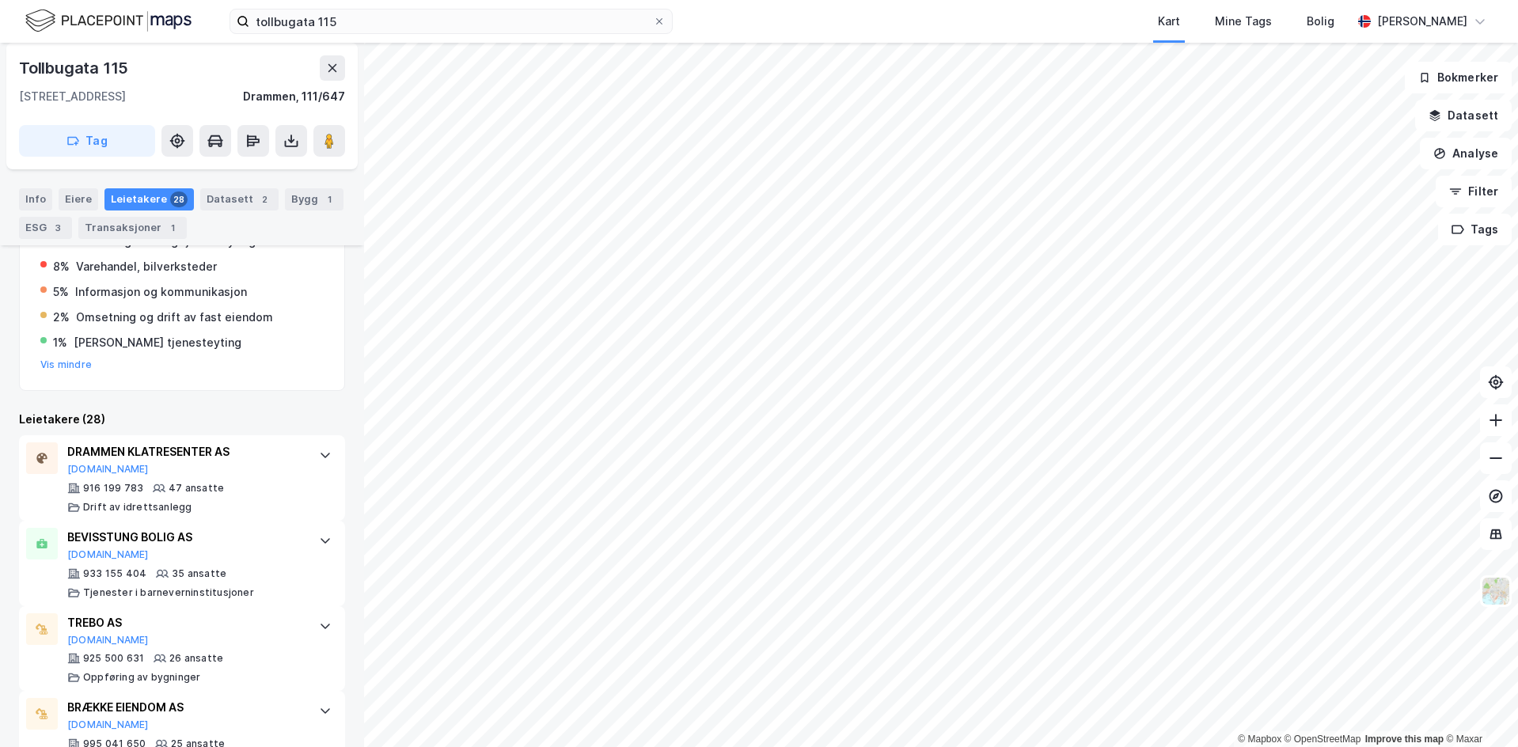
scroll to position [475, 0]
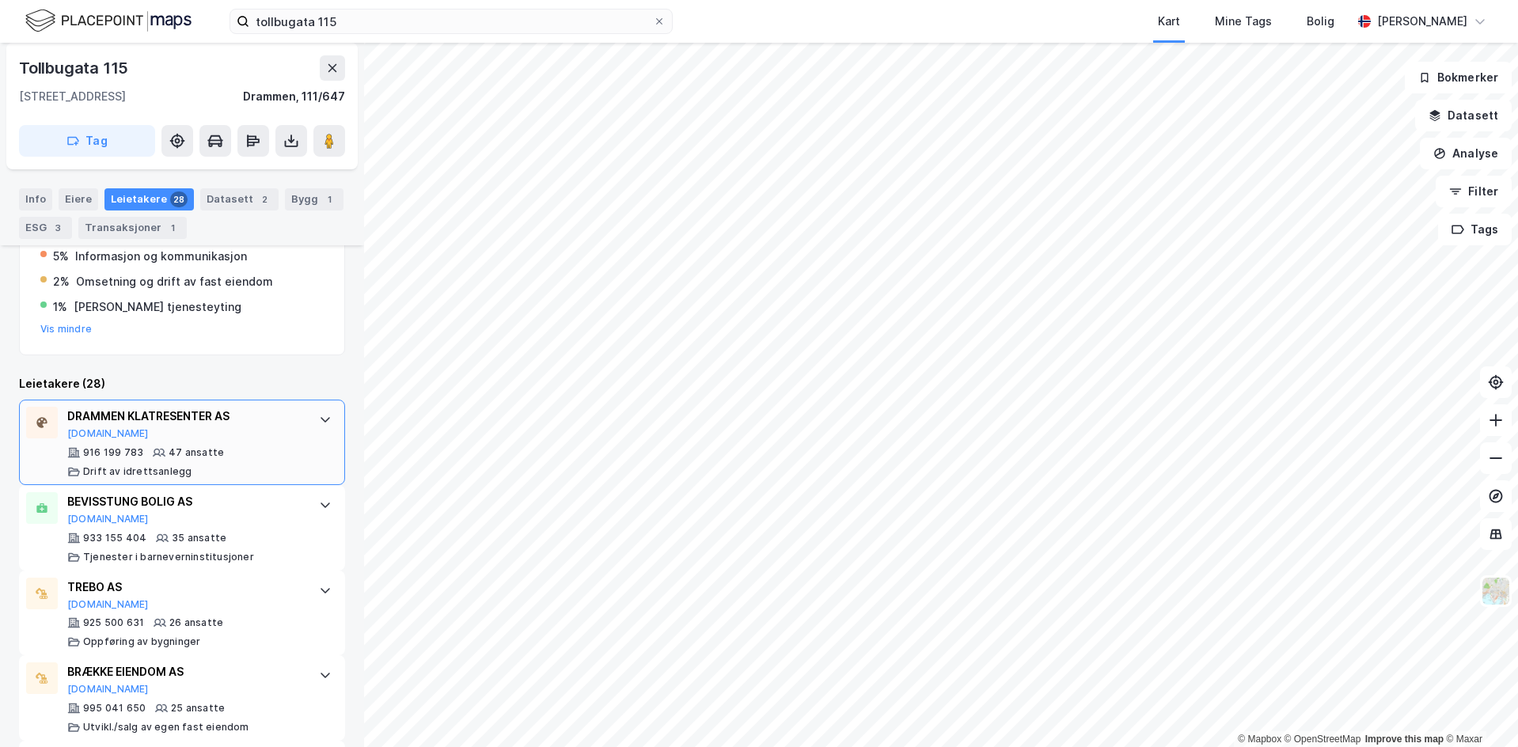
click at [319, 420] on icon at bounding box center [325, 419] width 13 height 13
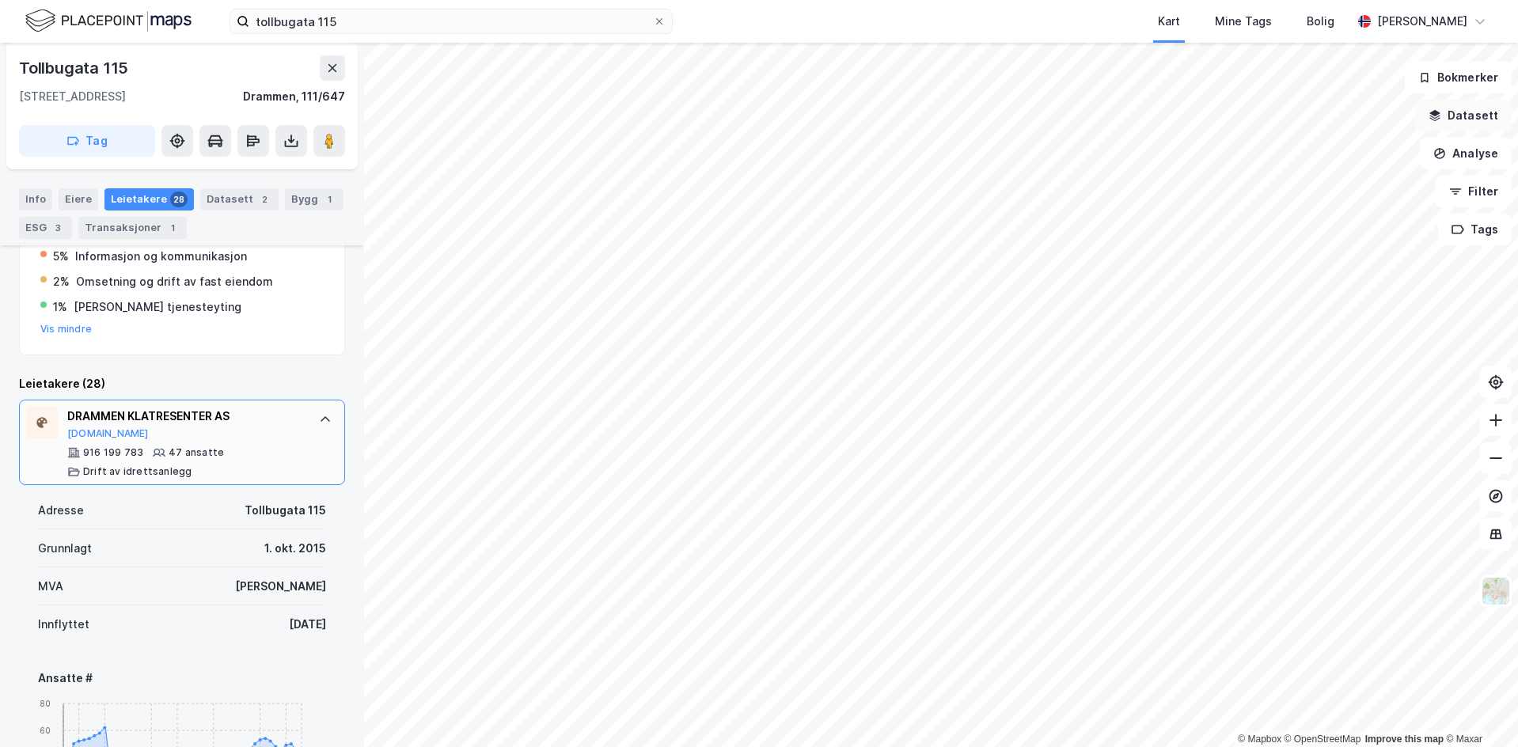
click at [1477, 116] on button "Datasett" at bounding box center [1464, 116] width 97 height 32
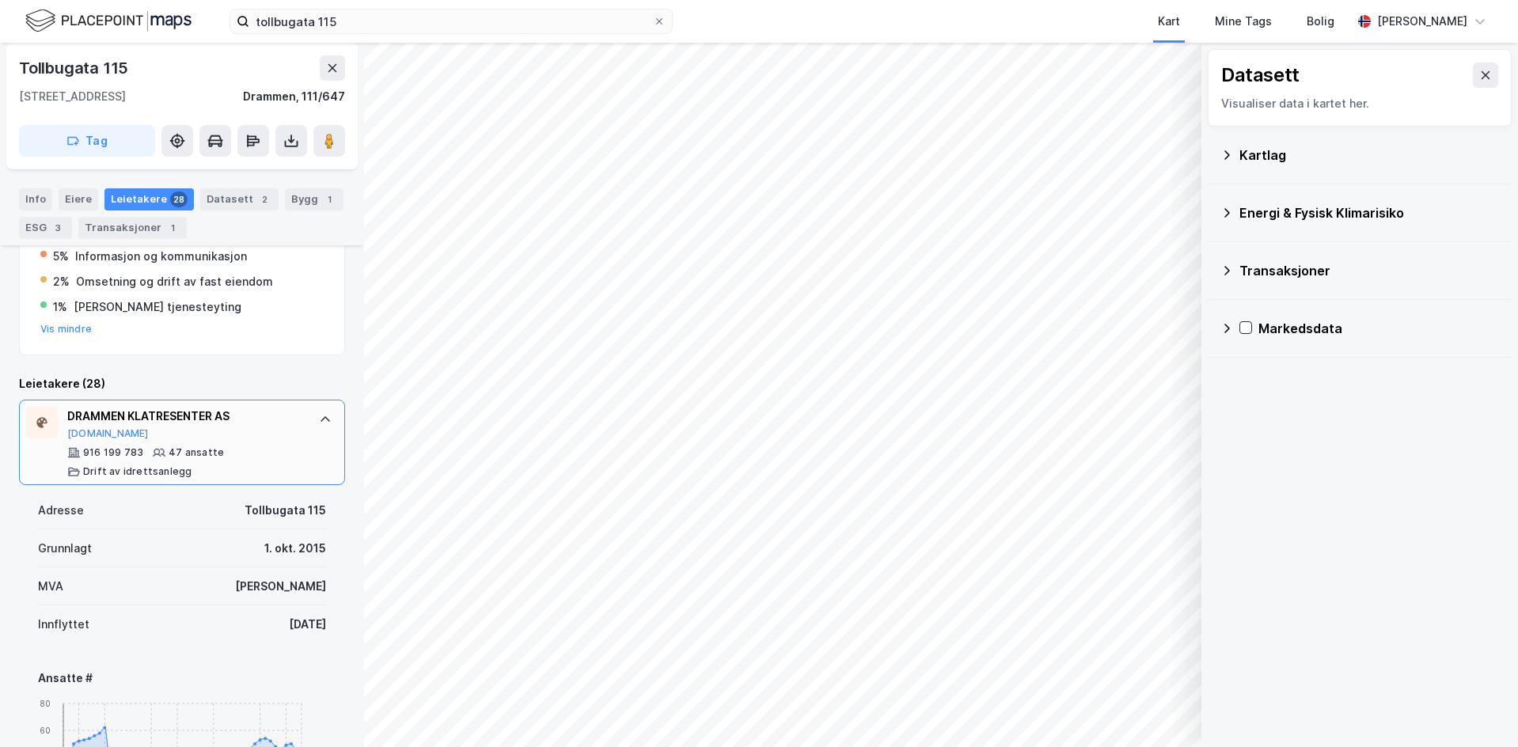
click at [1271, 155] on div "Kartlag" at bounding box center [1370, 155] width 260 height 19
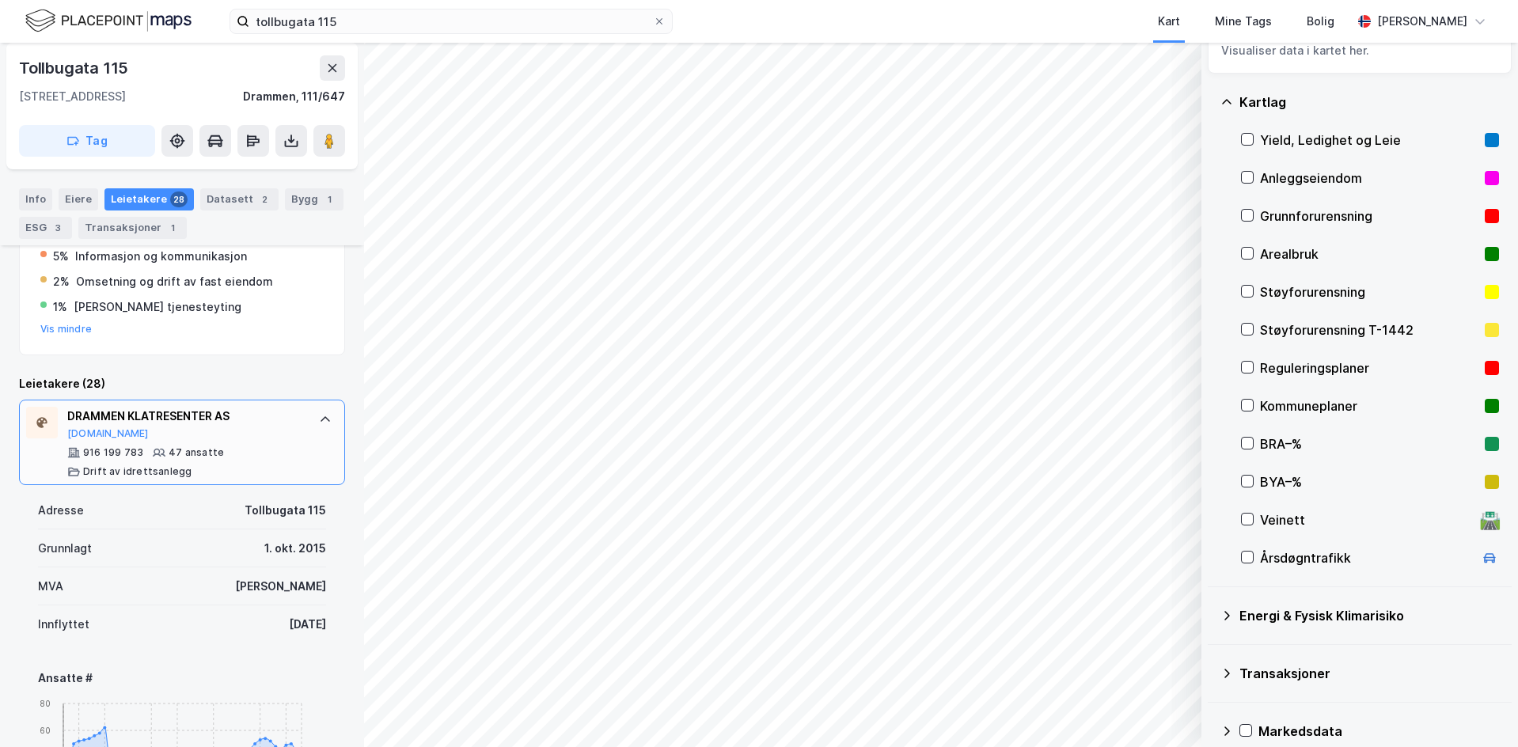
scroll to position [73, 0]
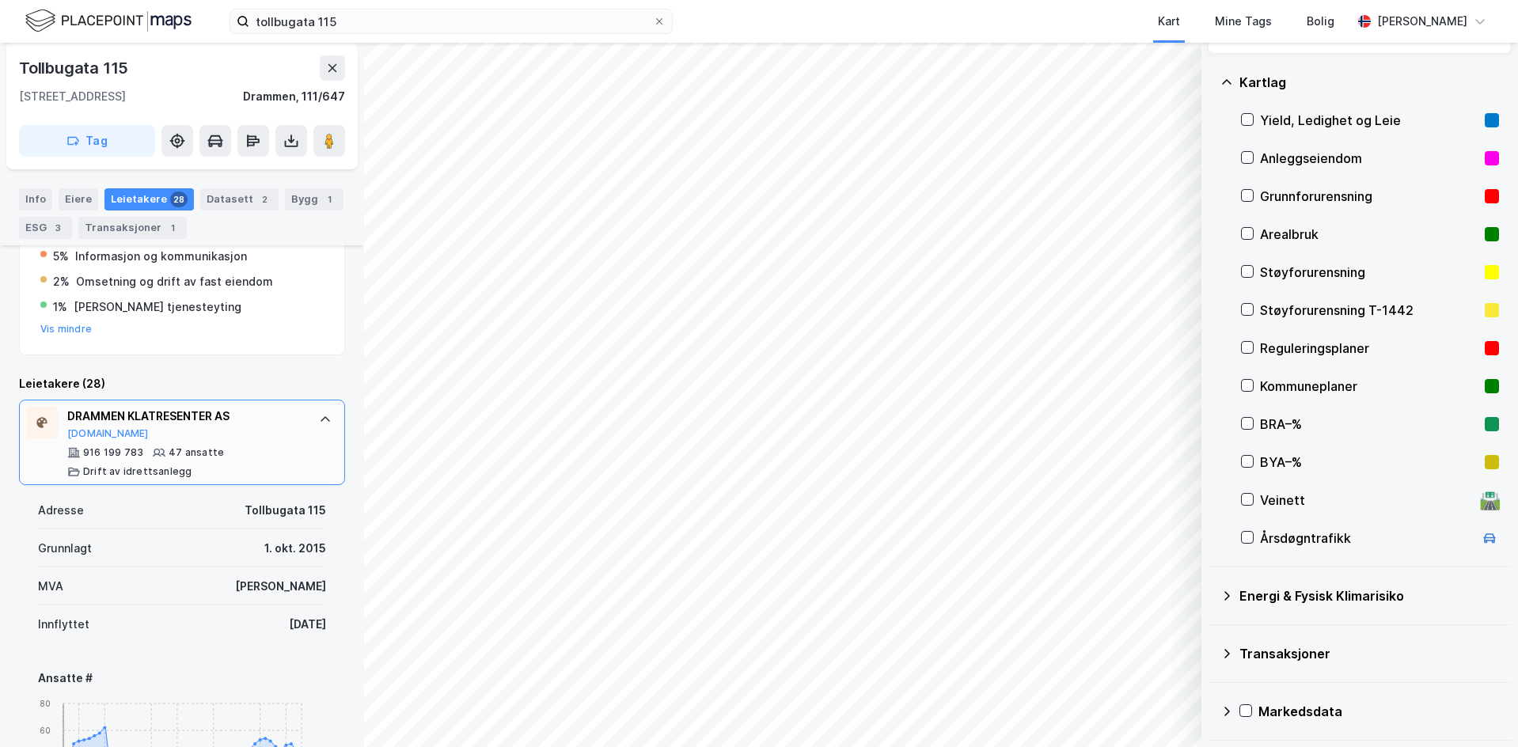
click at [1293, 653] on div "Transaksjoner" at bounding box center [1370, 653] width 260 height 19
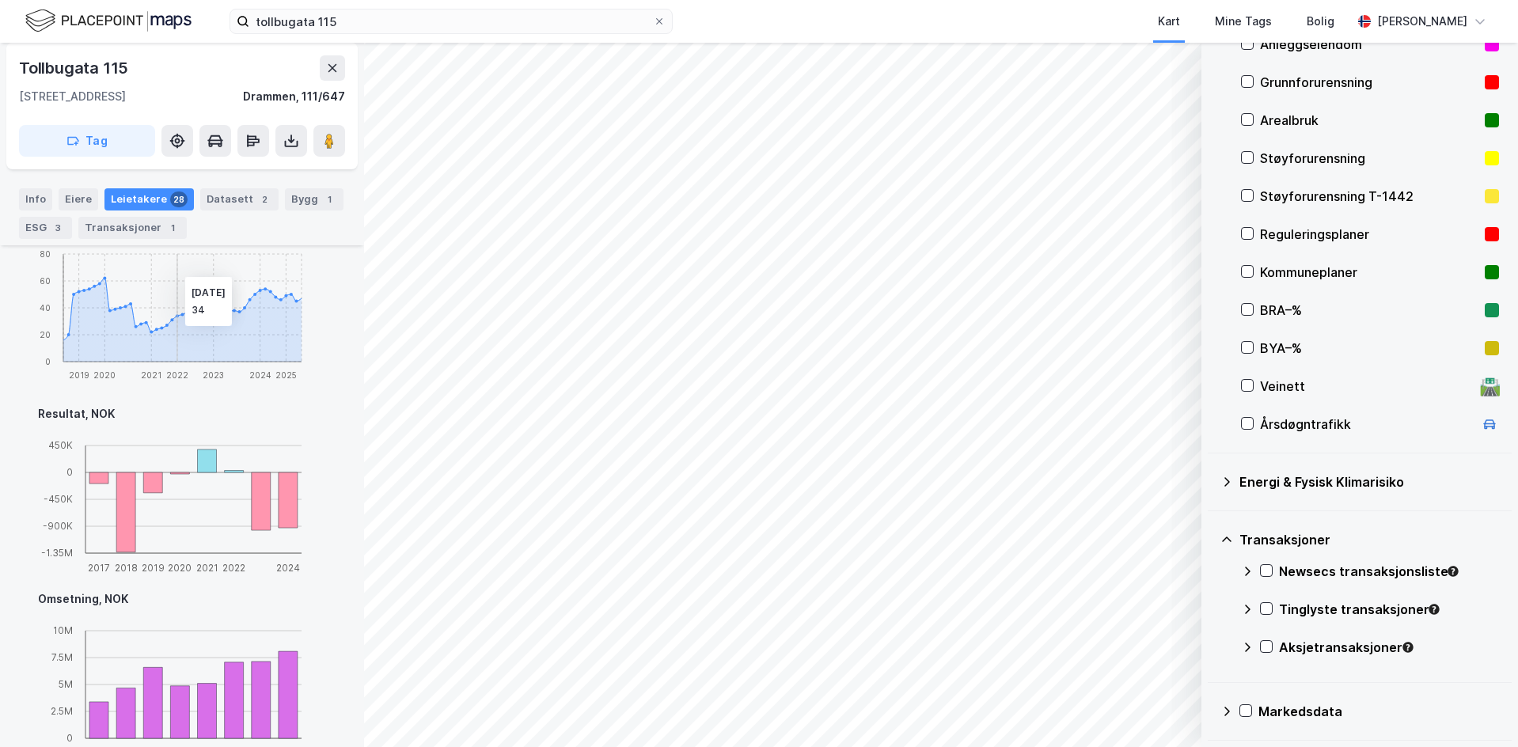
scroll to position [950, 0]
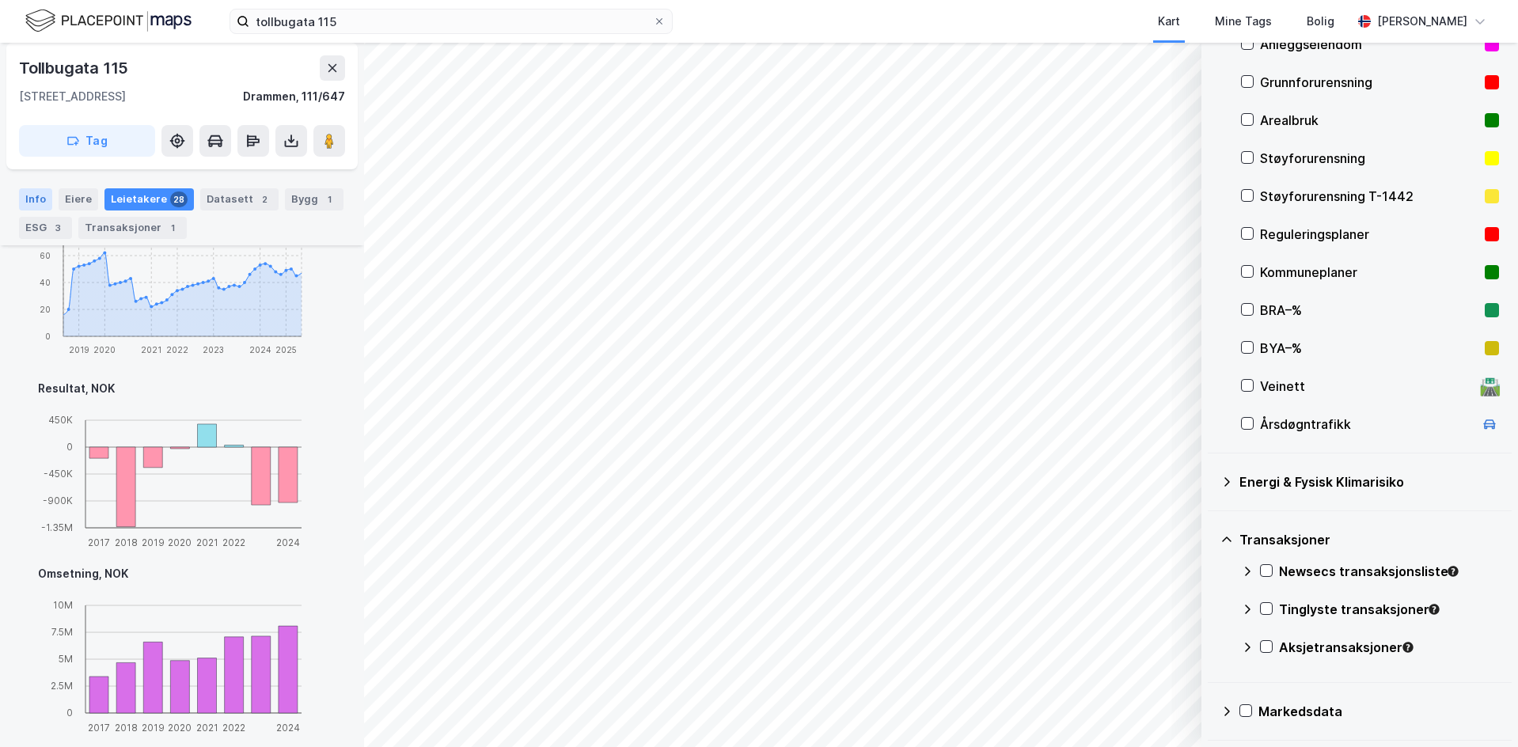
click at [34, 203] on div "Info" at bounding box center [35, 199] width 33 height 22
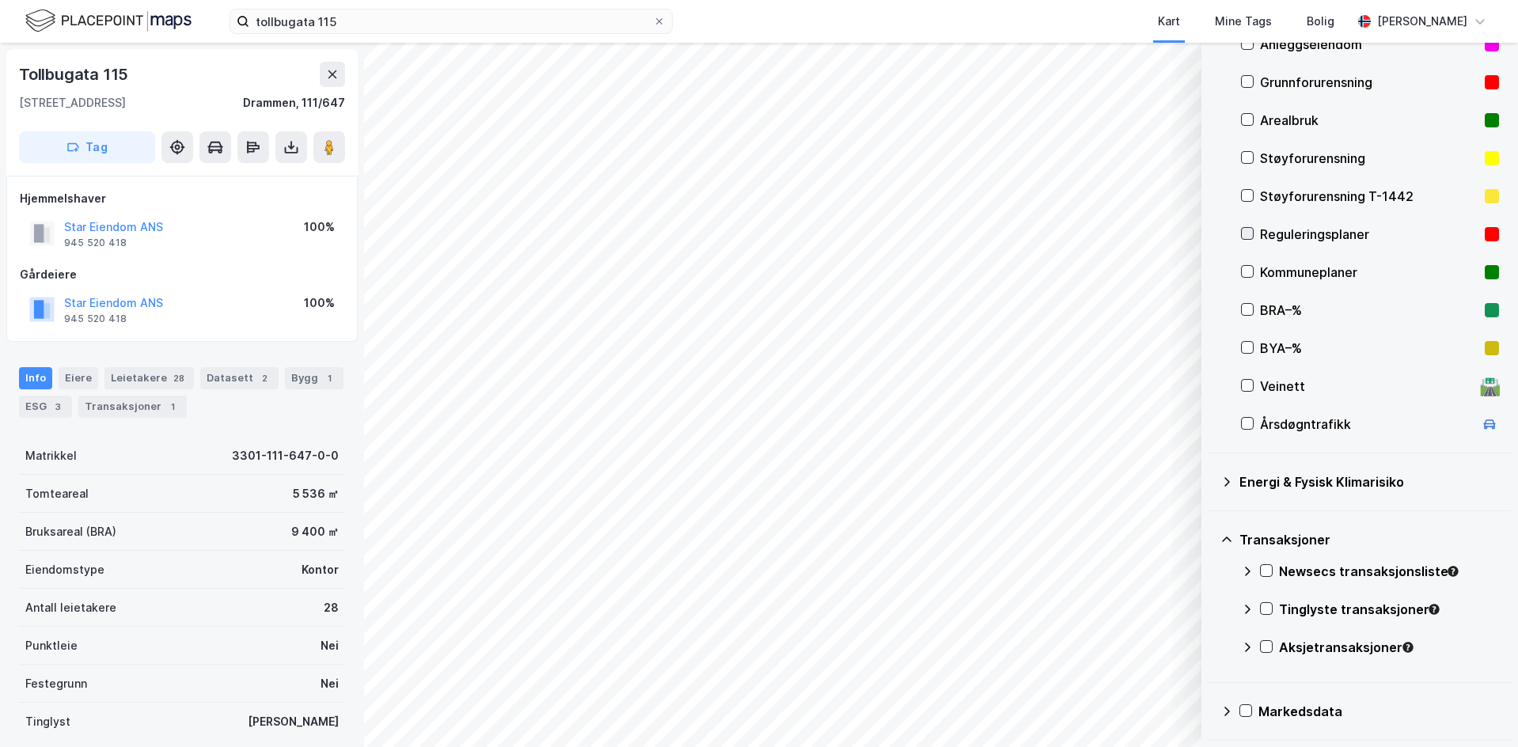
click at [1248, 237] on icon at bounding box center [1247, 233] width 11 height 11
click at [1248, 272] on icon at bounding box center [1247, 271] width 11 height 11
click at [1111, 706] on icon "button" at bounding box center [1109, 706] width 13 height 13
